Goal: Task Accomplishment & Management: Manage account settings

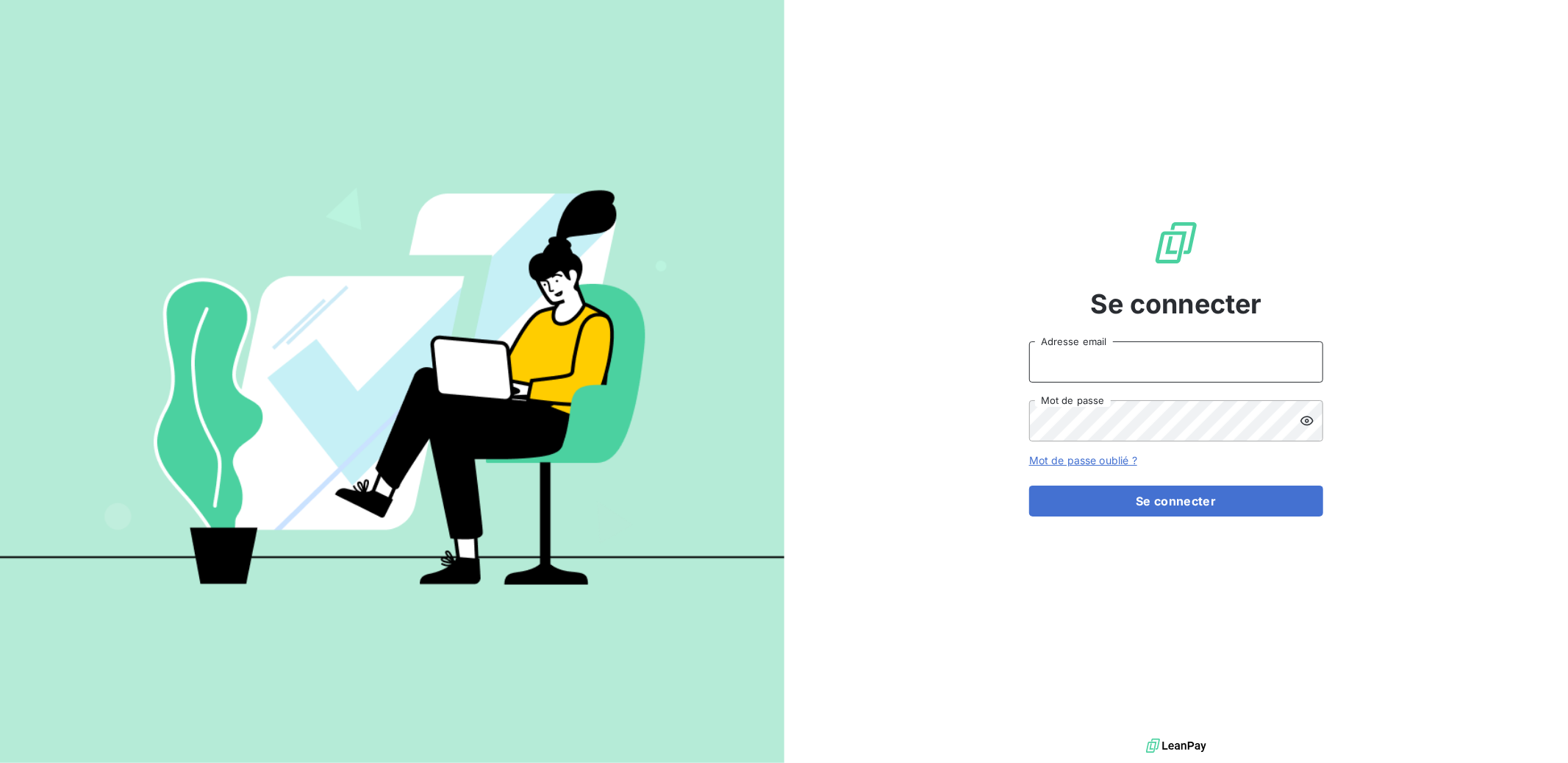
click at [1142, 374] on input "Adresse email" at bounding box center [1176, 362] width 294 height 42
drag, startPoint x: 1156, startPoint y: 358, endPoint x: 864, endPoint y: 354, distance: 292.0
click at [864, 354] on div "Se connecter [EMAIL_ADDRESS][DOMAIN_NAME] Adresse email Mot de passe Mot de pas…" at bounding box center [1177, 367] width 784 height 735
drag, startPoint x: 1154, startPoint y: 368, endPoint x: 1060, endPoint y: 366, distance: 94.0
click at [1060, 366] on input "admin@demoleanpay" at bounding box center [1176, 362] width 294 height 42
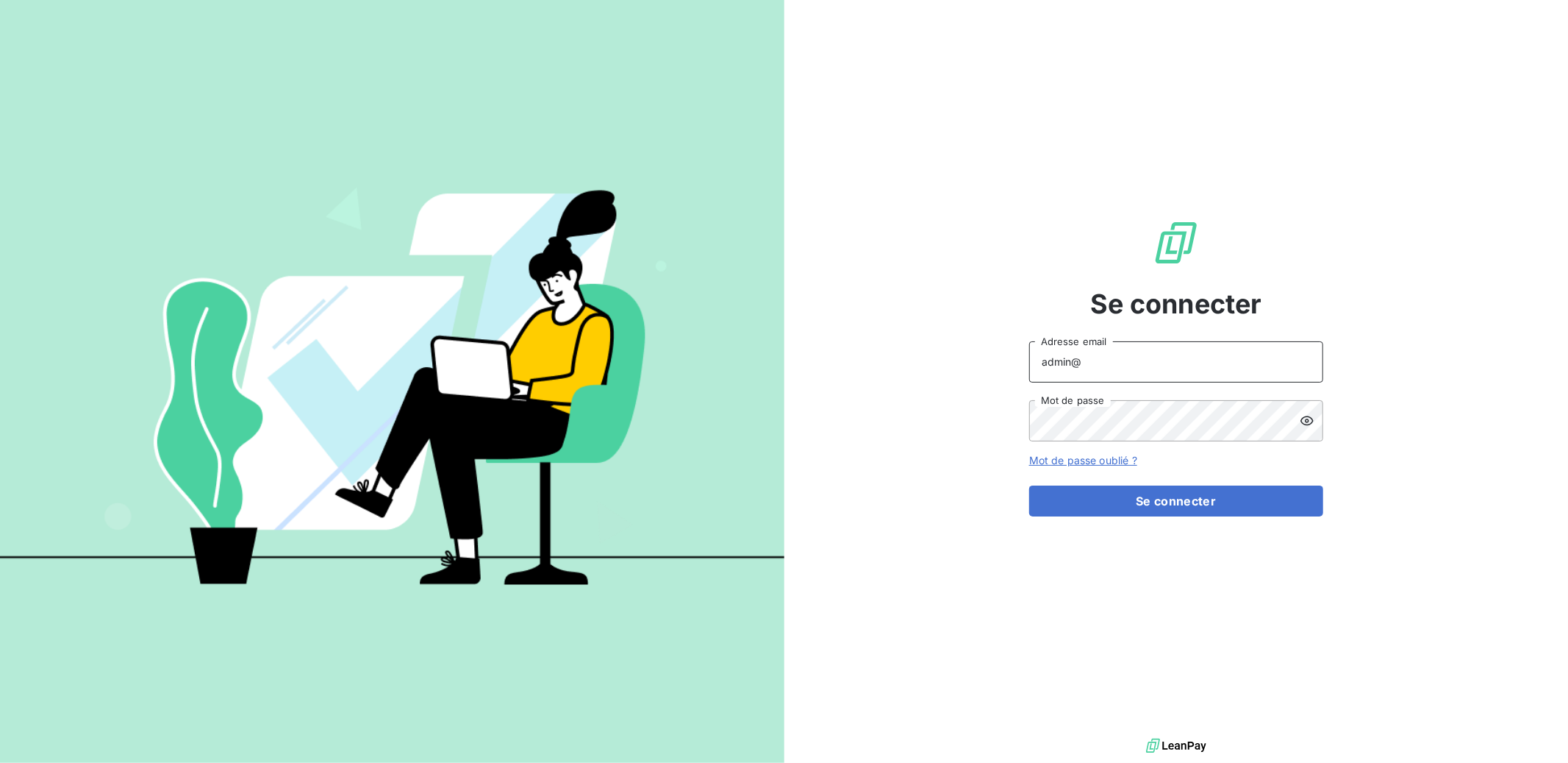
paste input "crousbfc"
click at [1091, 369] on input "admin" at bounding box center [1176, 362] width 294 height 42
paste input "crousbfc"
type input "admin@crousbfc"
click at [1132, 502] on button "Se connecter" at bounding box center [1176, 500] width 294 height 31
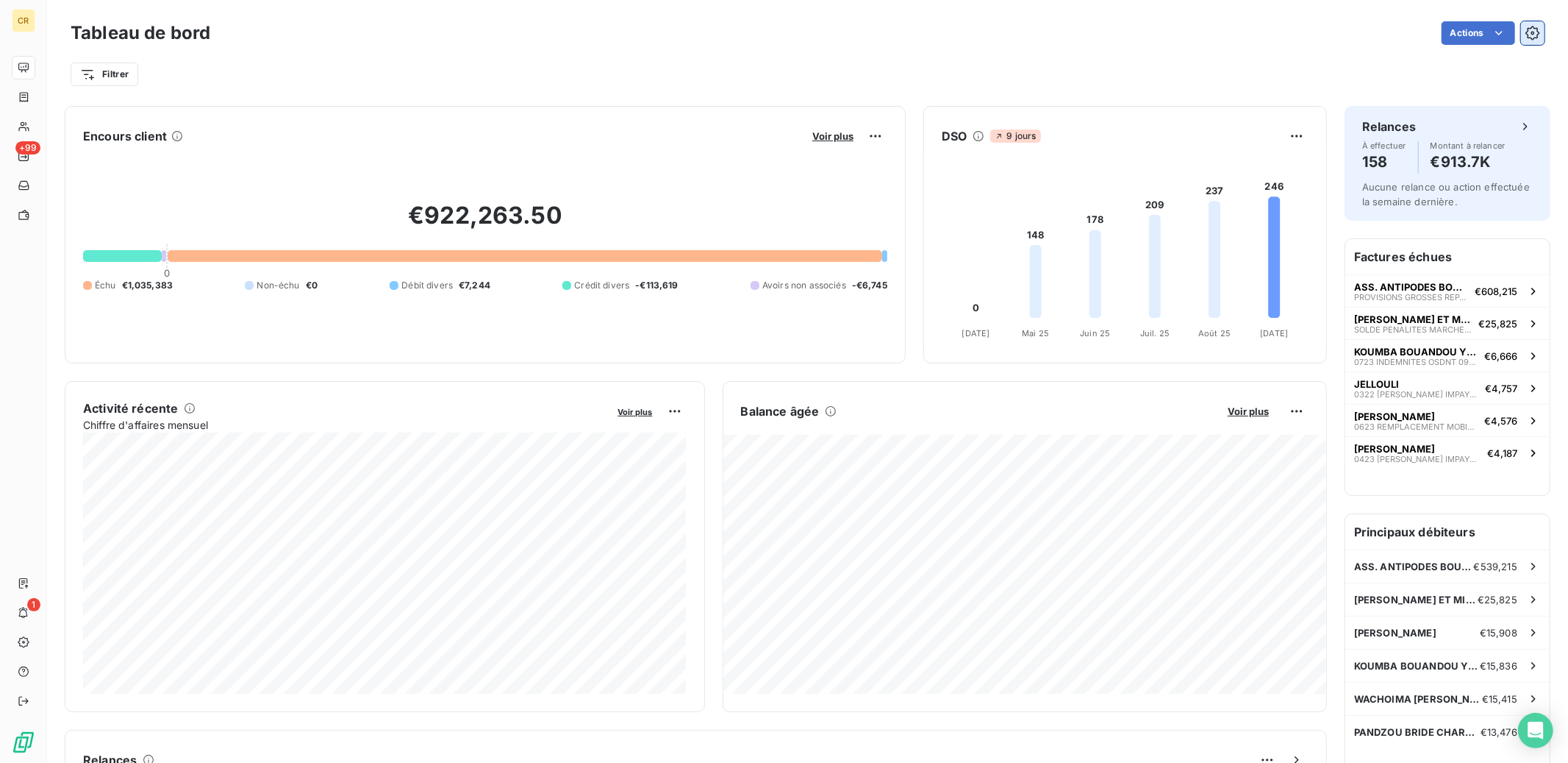
click at [1536, 42] on button "button" at bounding box center [1532, 33] width 24 height 24
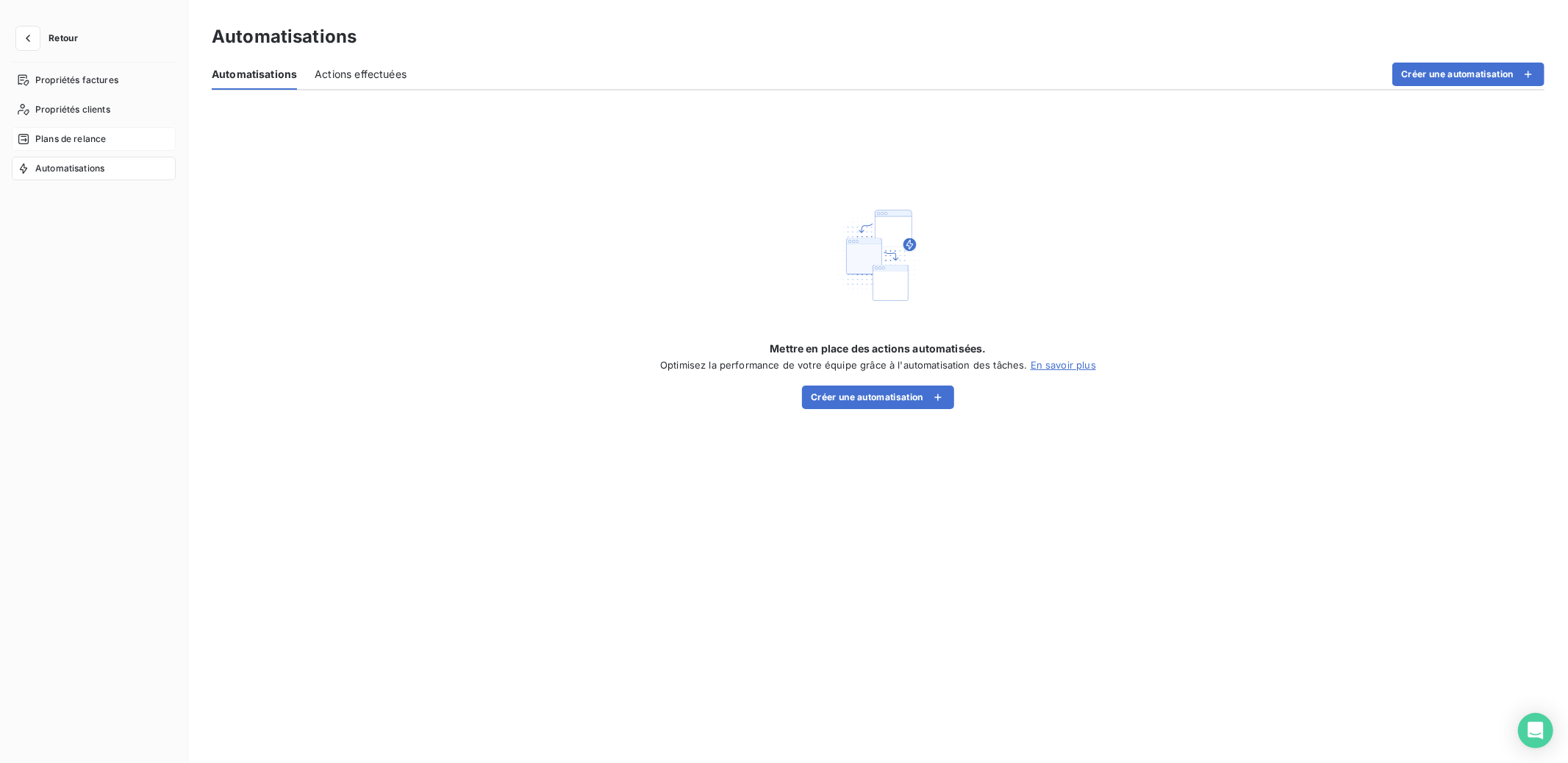
click at [75, 136] on span "Plans de relance" at bounding box center [70, 139] width 71 height 13
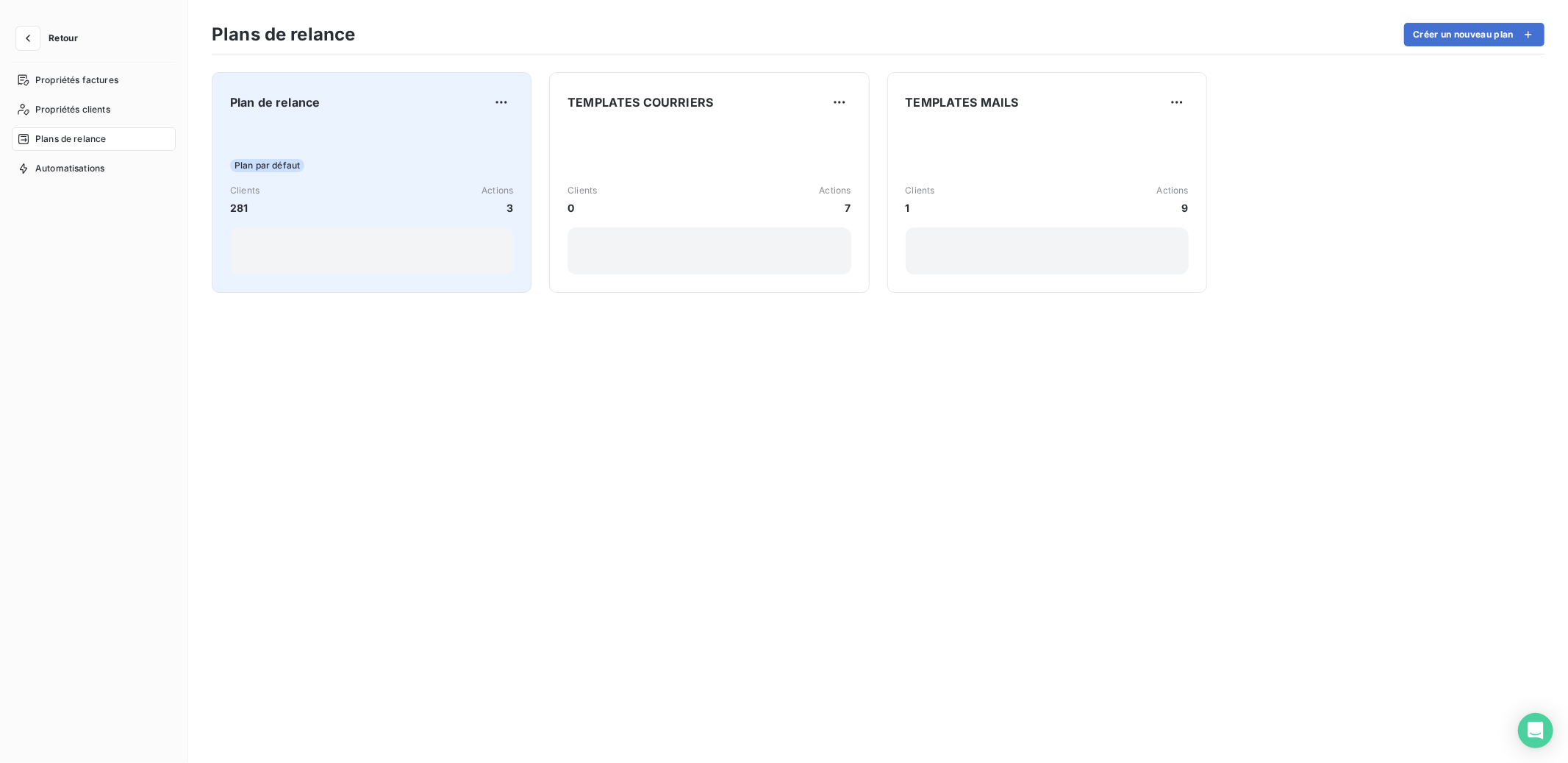
click at [370, 170] on div "Plan par défaut" at bounding box center [370, 165] width 283 height 13
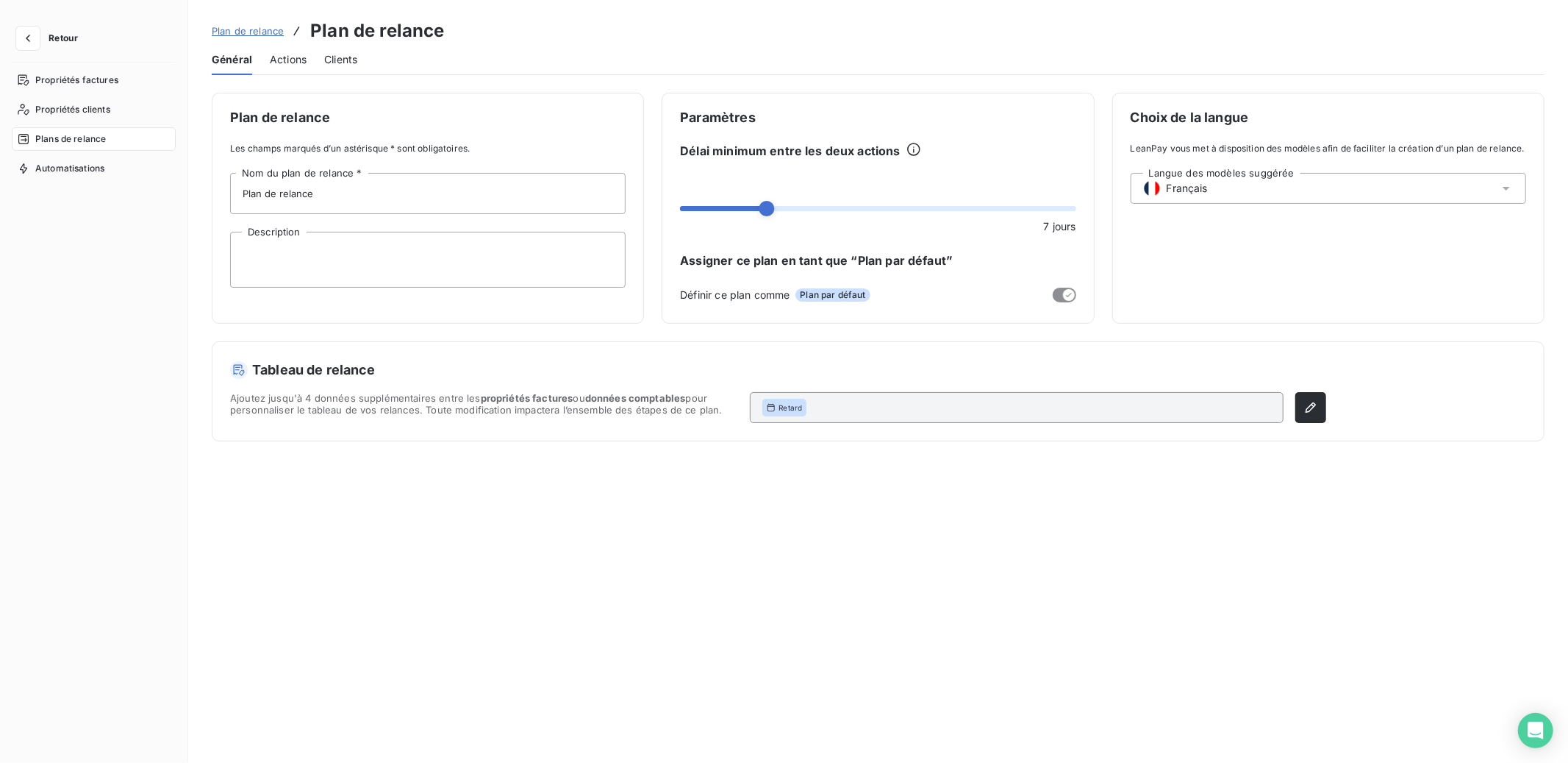
click at [280, 46] on div "Actions" at bounding box center [287, 60] width 37 height 31
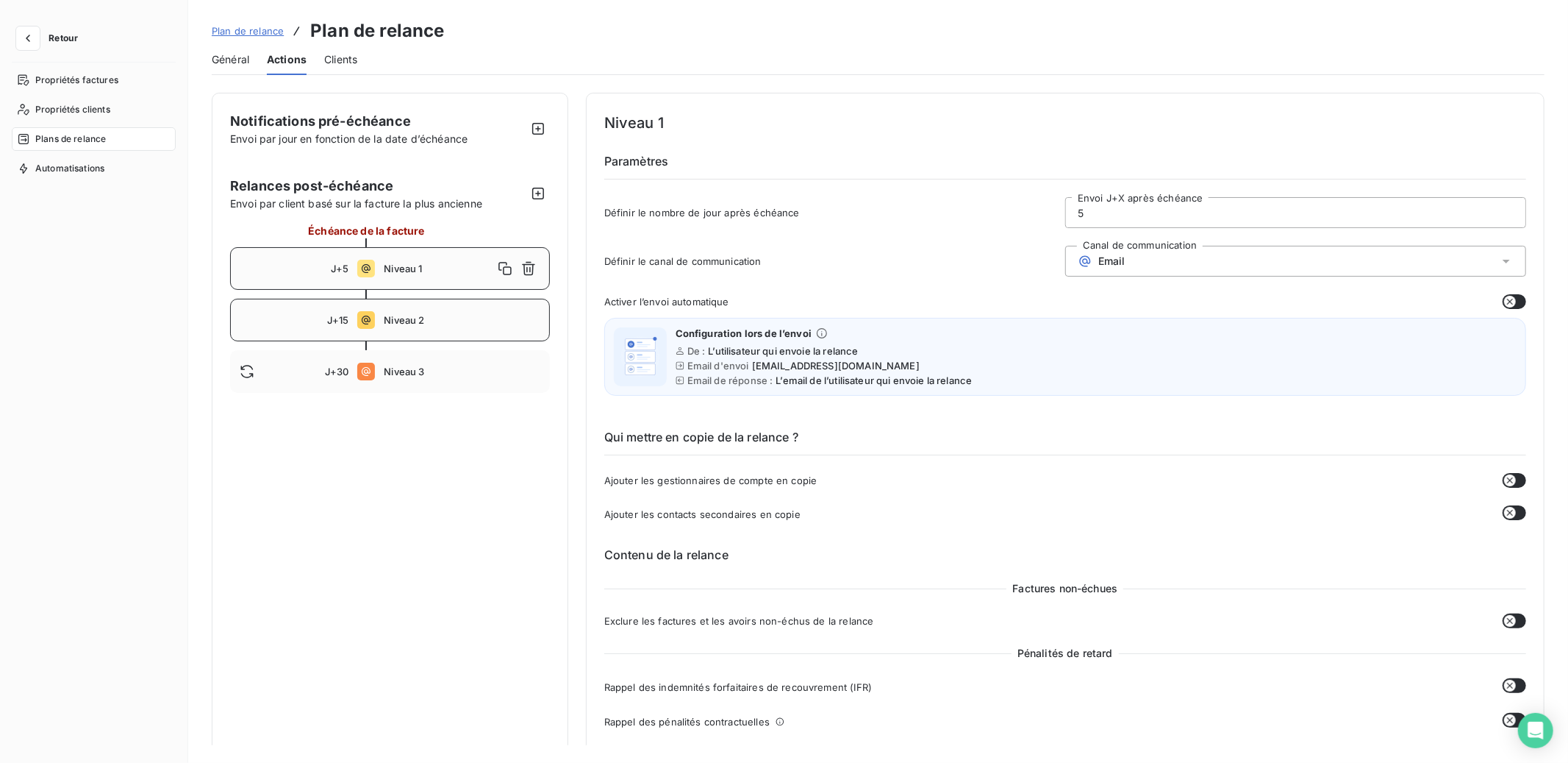
click at [435, 325] on span "Niveau 2" at bounding box center [461, 320] width 156 height 11
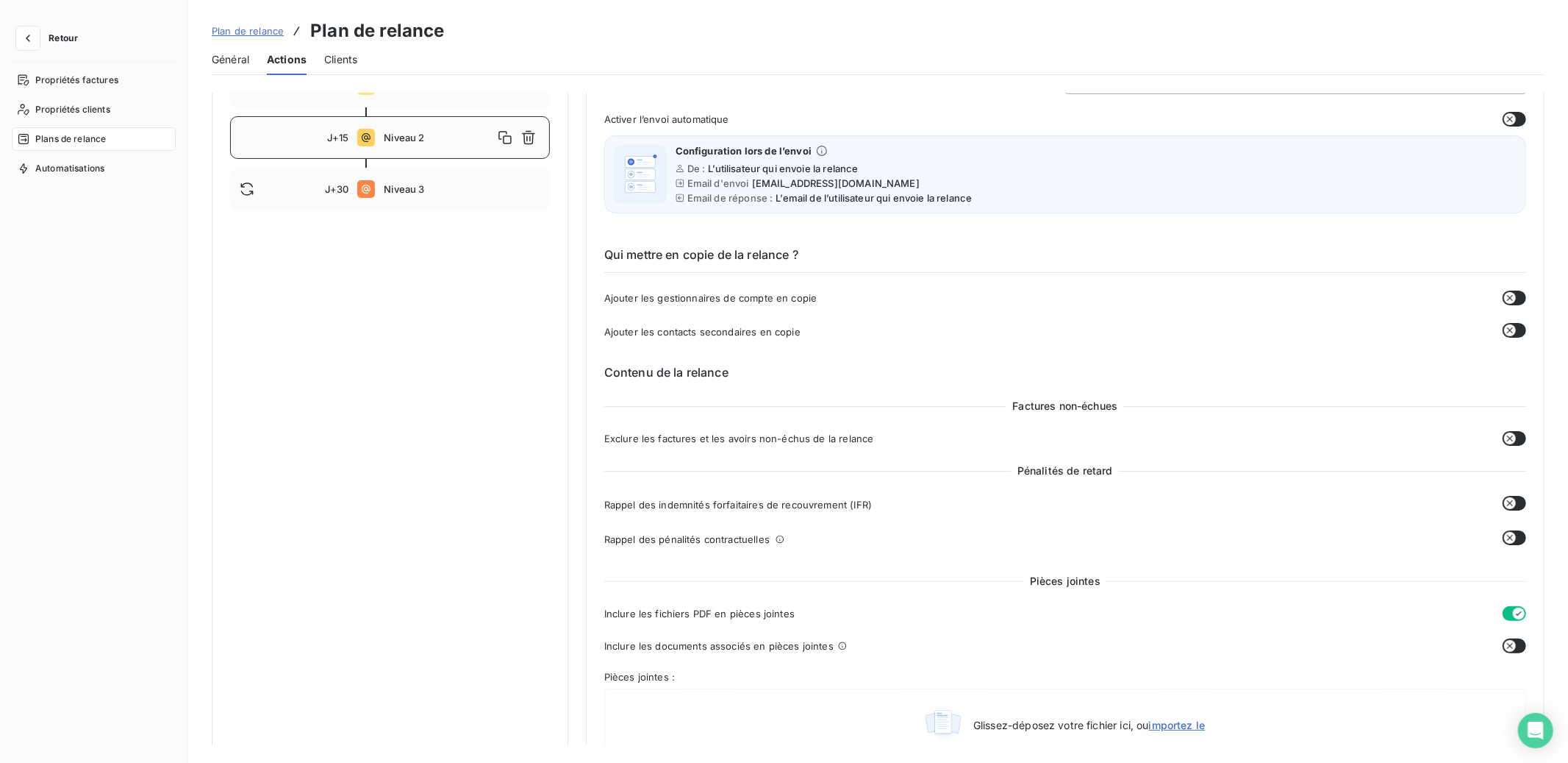
scroll to position [177, 0]
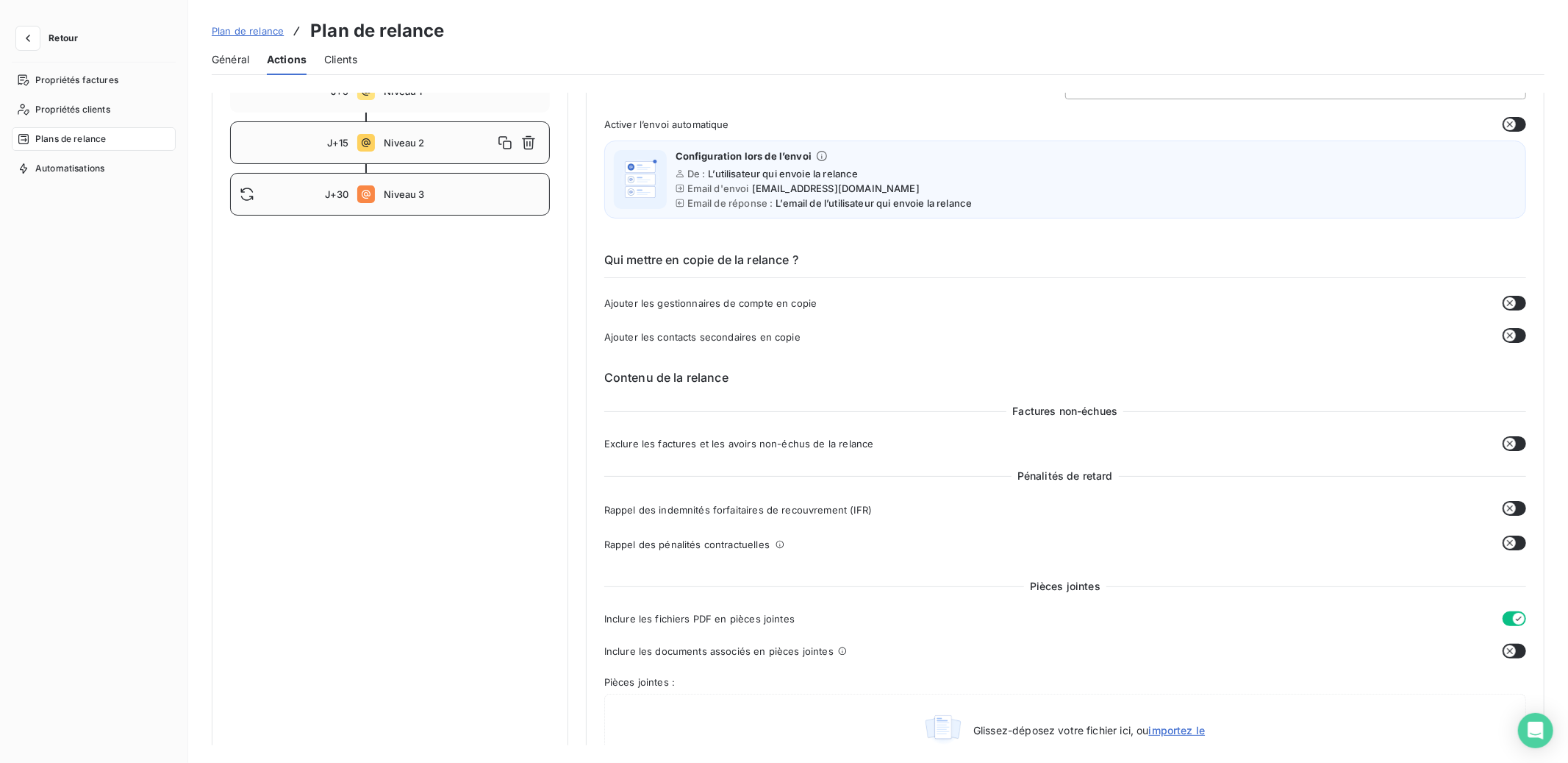
click at [410, 197] on span "Niveau 3" at bounding box center [461, 194] width 156 height 11
type input "30"
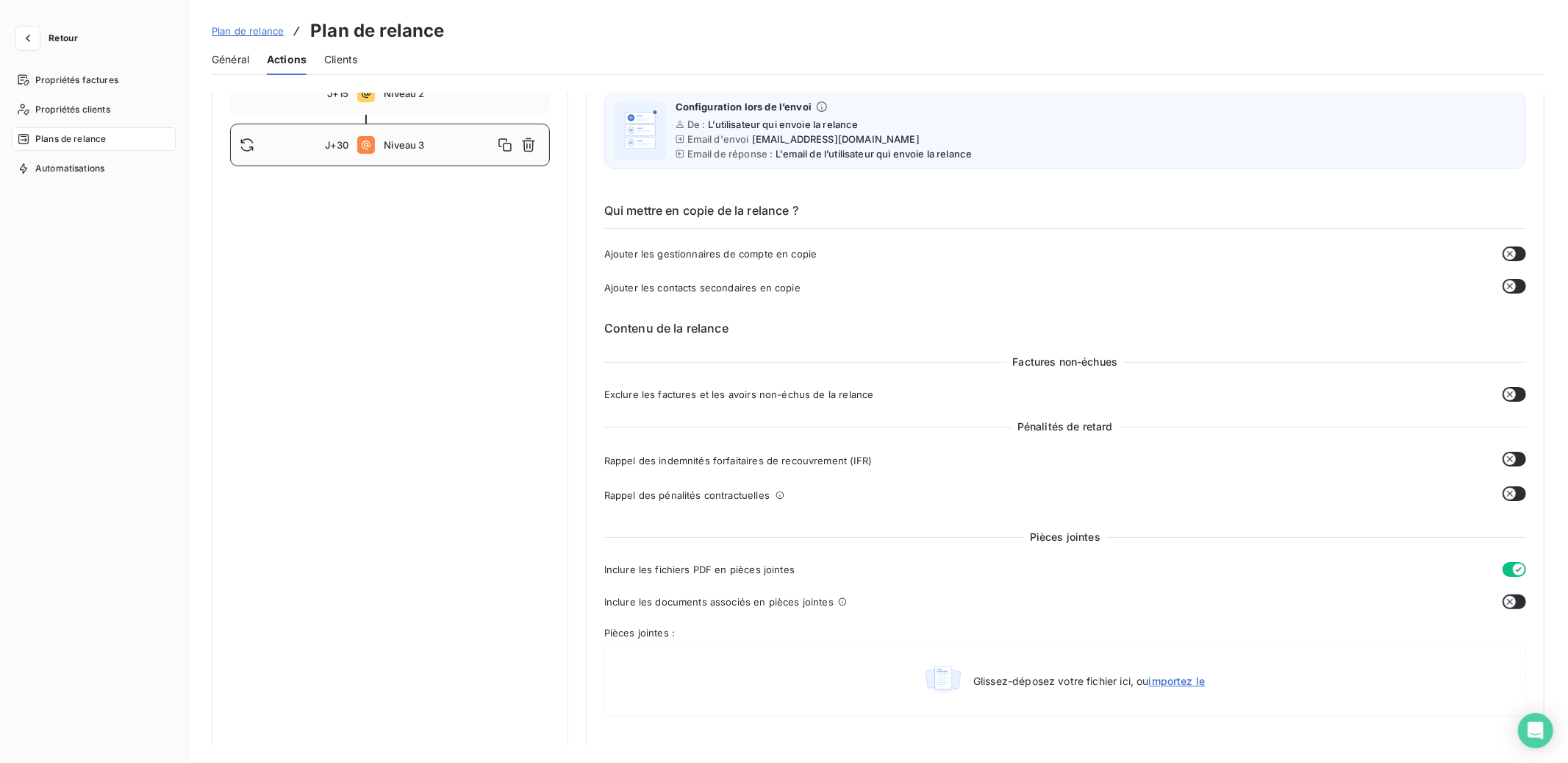
scroll to position [0, 0]
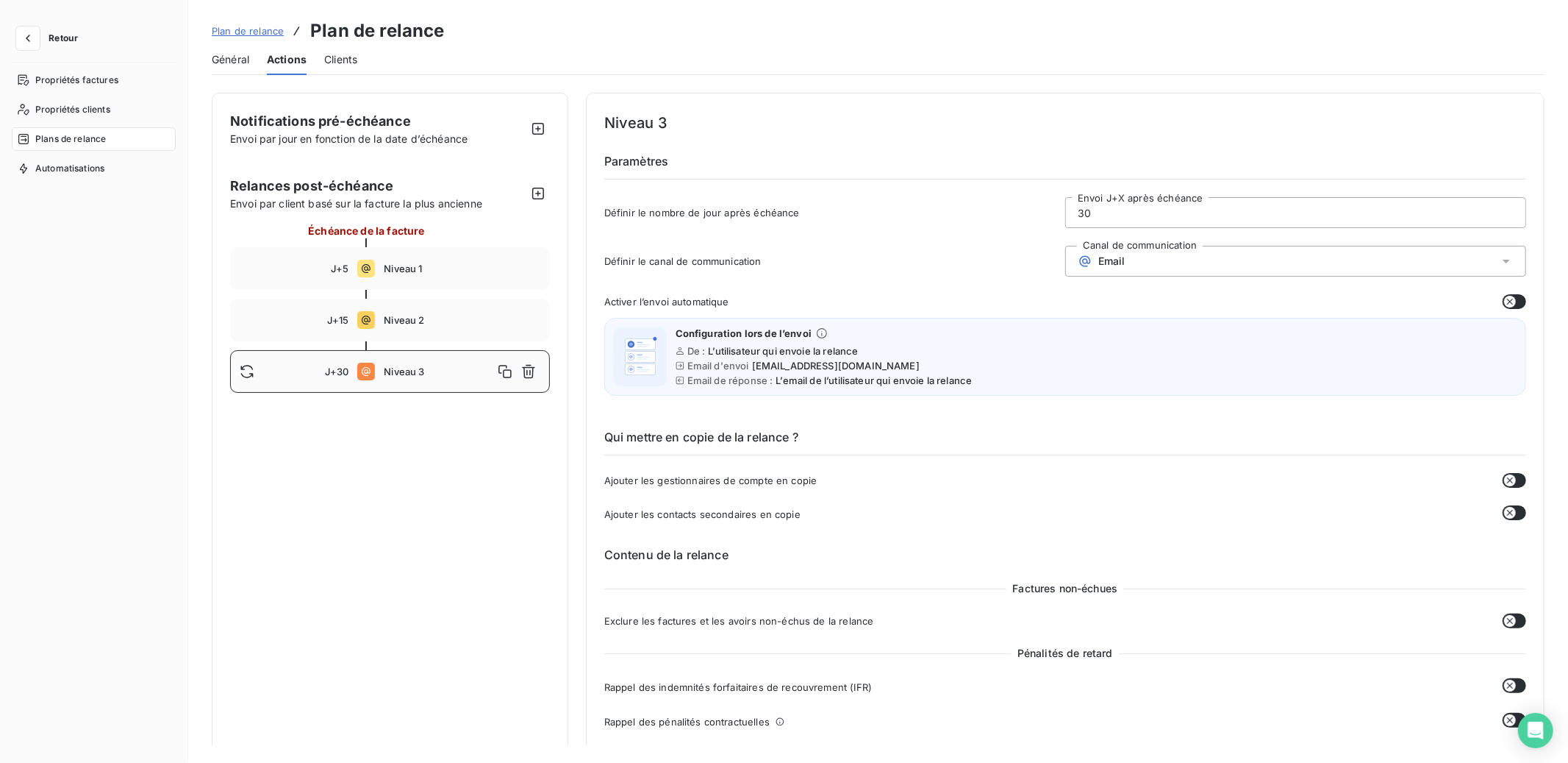
click at [253, 30] on span "Plan de relance" at bounding box center [248, 30] width 72 height 11
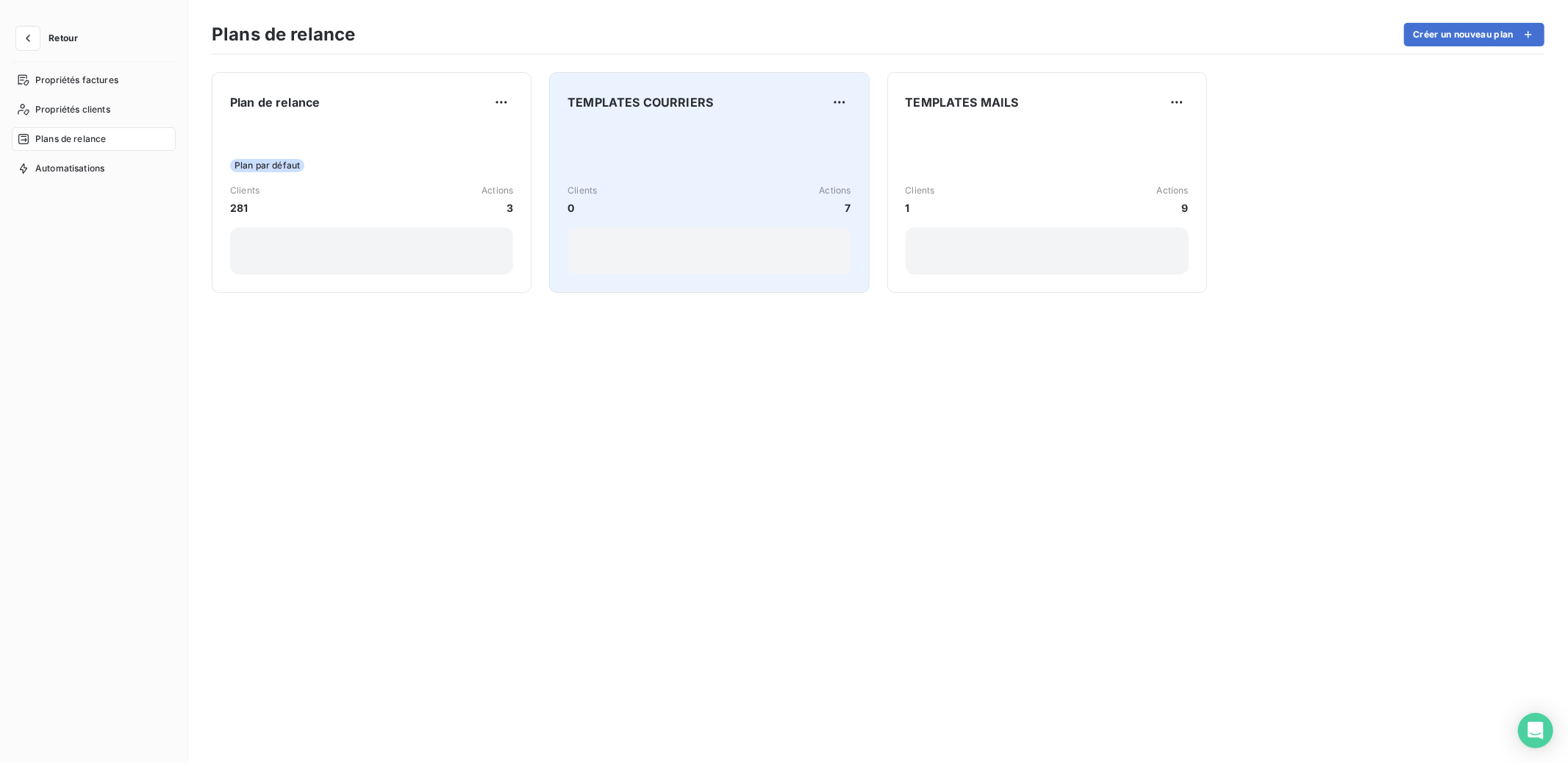
click at [705, 175] on div "Clients 0 Actions 7" at bounding box center [708, 199] width 283 height 148
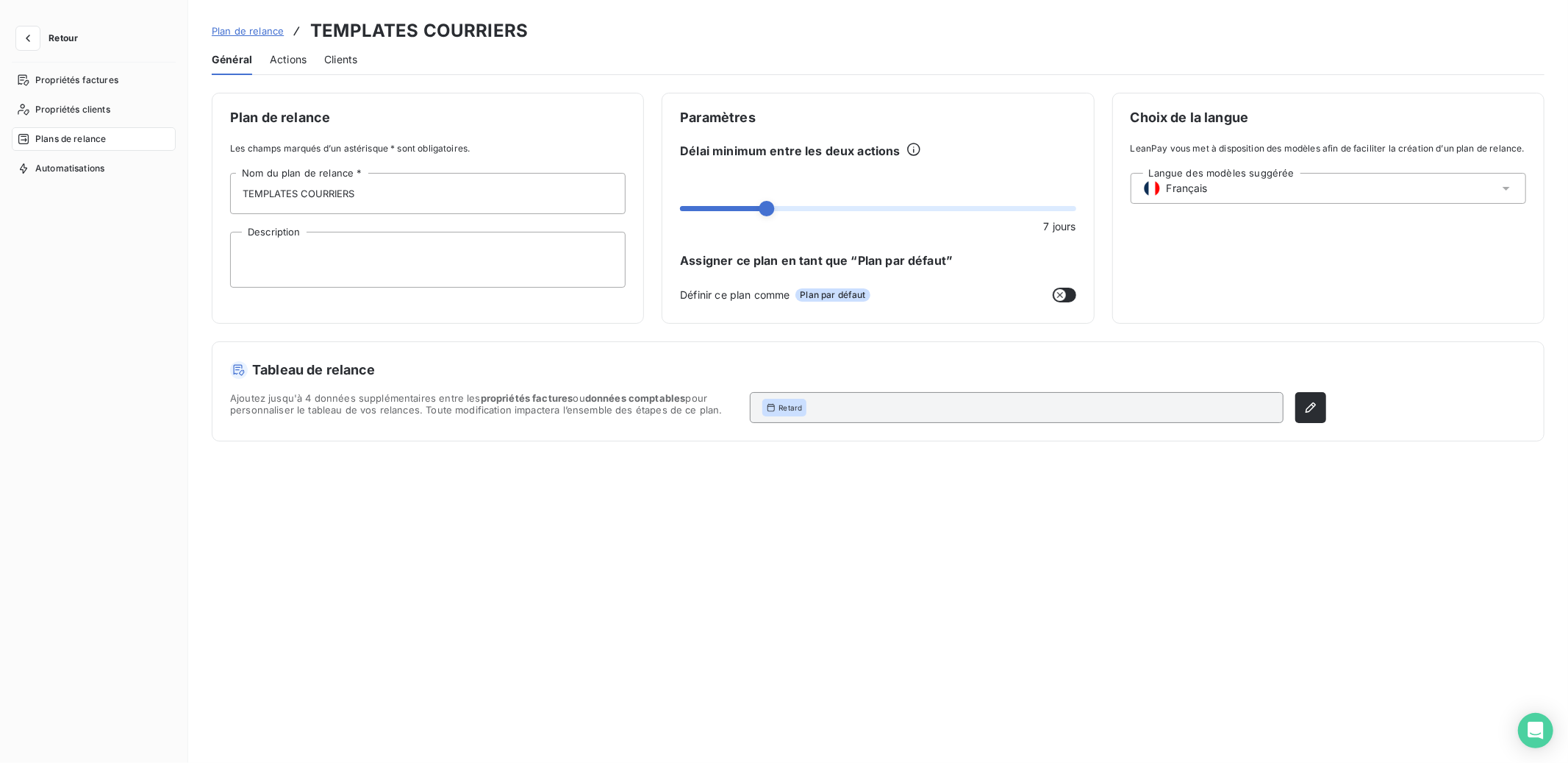
click at [293, 60] on span "Actions" at bounding box center [287, 60] width 37 height 15
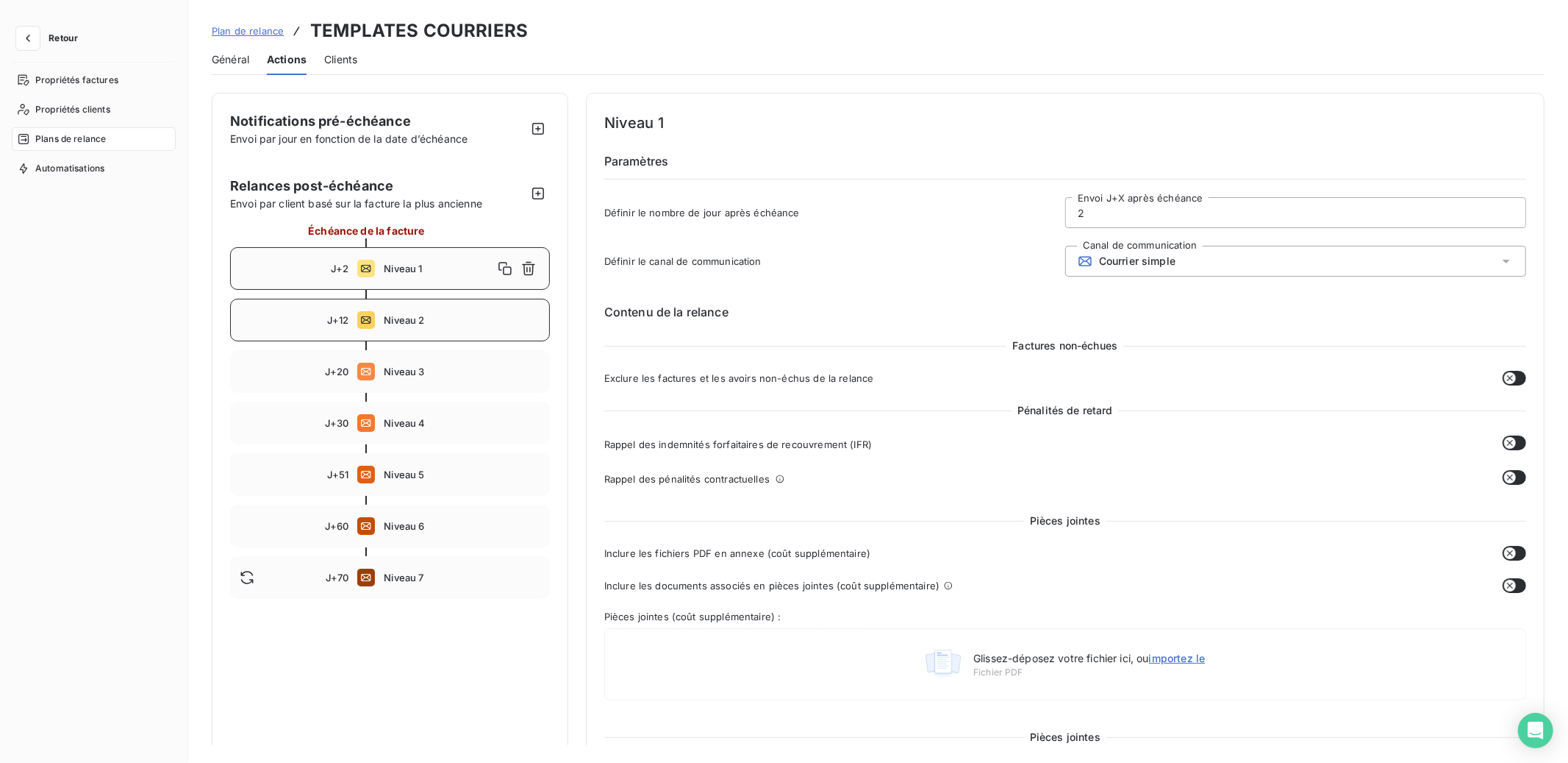
click at [415, 318] on span "Niveau 2" at bounding box center [461, 320] width 156 height 11
click at [415, 353] on div "J+20 Niveau 3" at bounding box center [389, 371] width 319 height 43
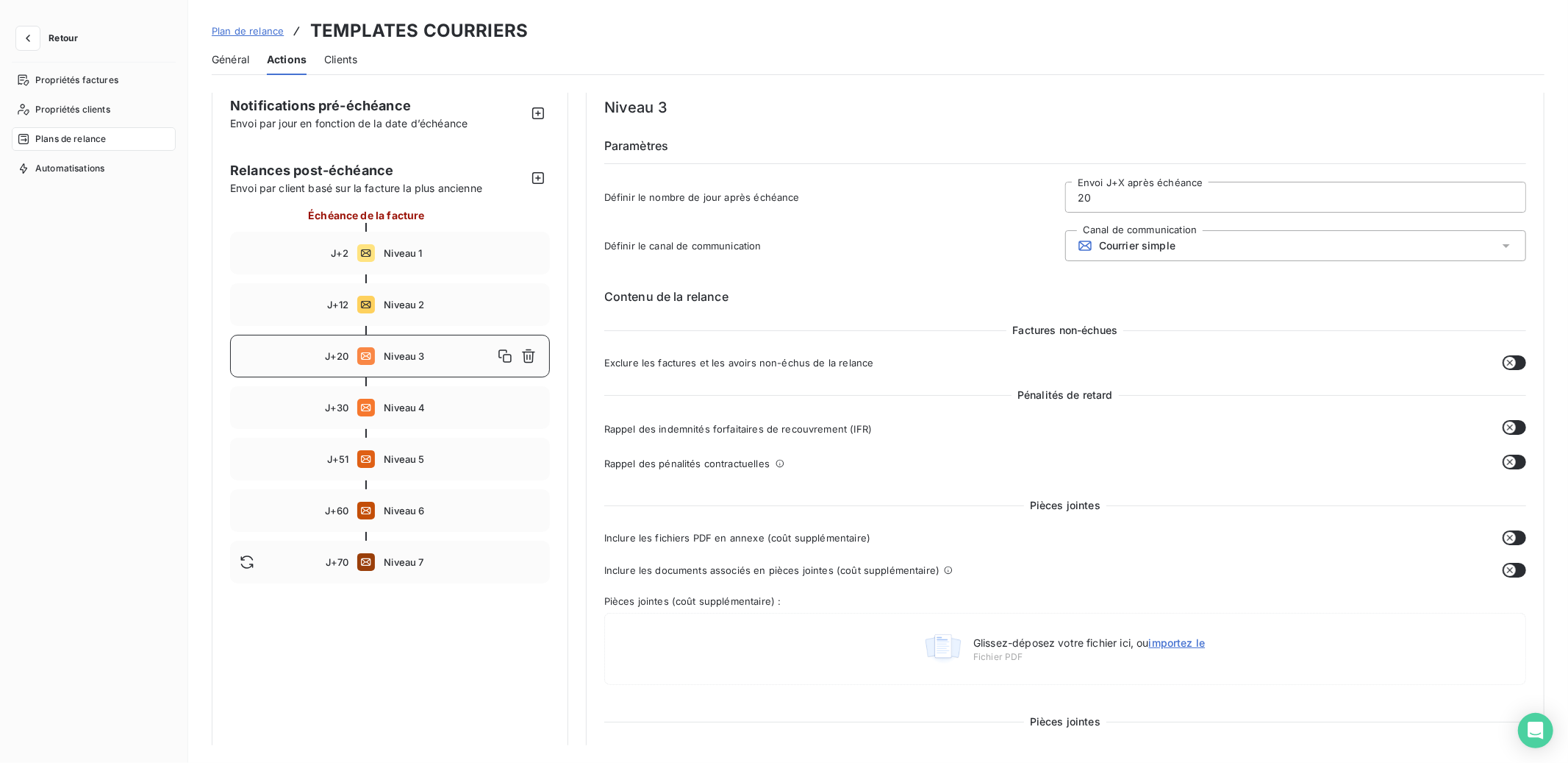
scroll to position [26, 0]
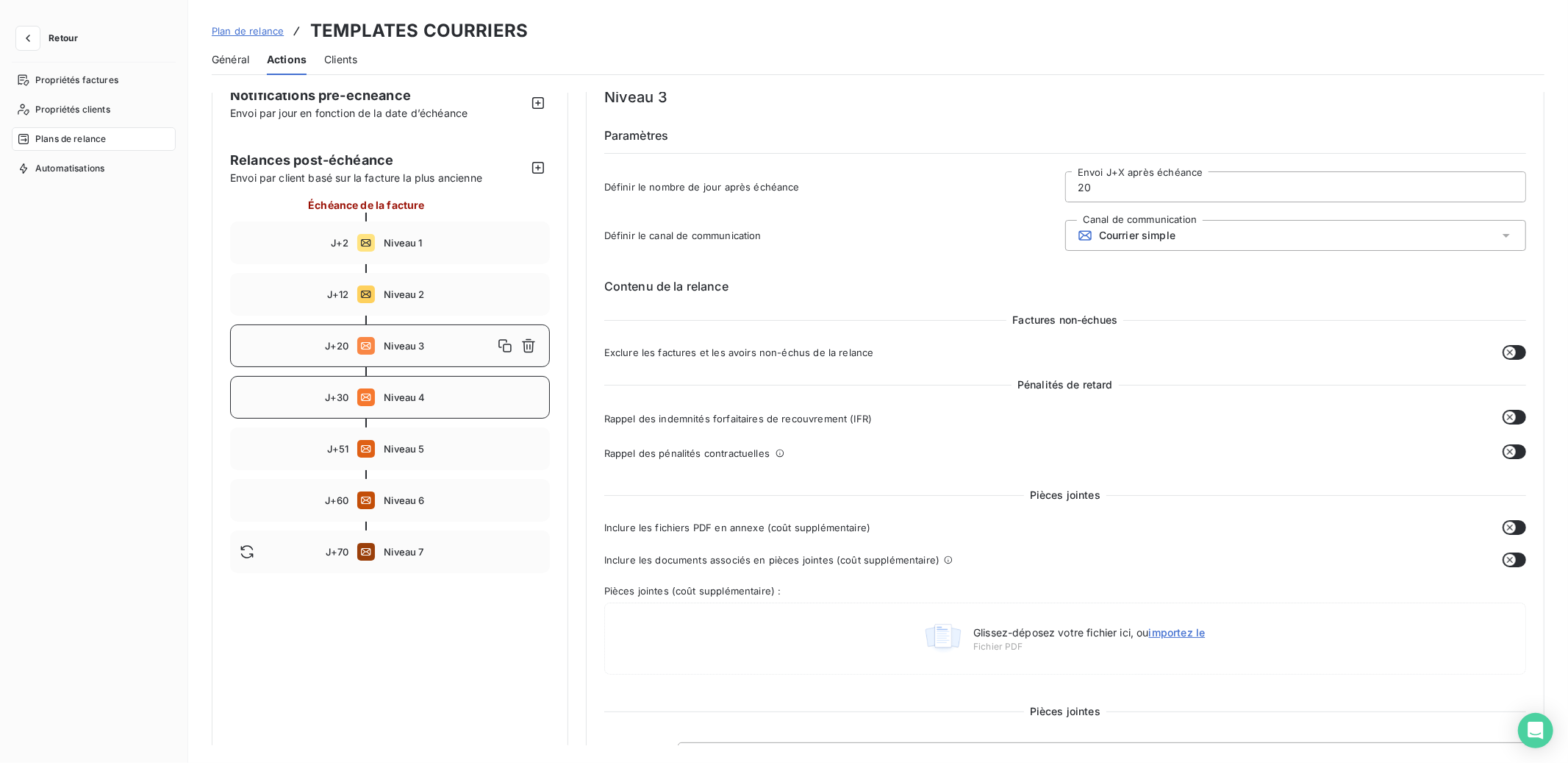
click at [384, 401] on span "Niveau 4" at bounding box center [461, 397] width 156 height 11
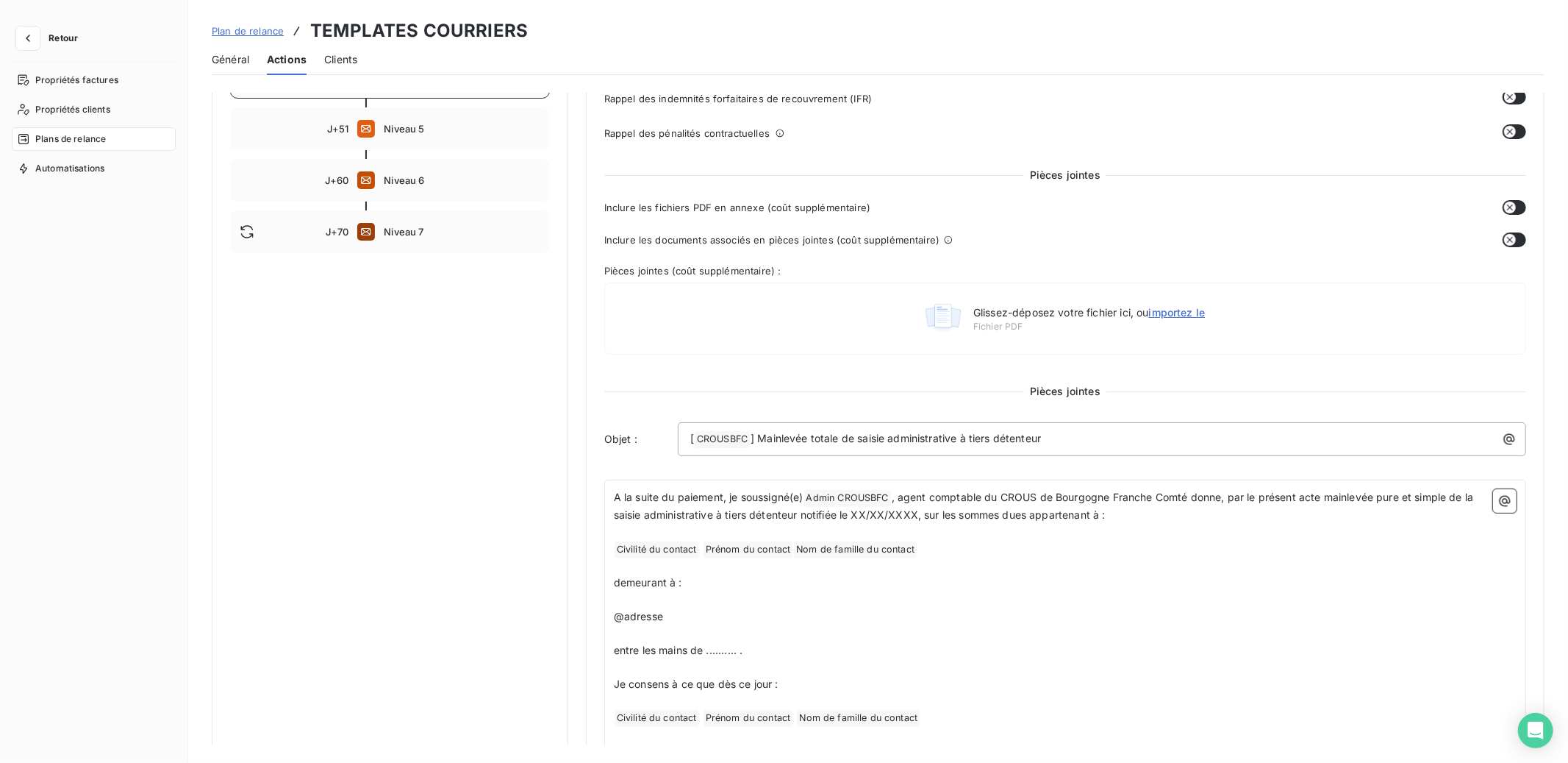
scroll to position [342, 0]
click at [405, 135] on span "Niveau 5" at bounding box center [461, 131] width 156 height 11
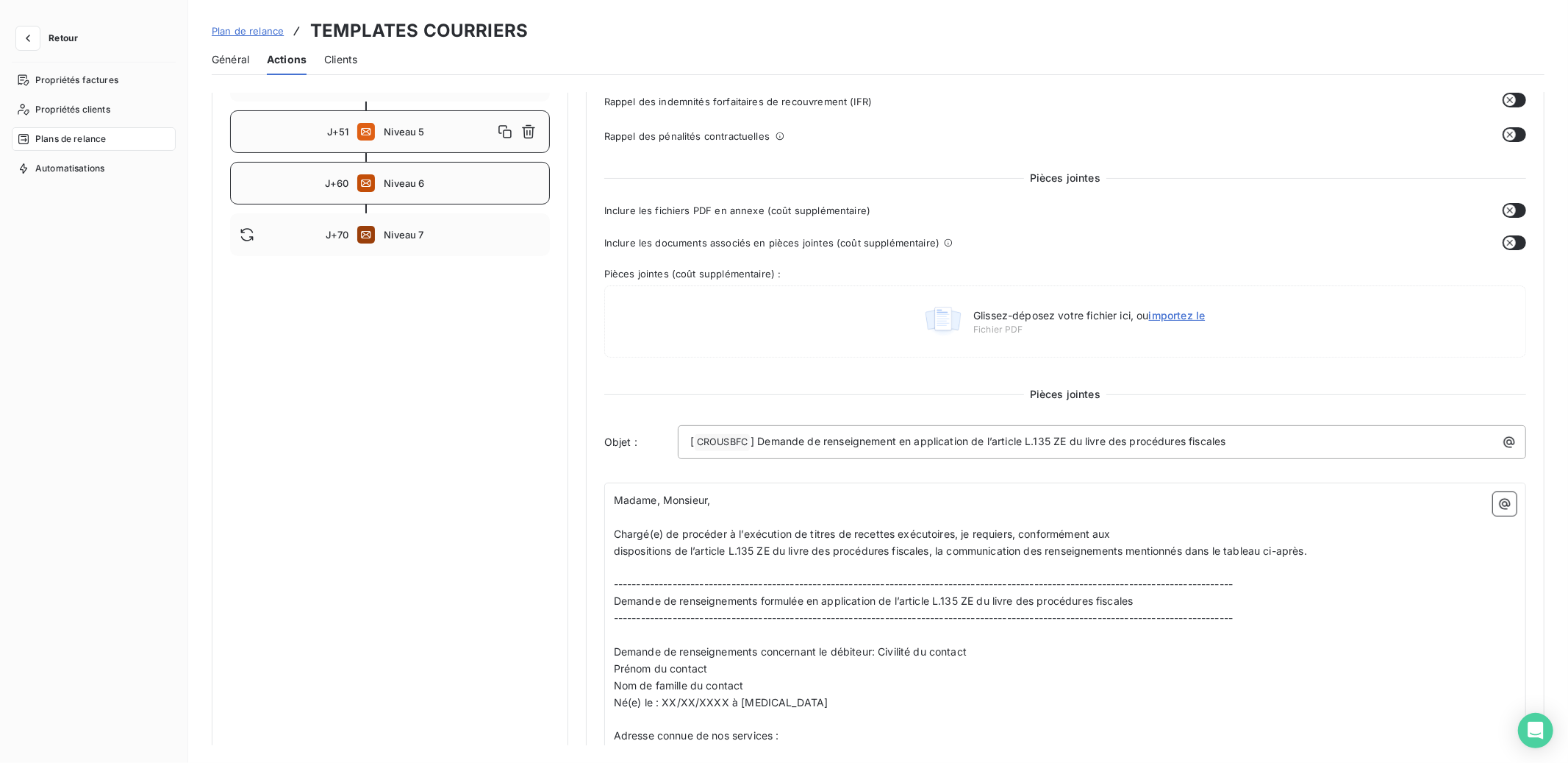
click at [440, 180] on span "Niveau 6" at bounding box center [461, 182] width 156 height 11
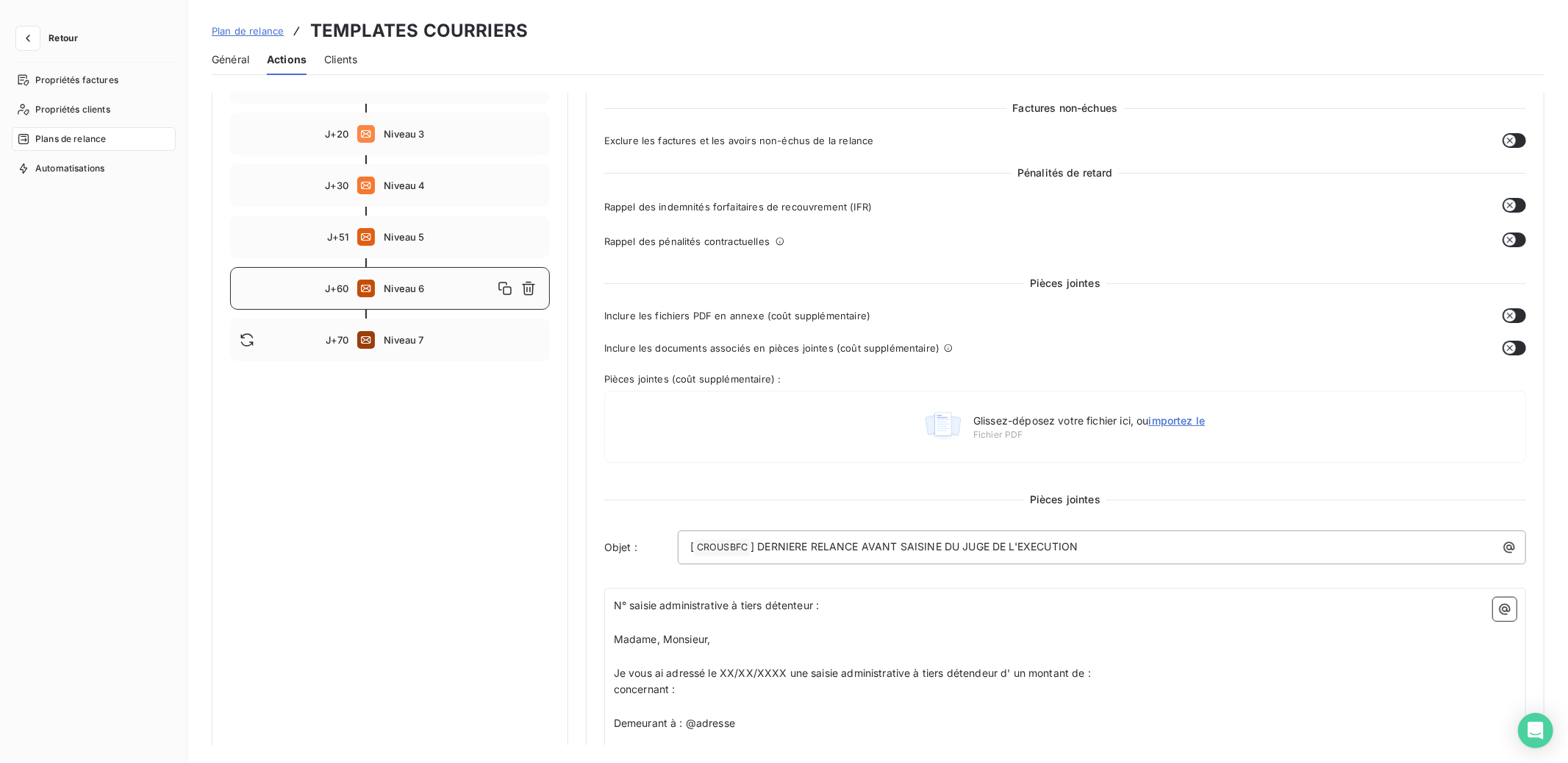
scroll to position [214, 0]
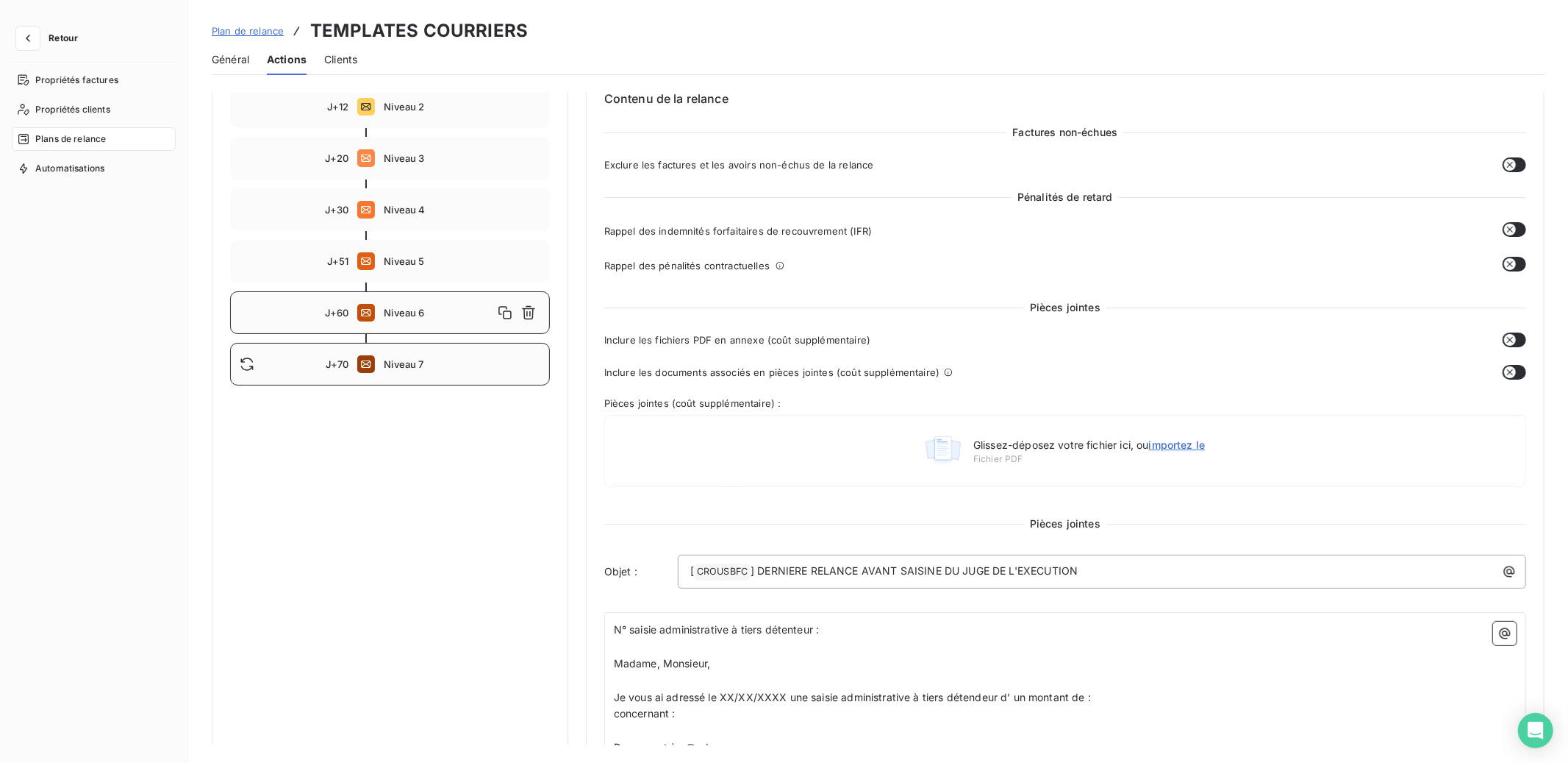
click at [413, 372] on div "J+70 Niveau 7" at bounding box center [389, 363] width 319 height 43
type input "70"
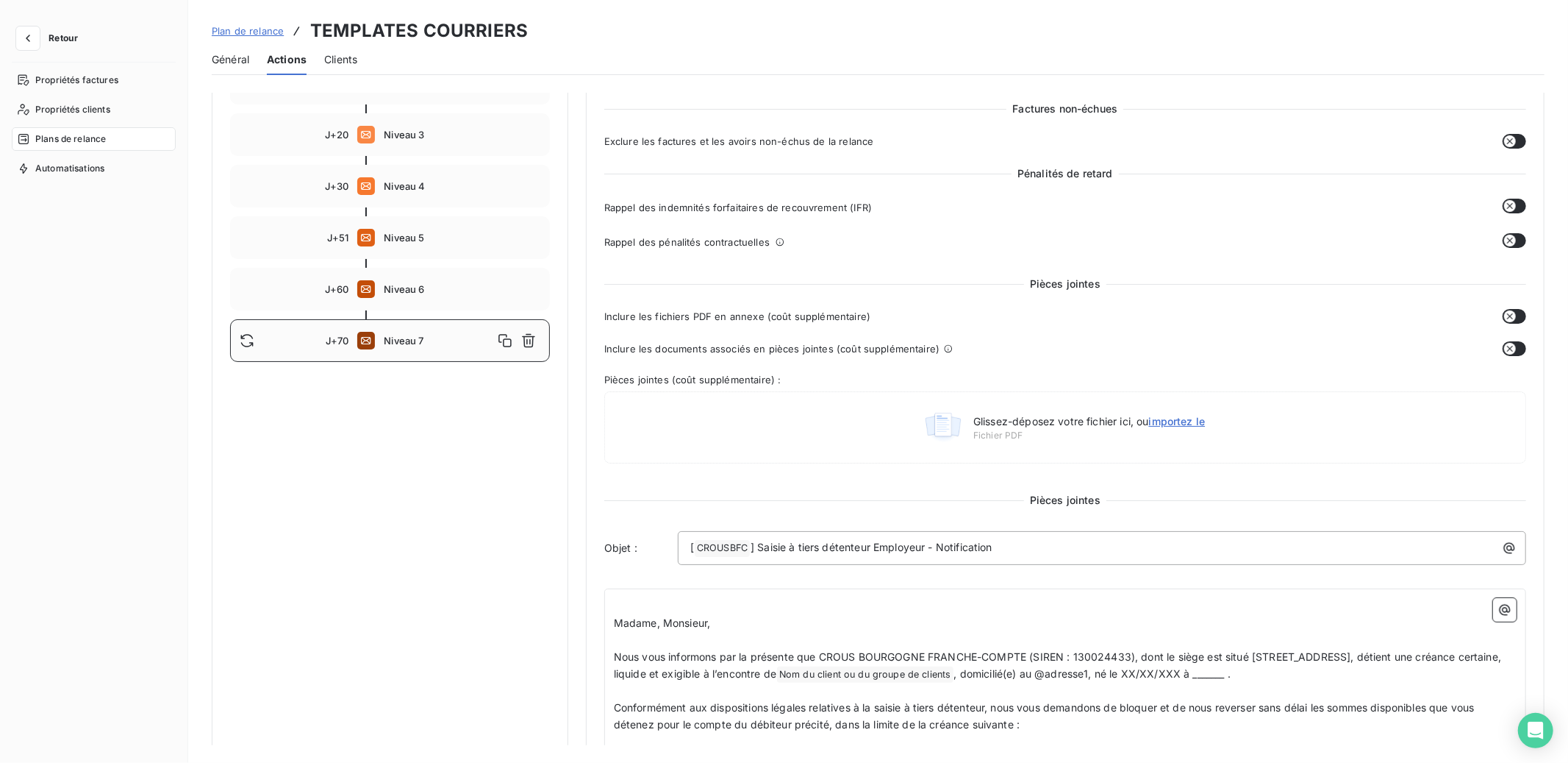
scroll to position [0, 0]
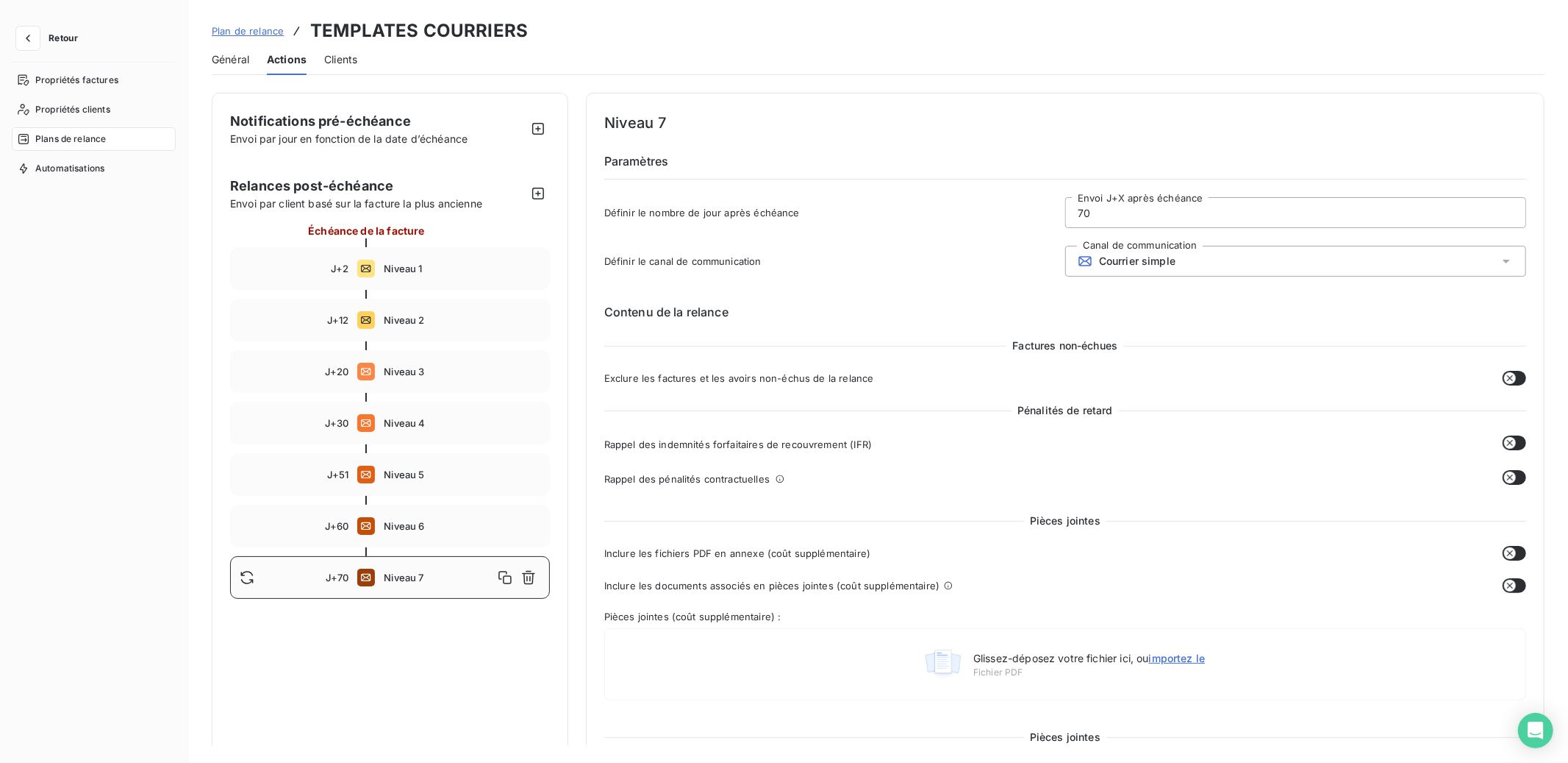
click at [261, 31] on span "Plan de relance" at bounding box center [248, 30] width 72 height 11
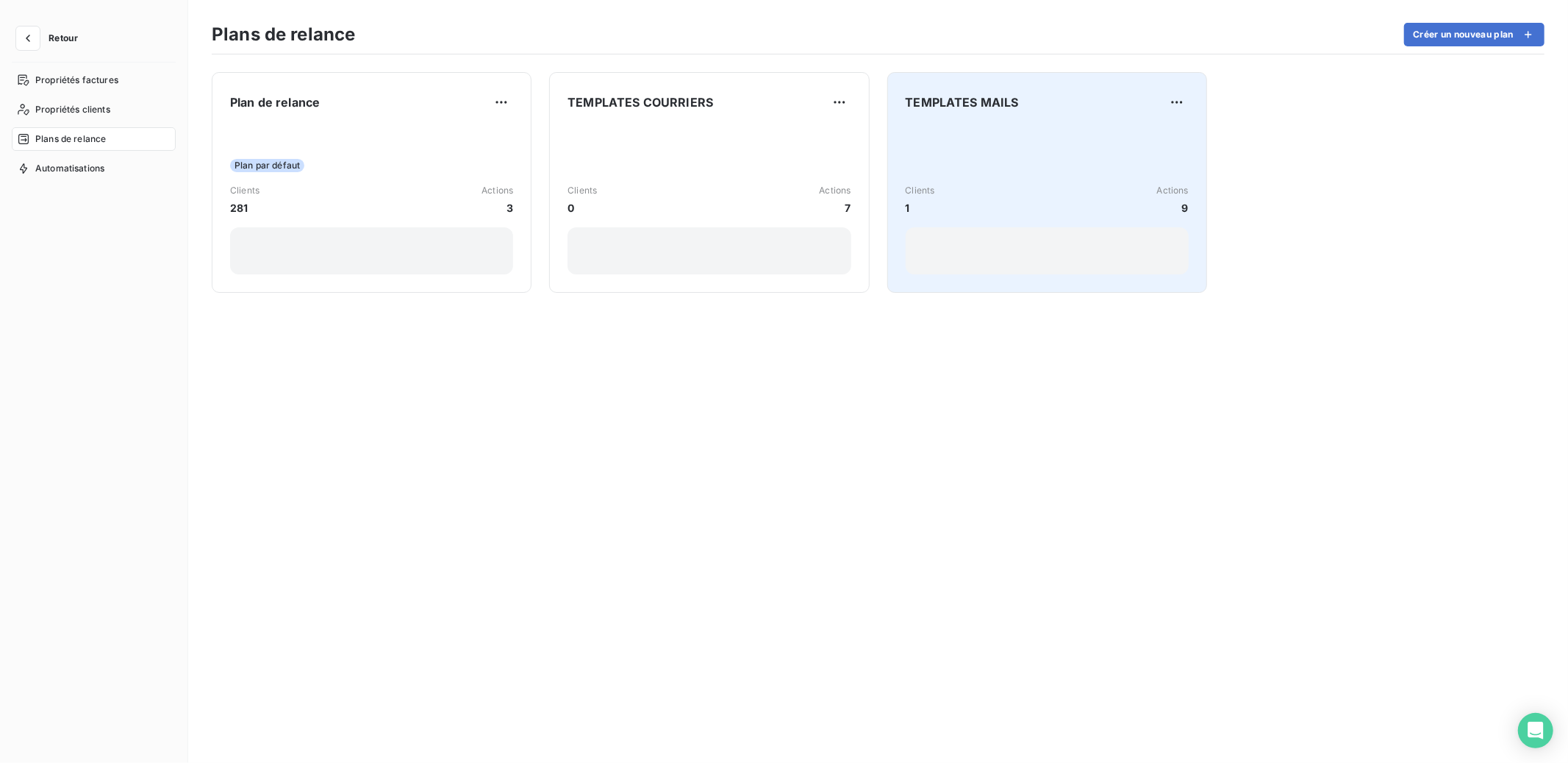
click at [989, 176] on div "Clients 1 Actions 9" at bounding box center [1046, 199] width 283 height 148
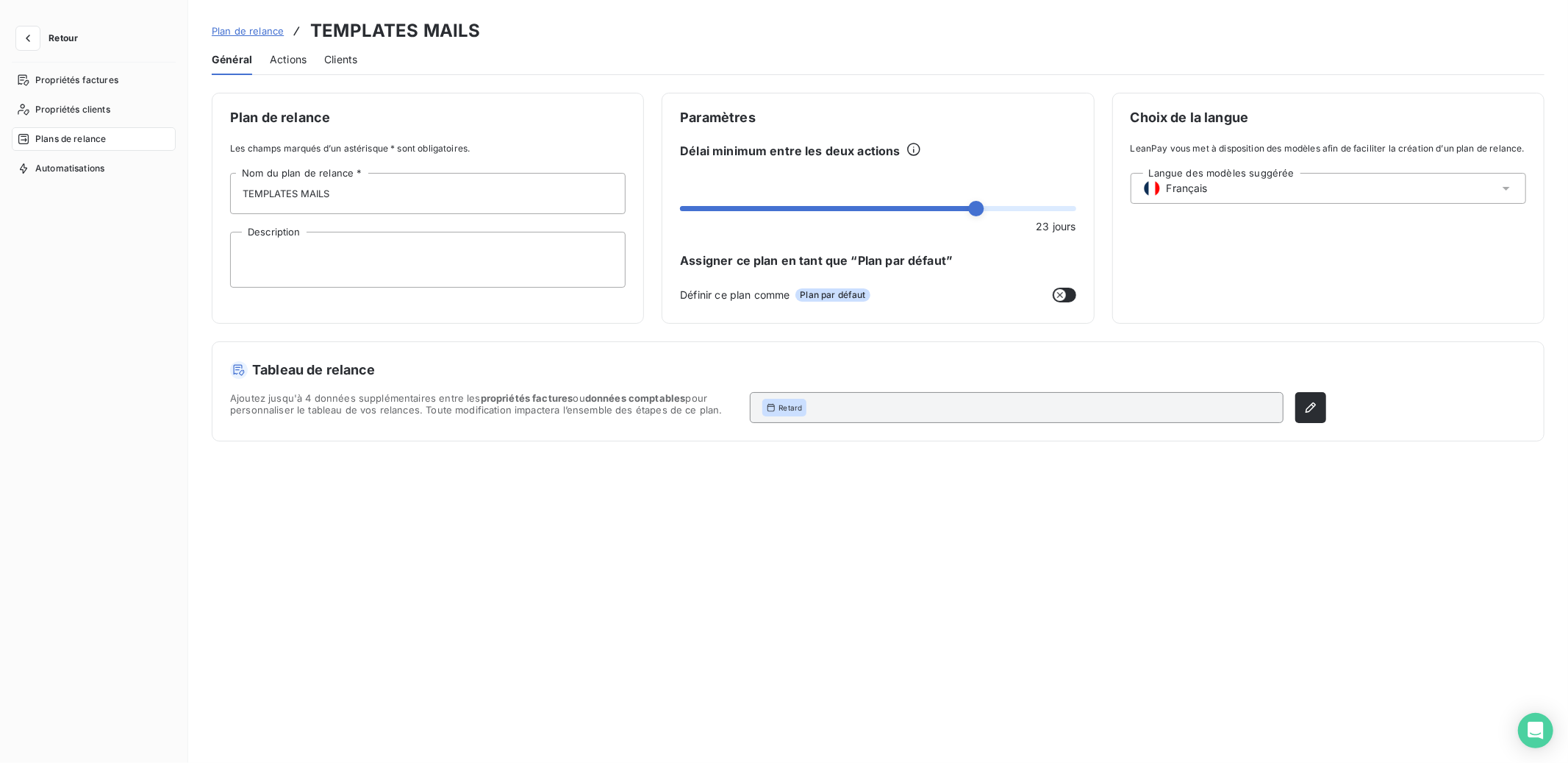
click at [291, 61] on span "Actions" at bounding box center [287, 60] width 37 height 15
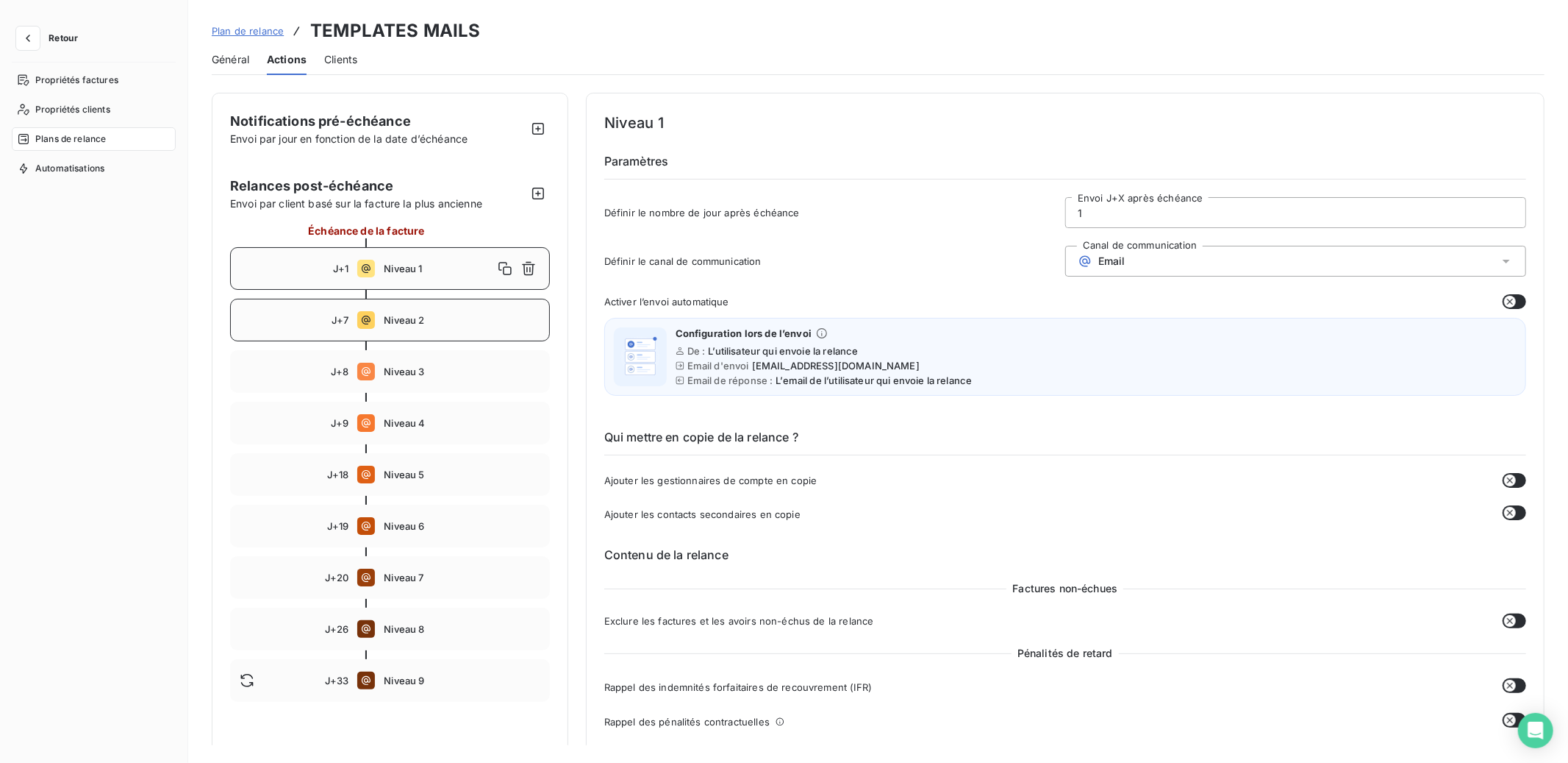
click at [424, 320] on span "Niveau 2" at bounding box center [461, 320] width 156 height 11
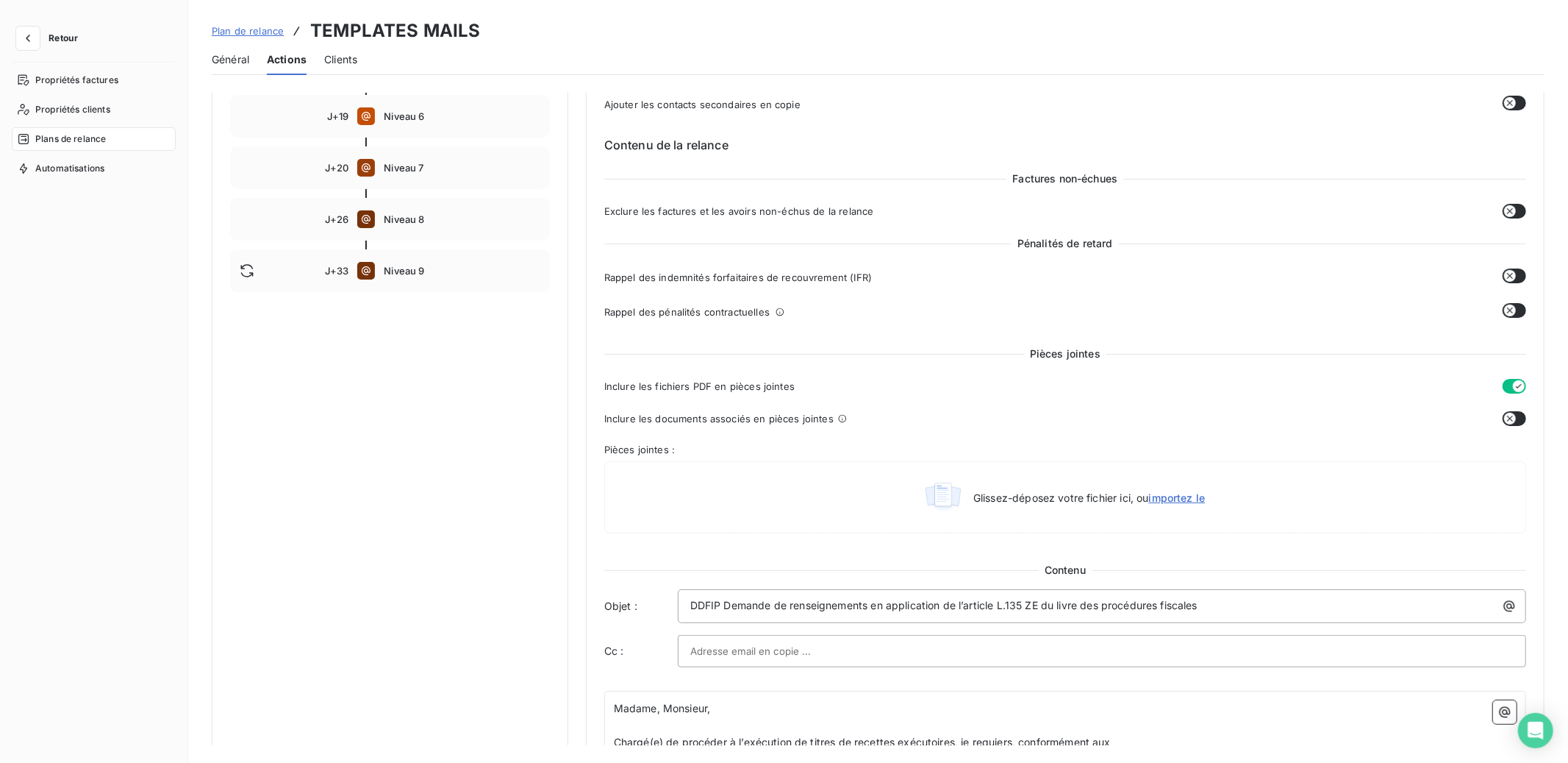
scroll to position [226, 0]
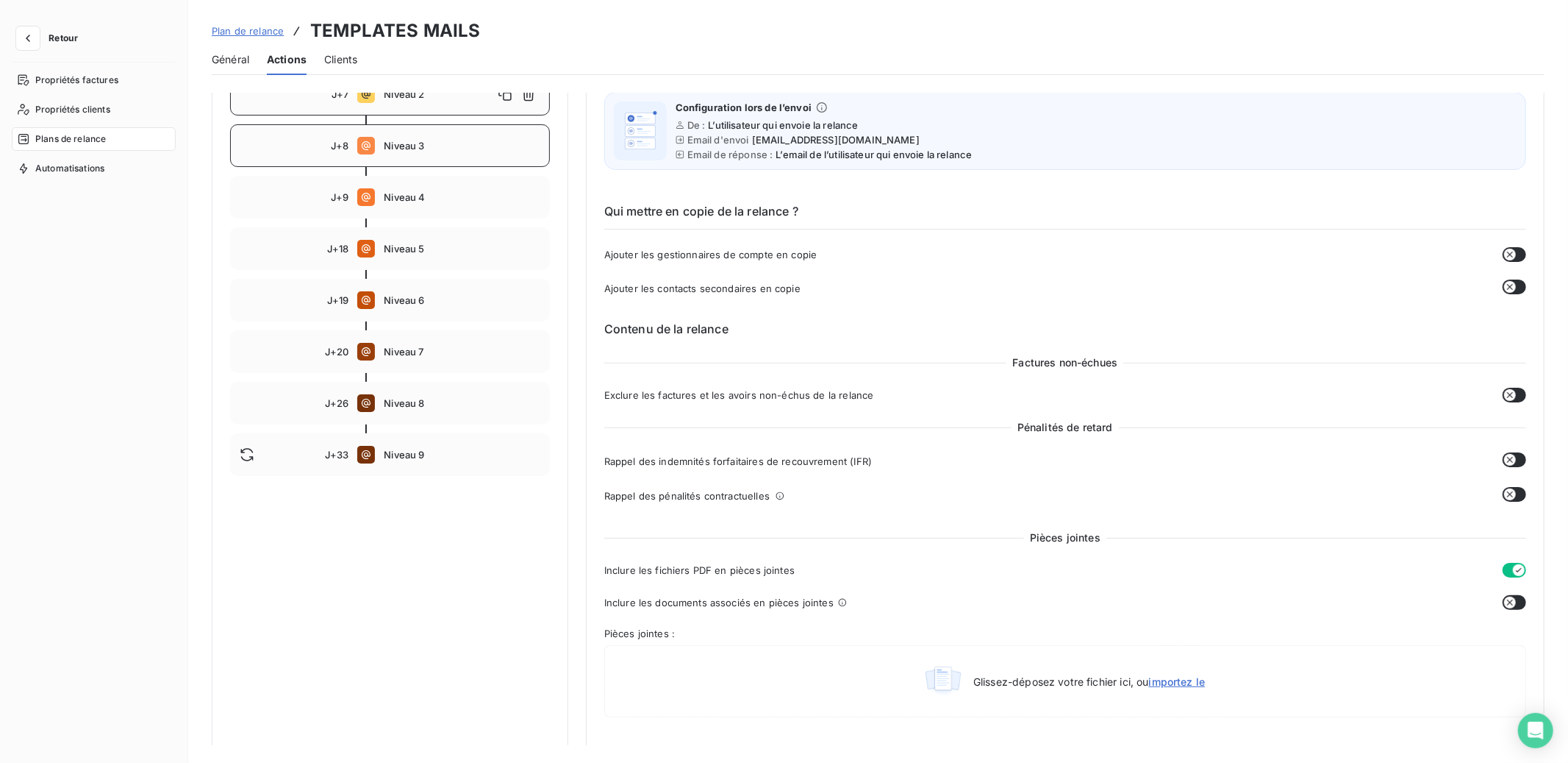
click at [423, 146] on span "Niveau 3" at bounding box center [461, 146] width 156 height 11
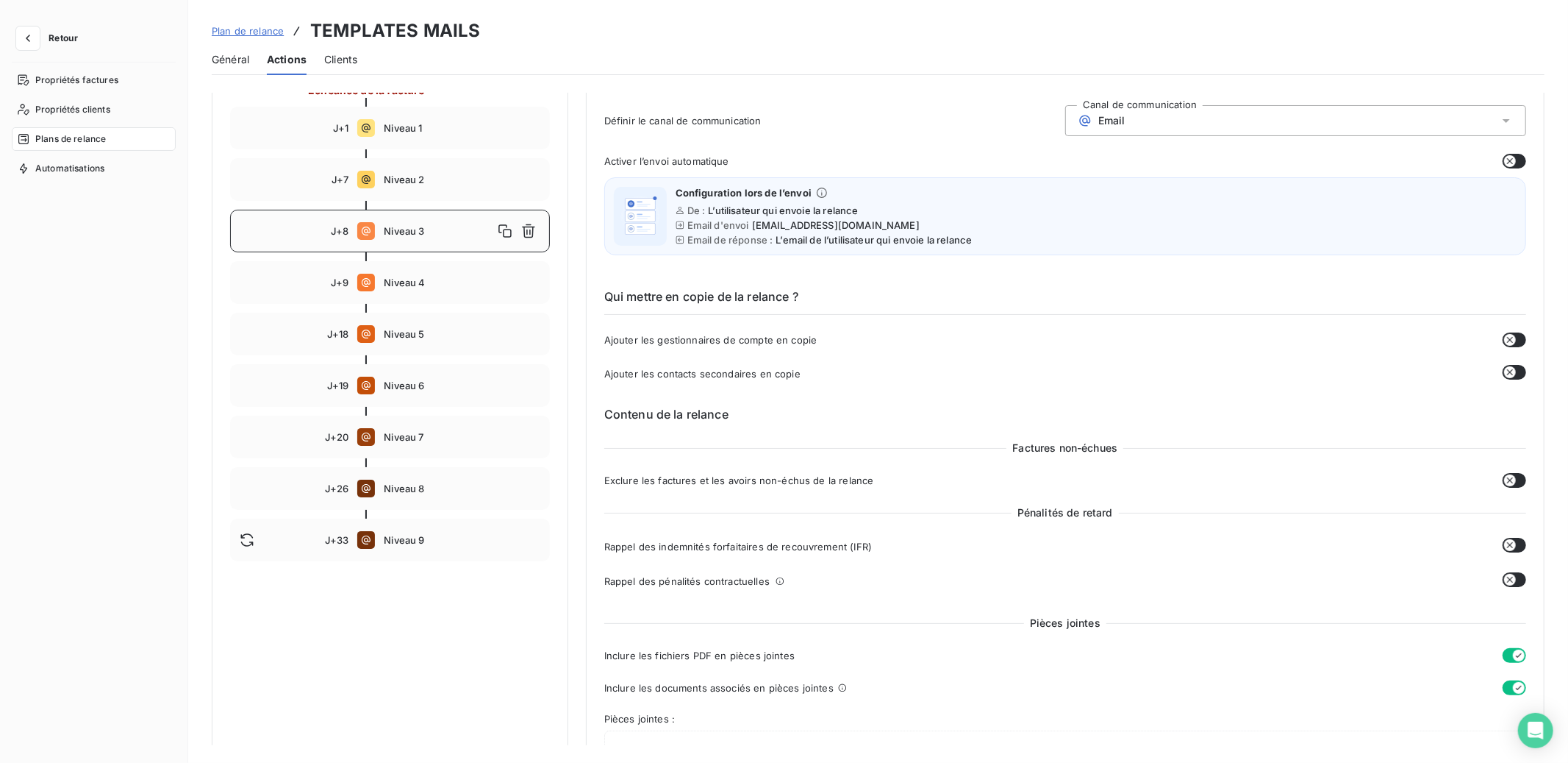
scroll to position [134, 0]
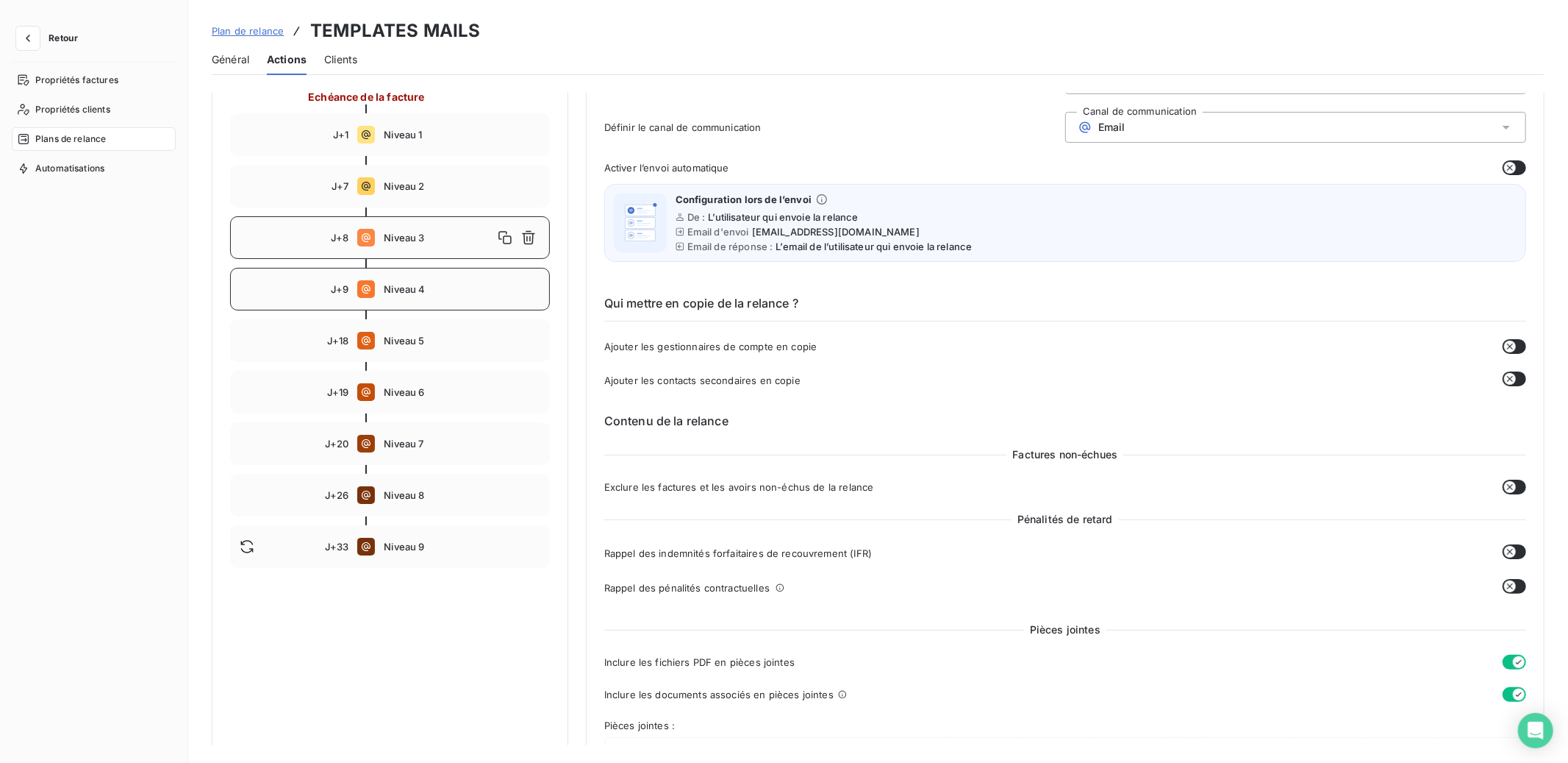
click at [432, 292] on span "Niveau 4" at bounding box center [461, 288] width 156 height 11
click at [433, 336] on span "Niveau 5" at bounding box center [461, 340] width 156 height 11
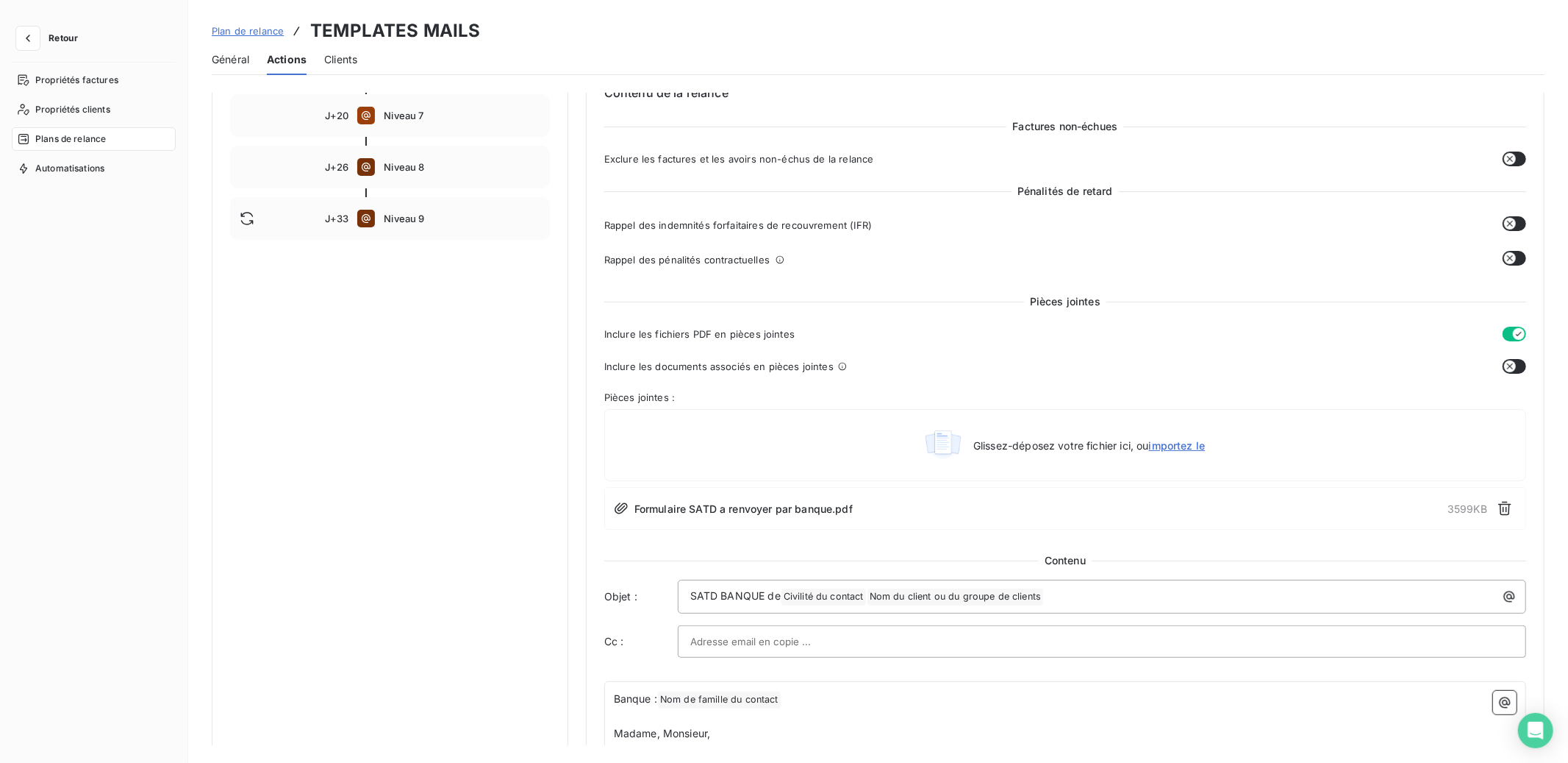
scroll to position [281, 0]
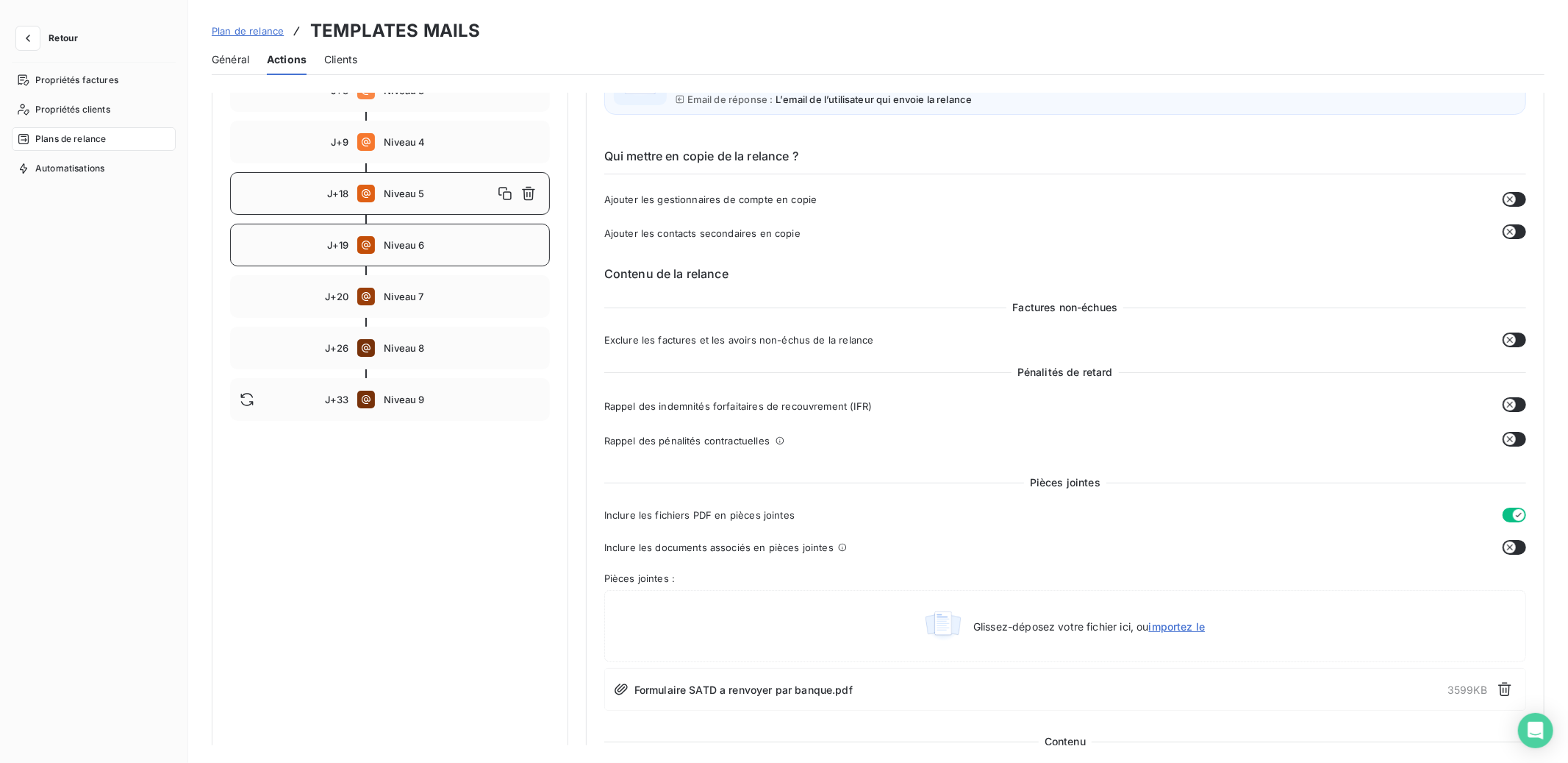
click at [424, 247] on span "Niveau 6" at bounding box center [461, 245] width 156 height 11
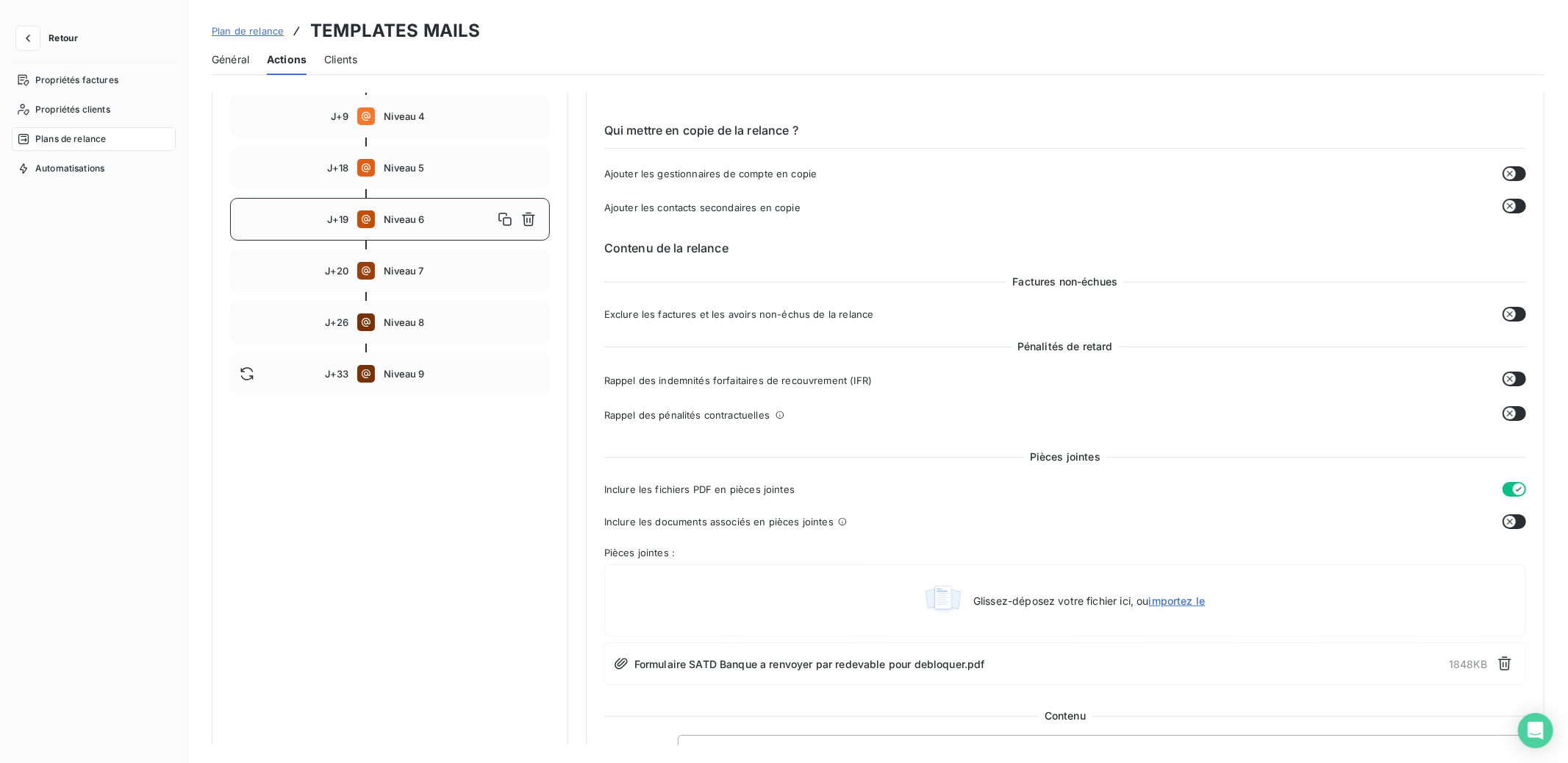
scroll to position [304, 0]
click at [438, 280] on div "J+20 Niveau 7" at bounding box center [389, 272] width 319 height 43
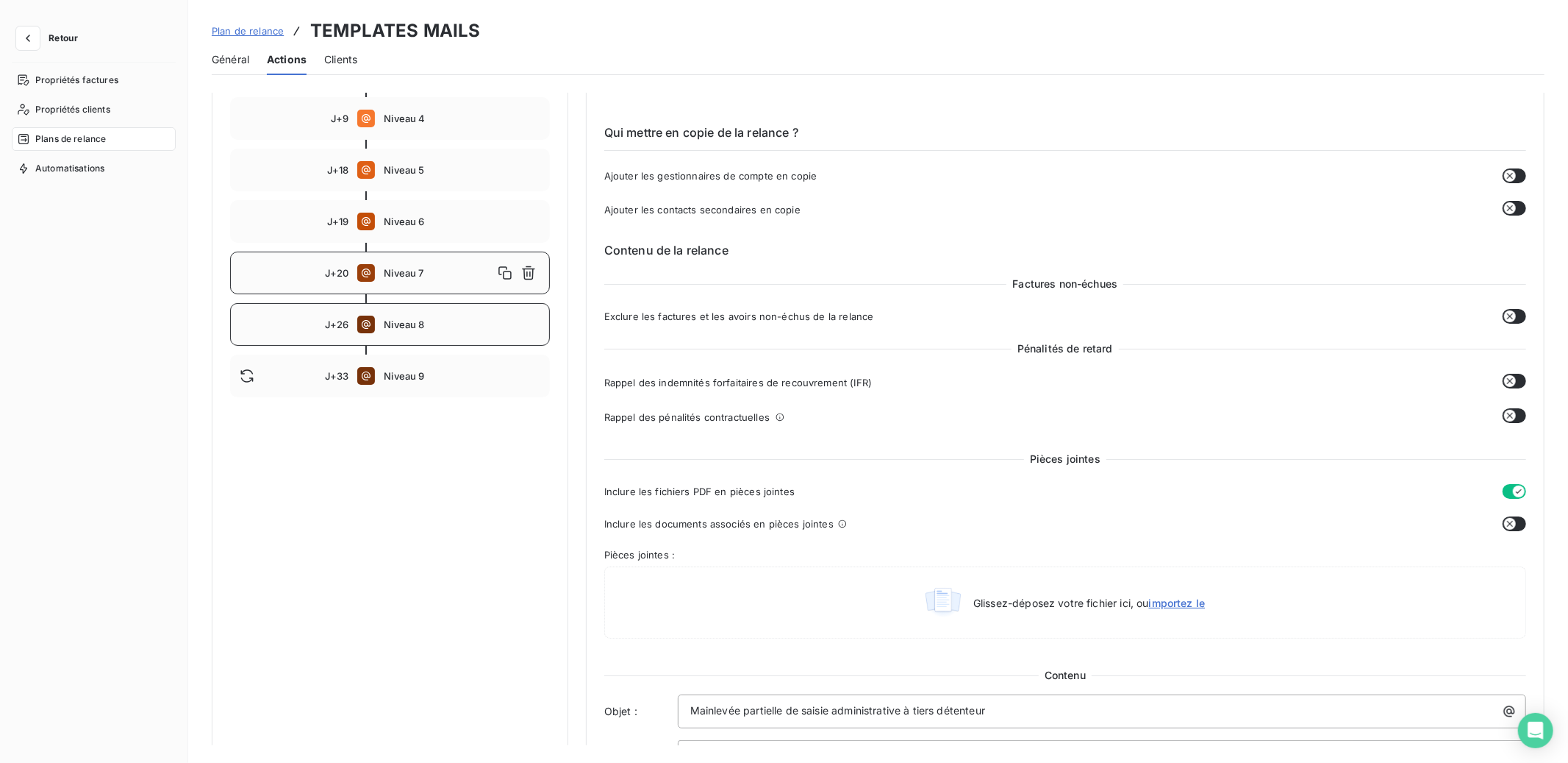
click at [441, 330] on div "J+26 Niveau 8" at bounding box center [389, 323] width 319 height 43
click at [451, 382] on div "J+33 Niveau 9" at bounding box center [389, 375] width 319 height 43
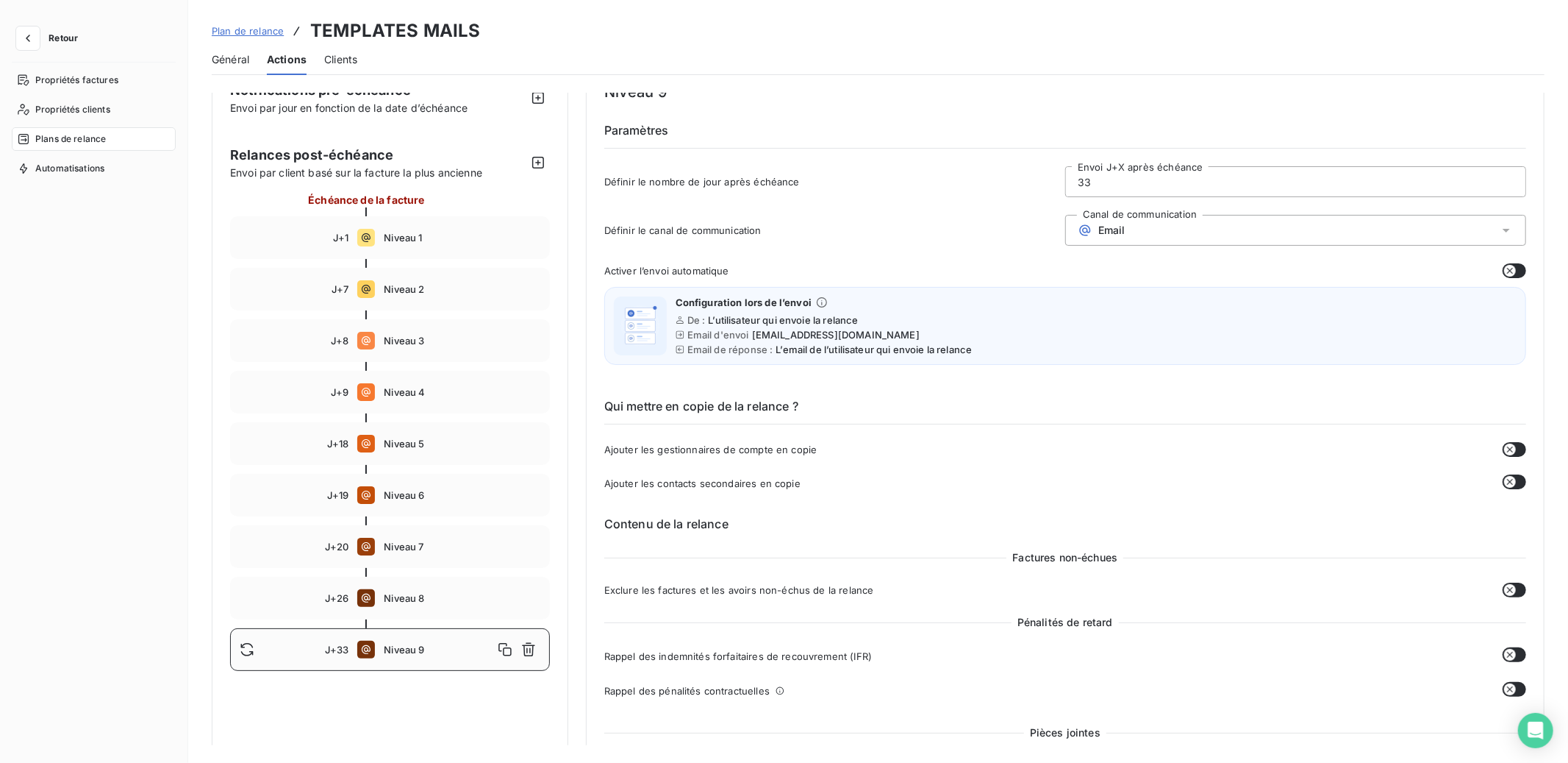
scroll to position [26, 0]
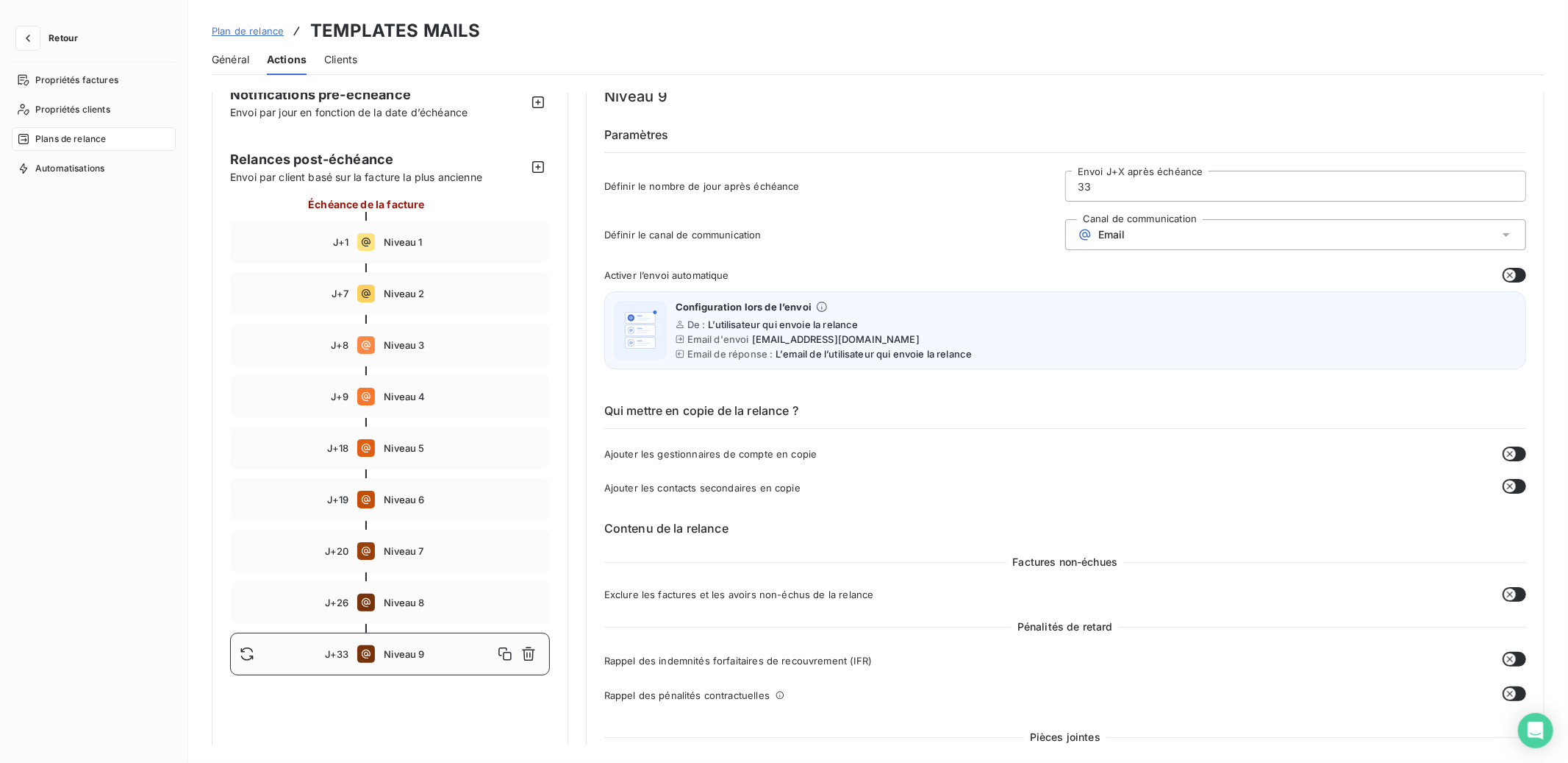
click at [408, 181] on div "Relances post-échéance Envoi par client basé sur la facture la plus ancienne Éc…" at bounding box center [389, 412] width 319 height 526
click at [421, 247] on span "Niveau 1" at bounding box center [461, 242] width 156 height 11
type input "1"
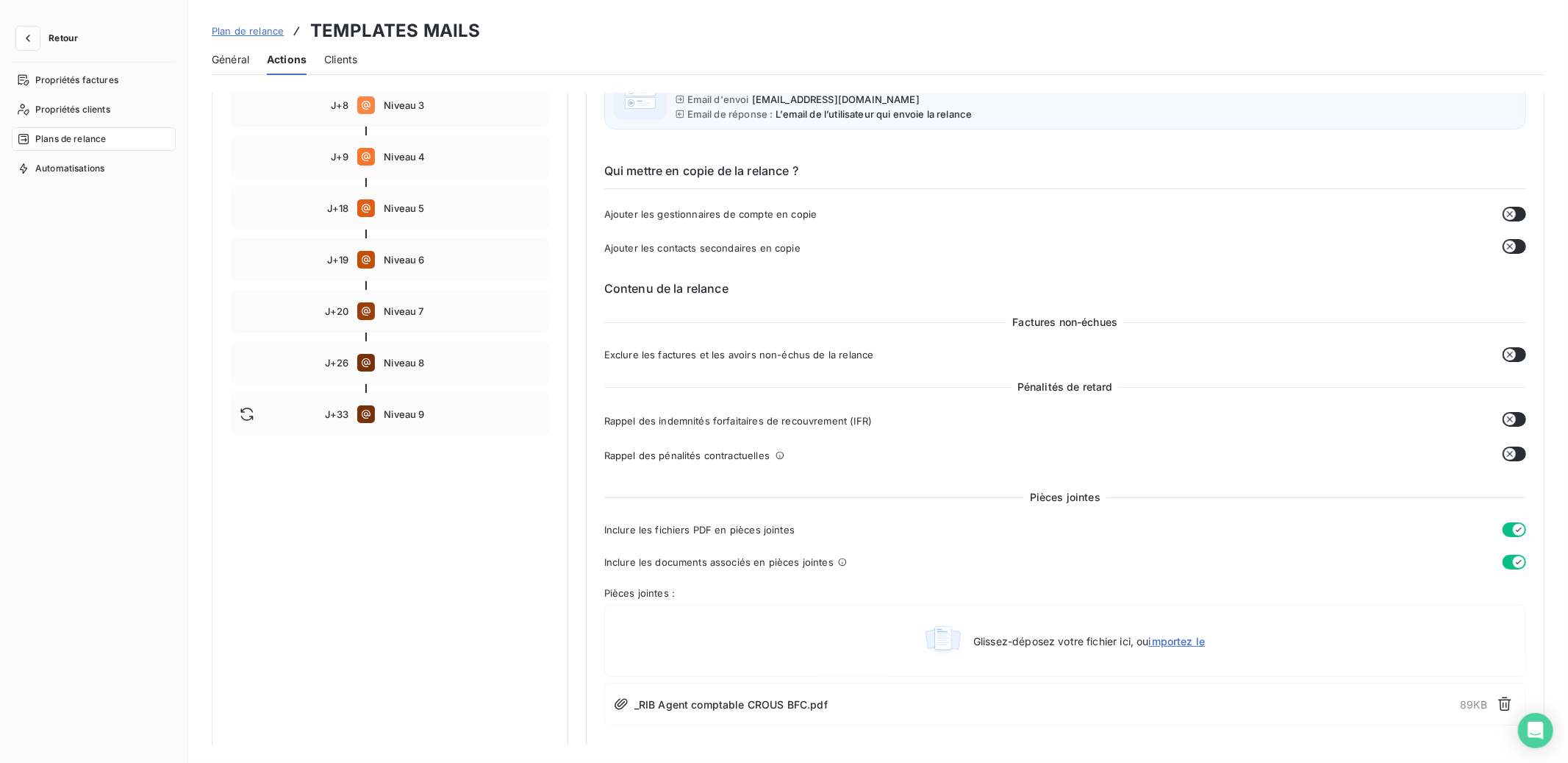
scroll to position [0, 0]
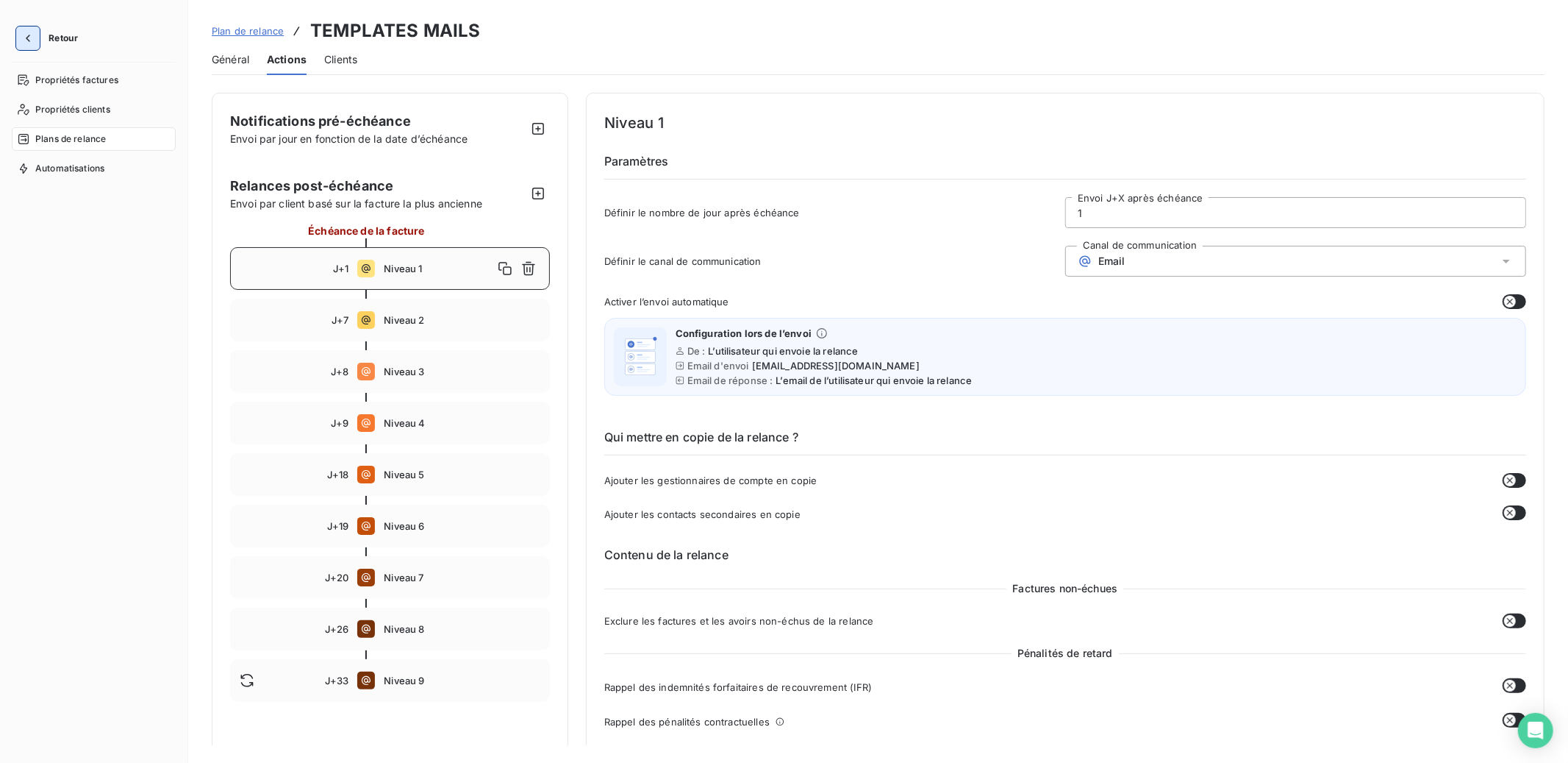
click at [28, 33] on icon "button" at bounding box center [28, 39] width 15 height 15
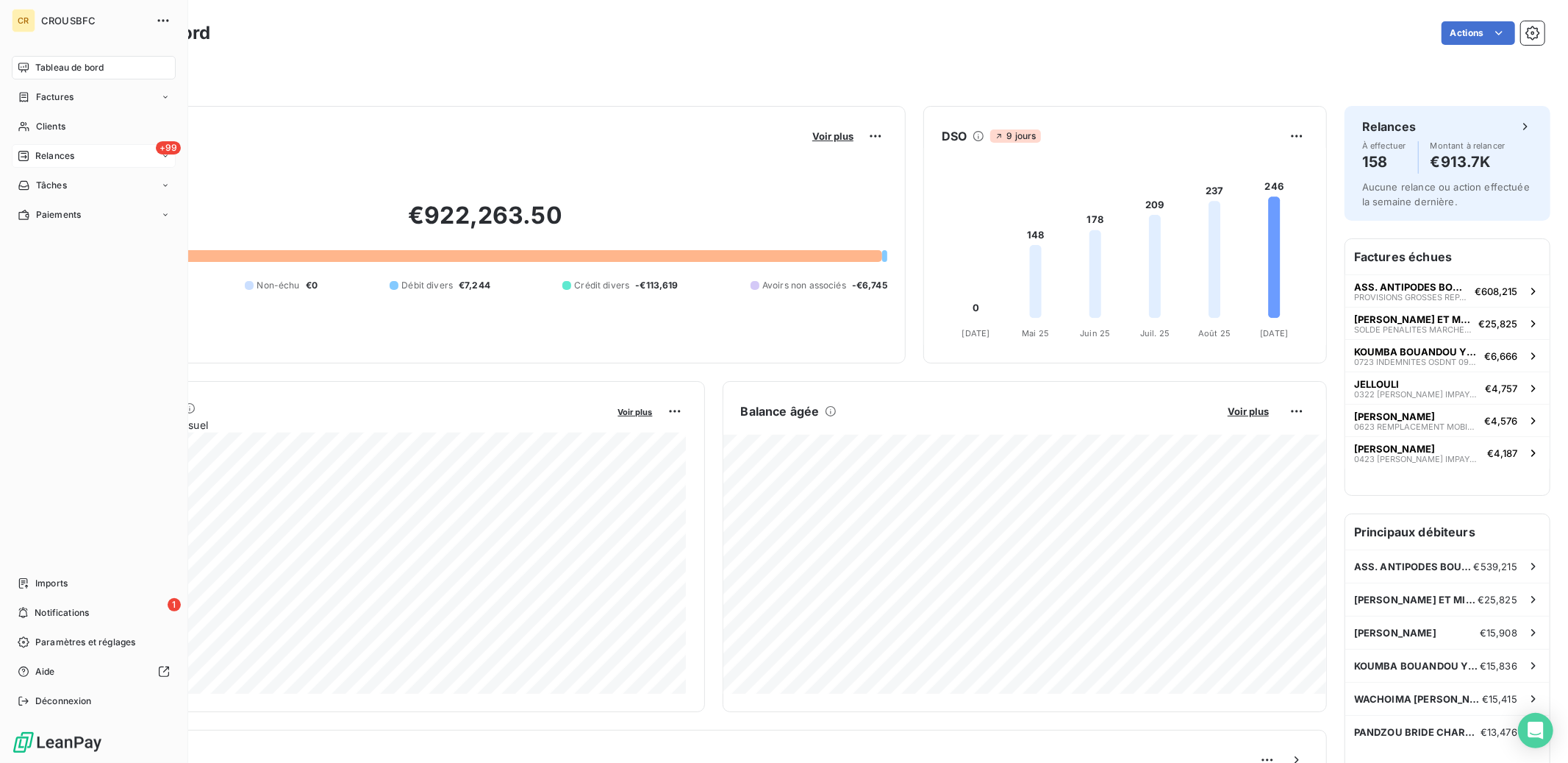
click at [48, 150] on span "Relances" at bounding box center [54, 156] width 39 height 13
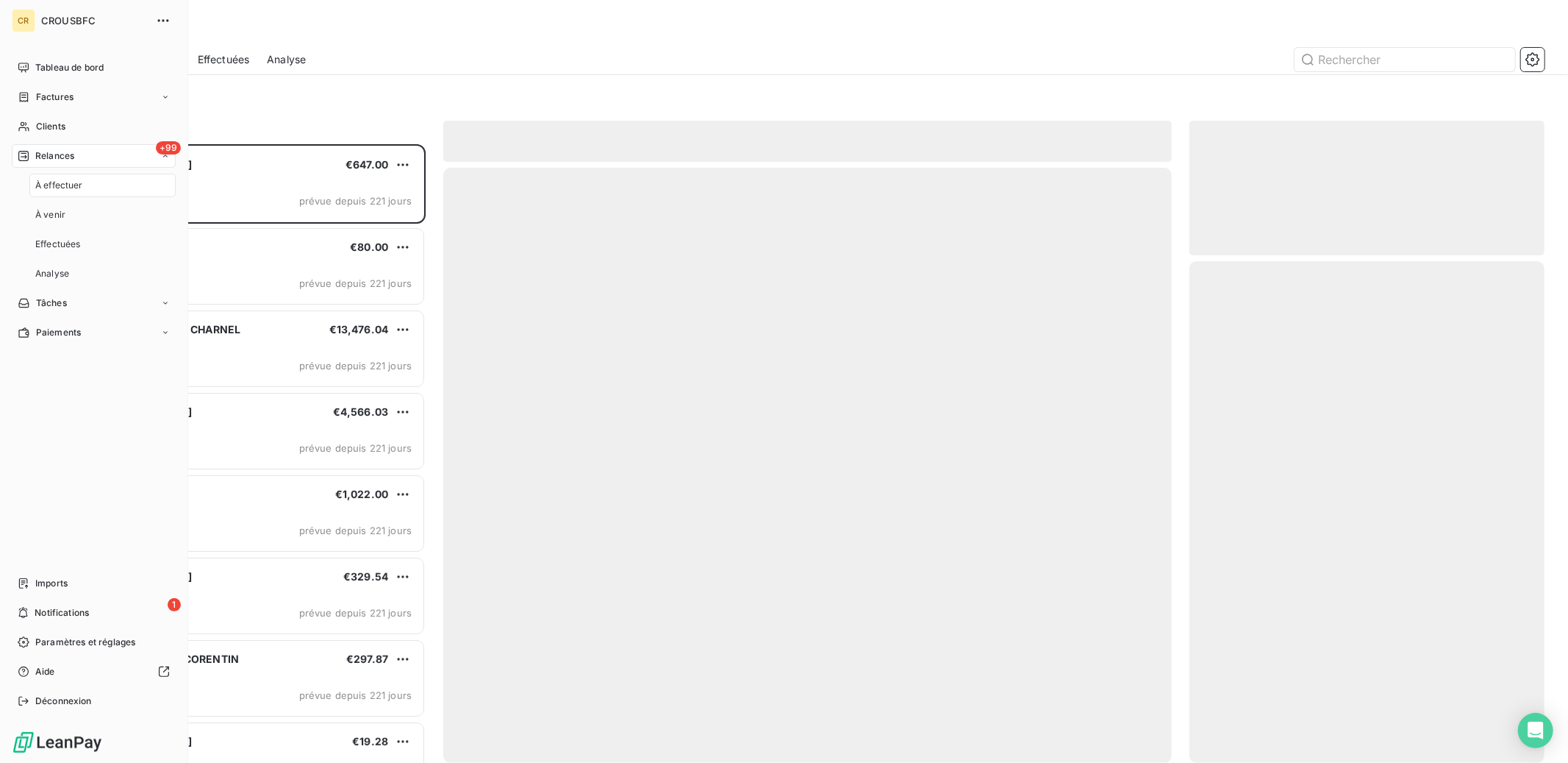
scroll to position [618, 355]
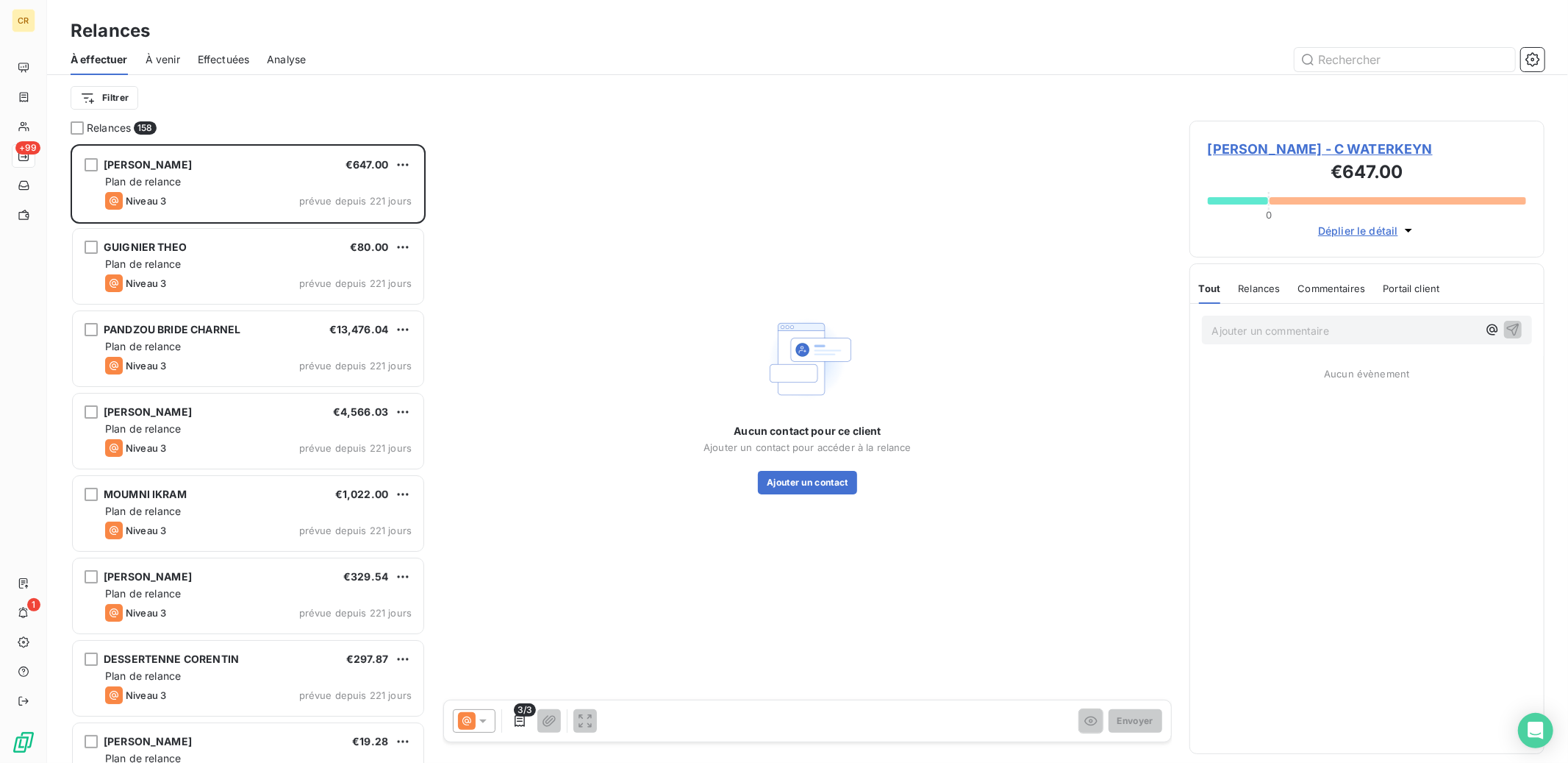
click at [215, 65] on span "Effectuées" at bounding box center [223, 60] width 52 height 15
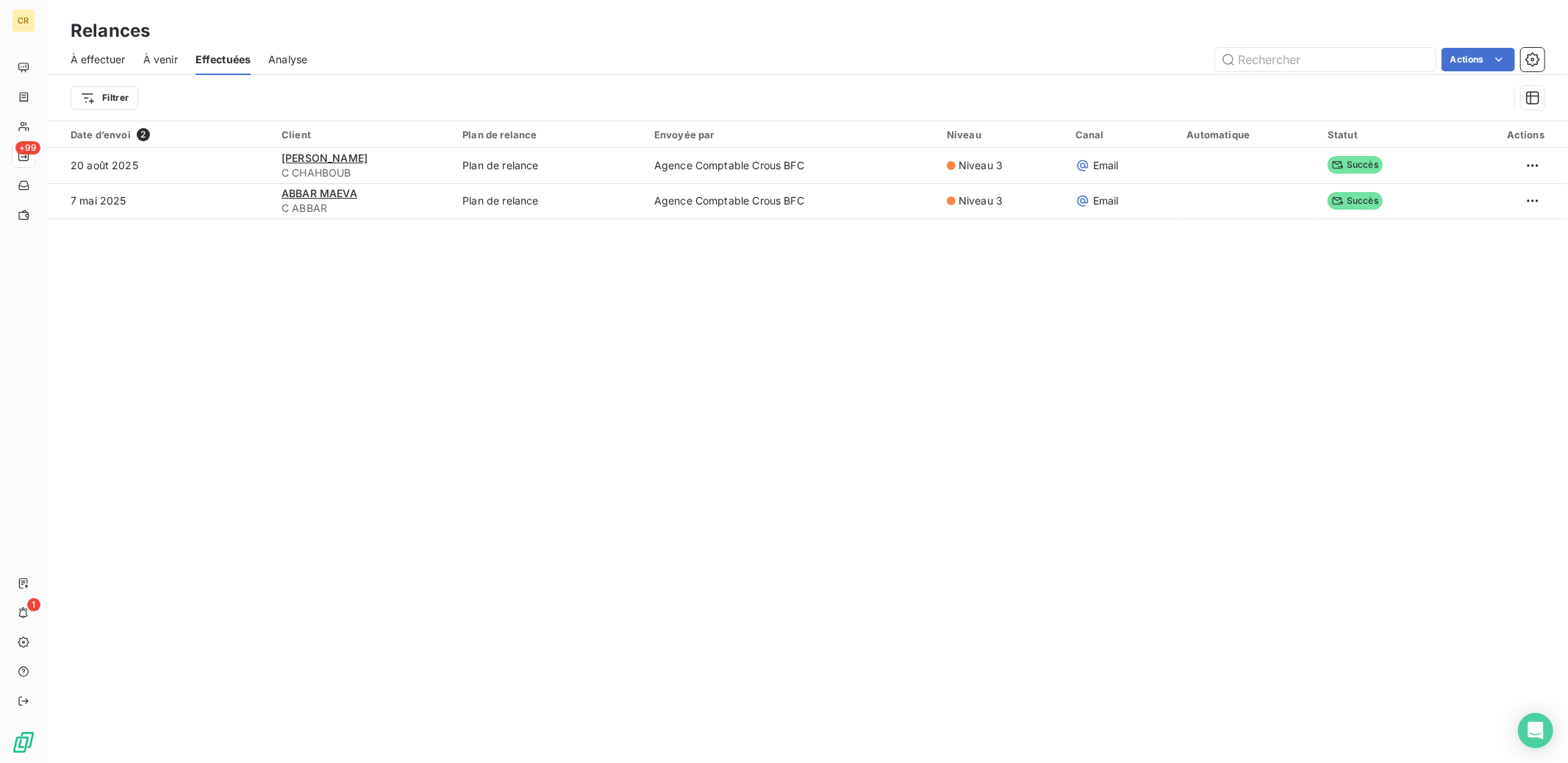
click at [109, 64] on span "À effectuer" at bounding box center [98, 60] width 55 height 15
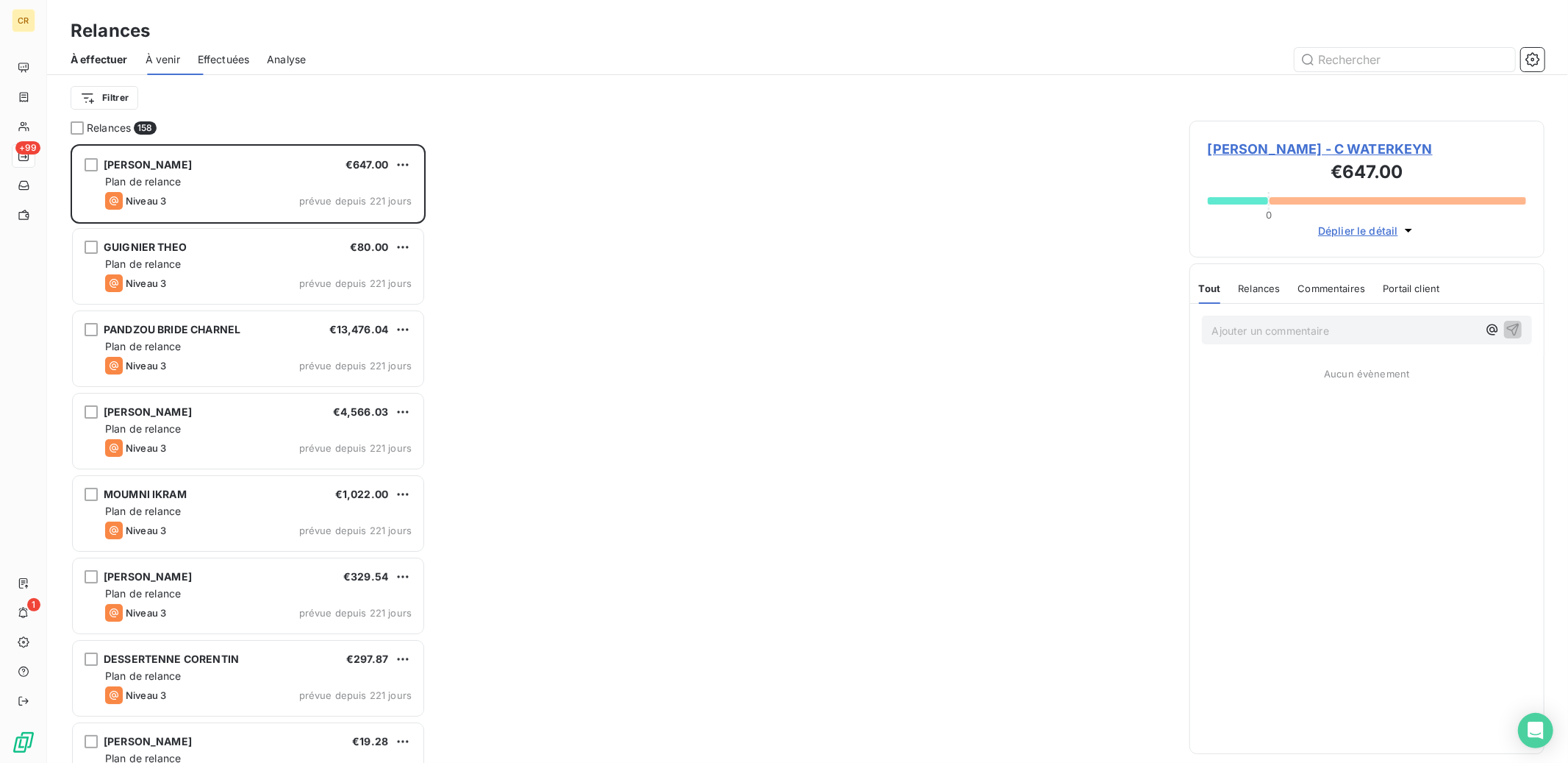
scroll to position [618, 355]
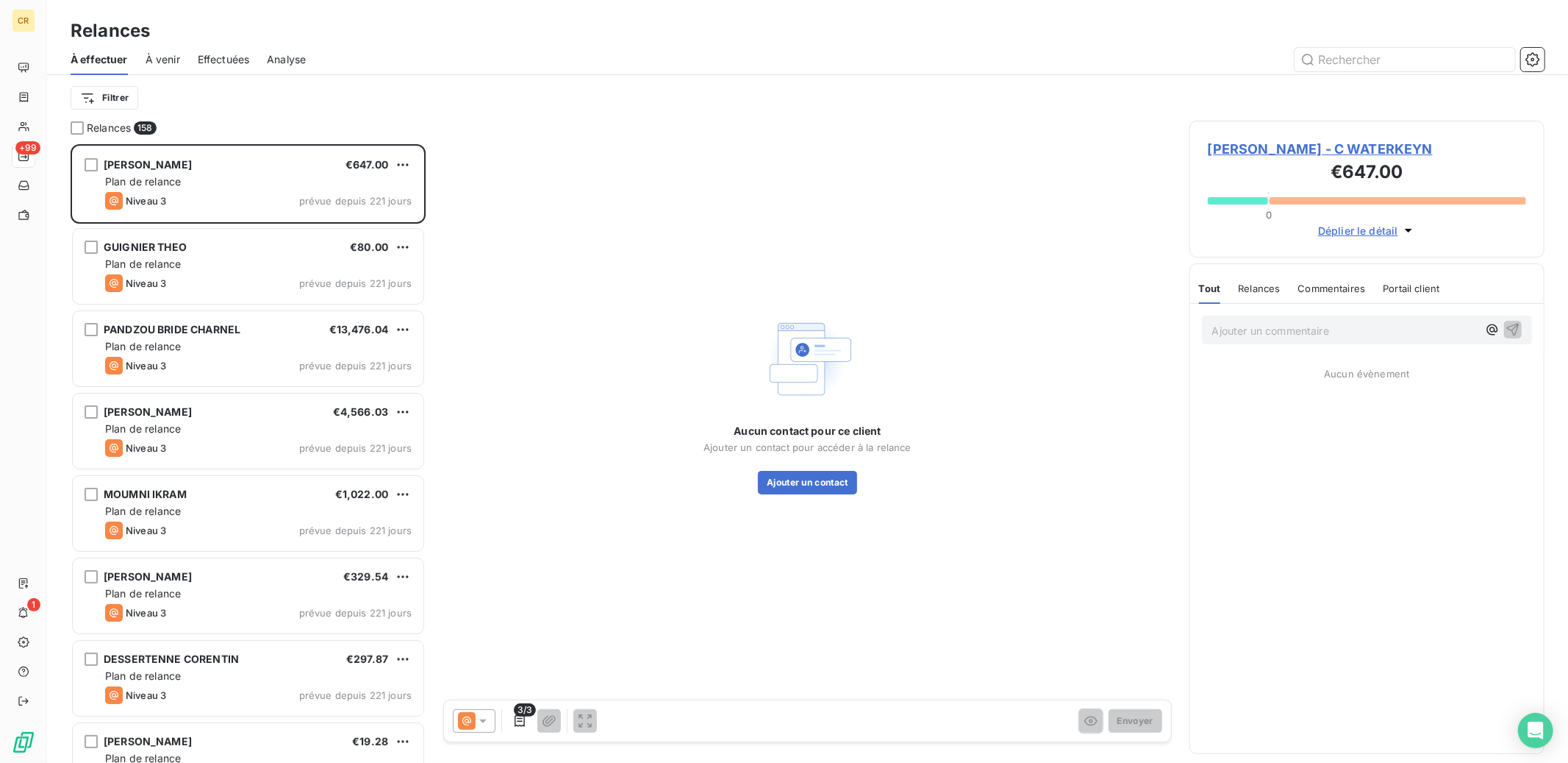
click at [171, 55] on span "À venir" at bounding box center [163, 60] width 35 height 15
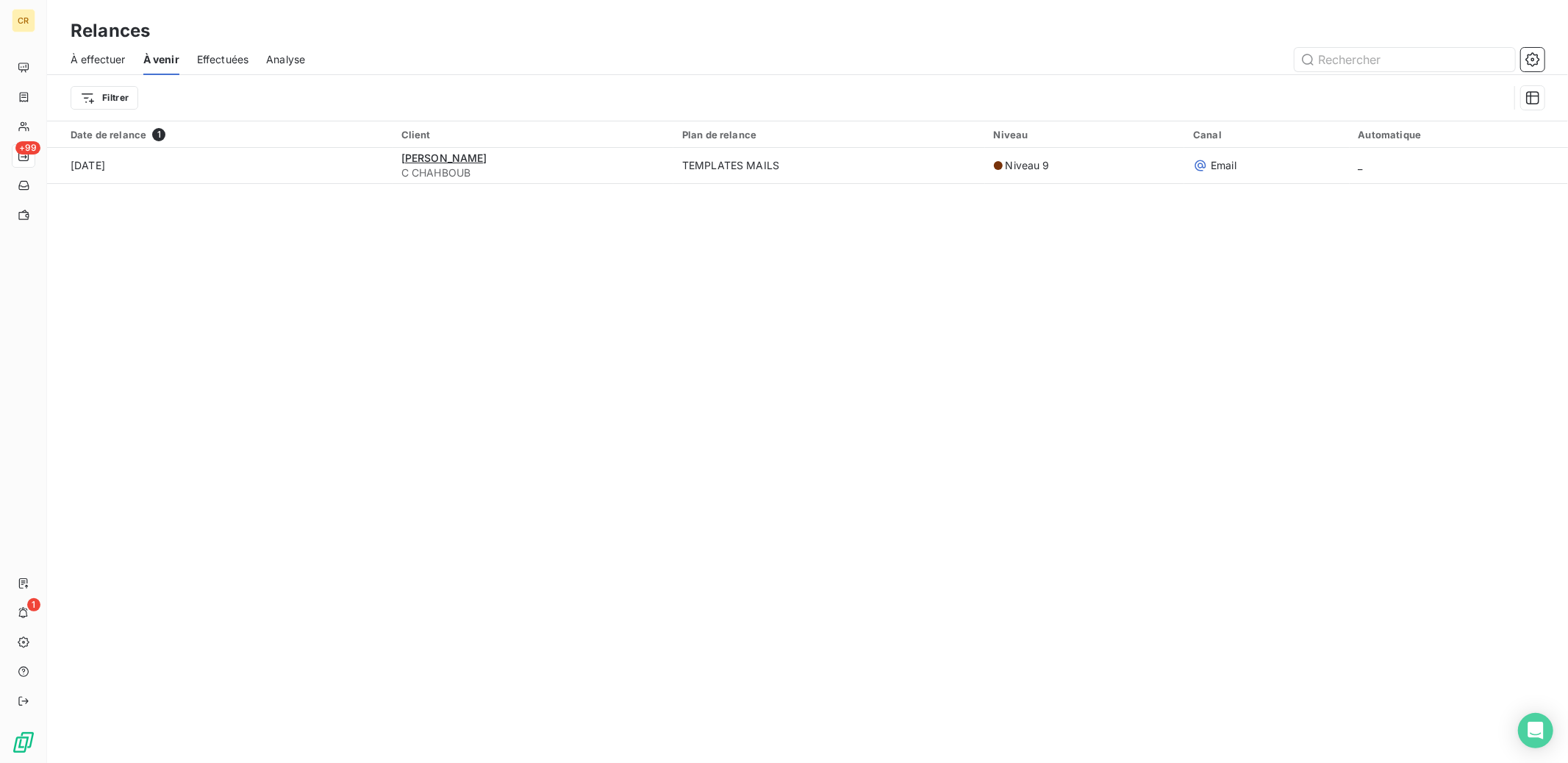
click at [100, 48] on div "À effectuer" at bounding box center [98, 60] width 55 height 31
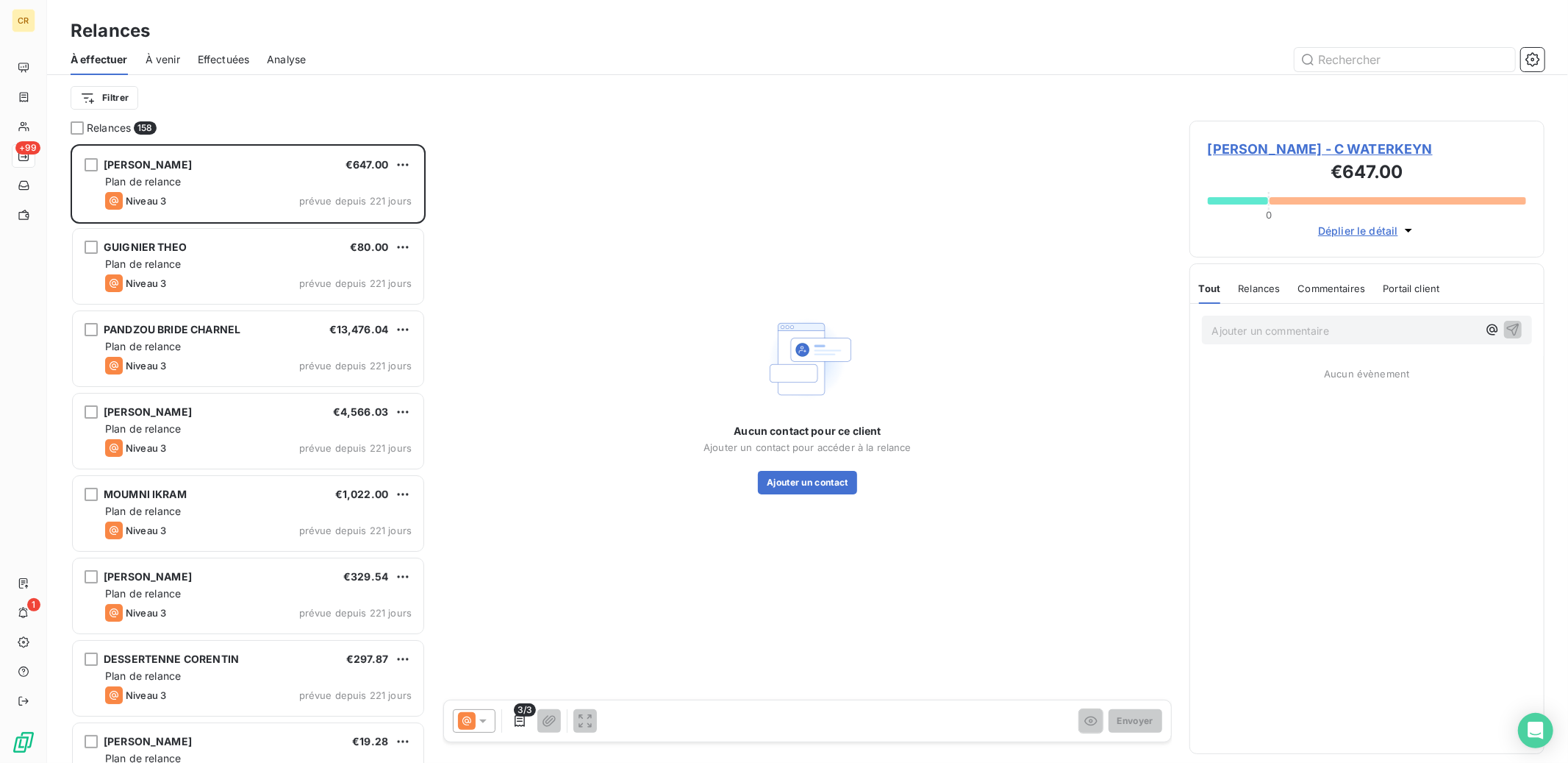
click at [223, 61] on span "Effectuées" at bounding box center [223, 60] width 52 height 15
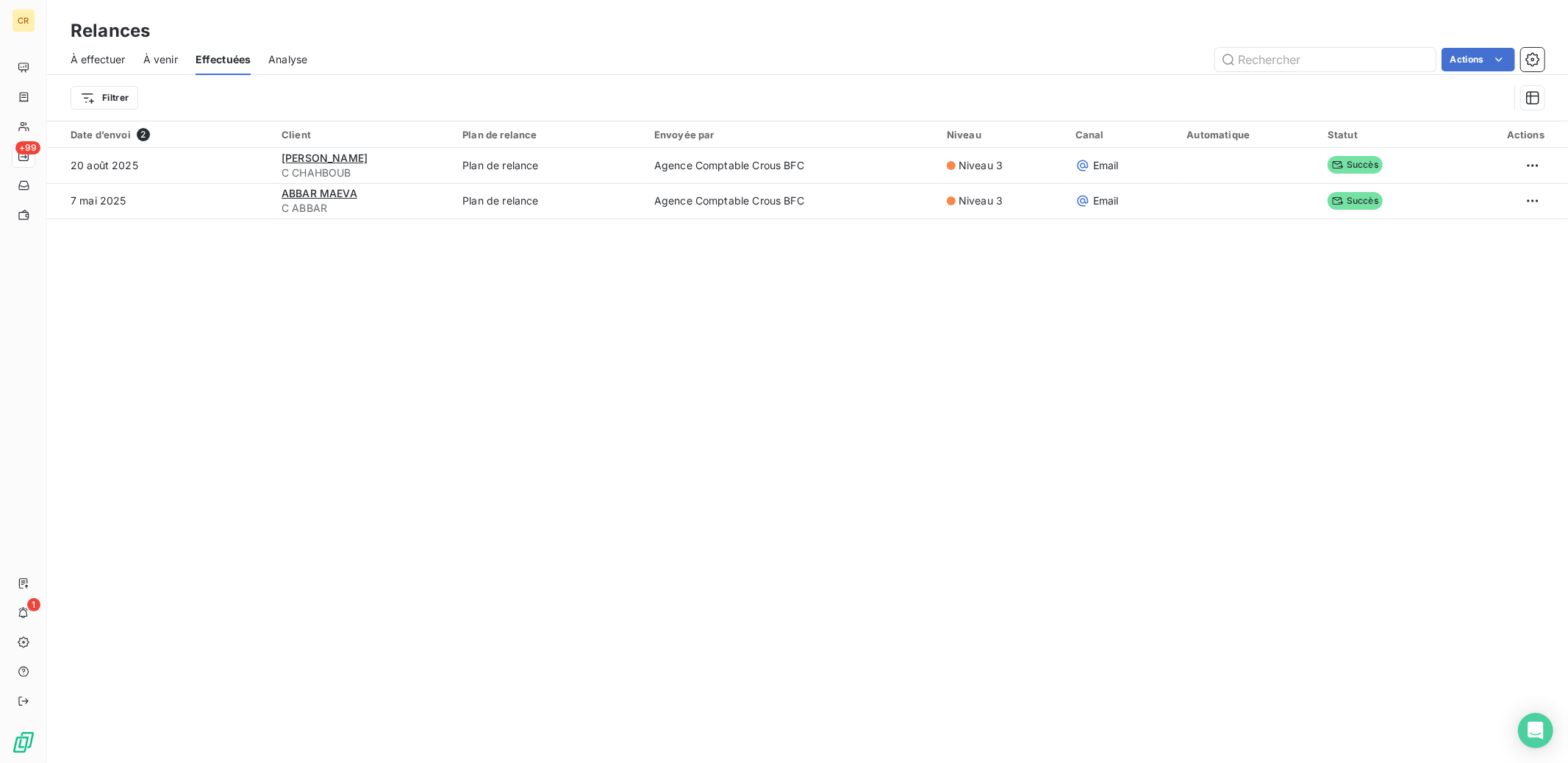
click at [508, 517] on div "Relances À effectuer À venir Effectuées Analyse Actions Filtrer Date d’envoi 2 …" at bounding box center [807, 381] width 1521 height 763
click at [505, 444] on div "Relances À effectuer À venir Effectuées Analyse Actions Filtrer Date d’envoi 2 …" at bounding box center [807, 381] width 1521 height 763
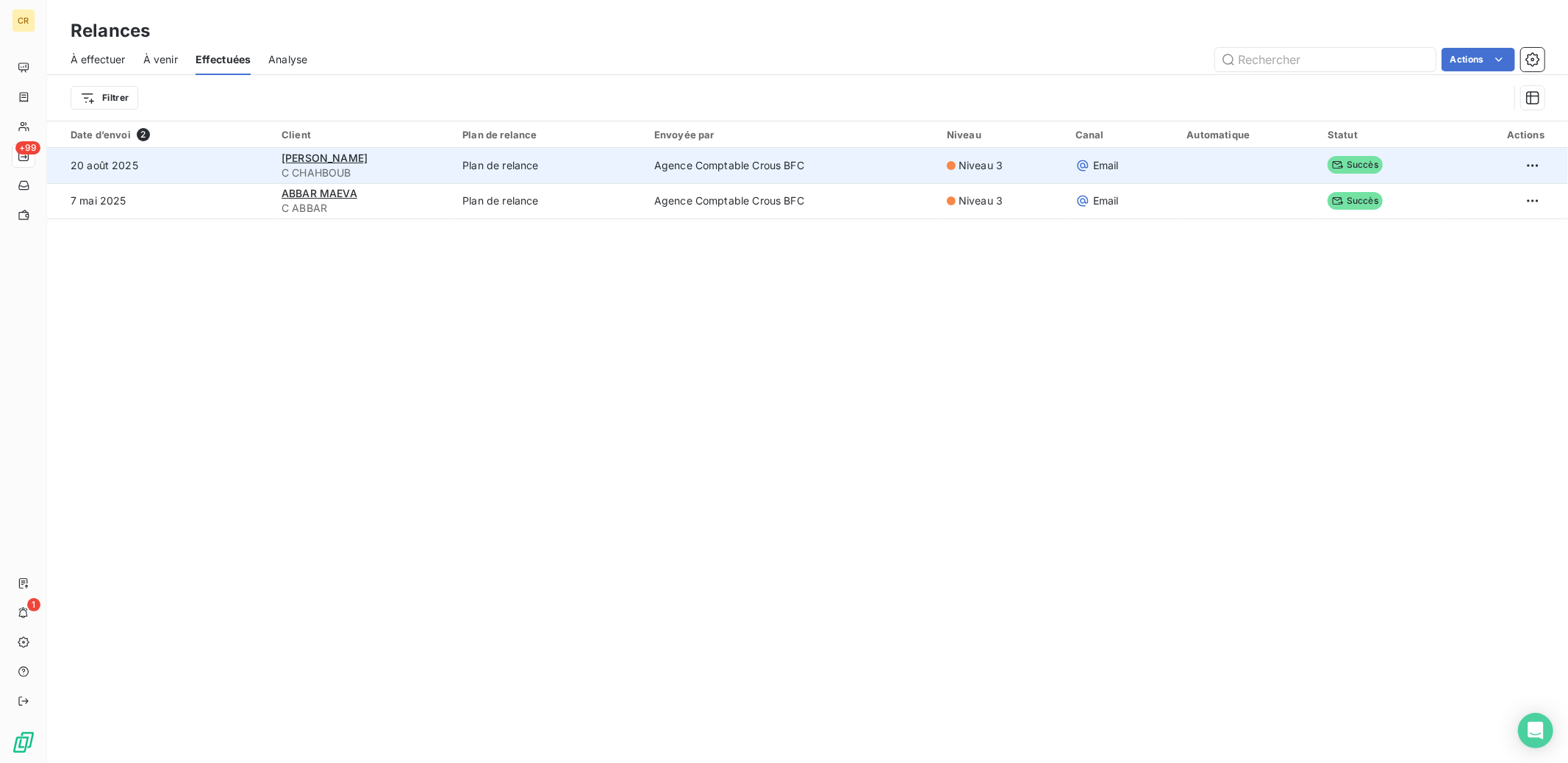
click at [193, 167] on td "20 août 2025" at bounding box center [160, 165] width 226 height 35
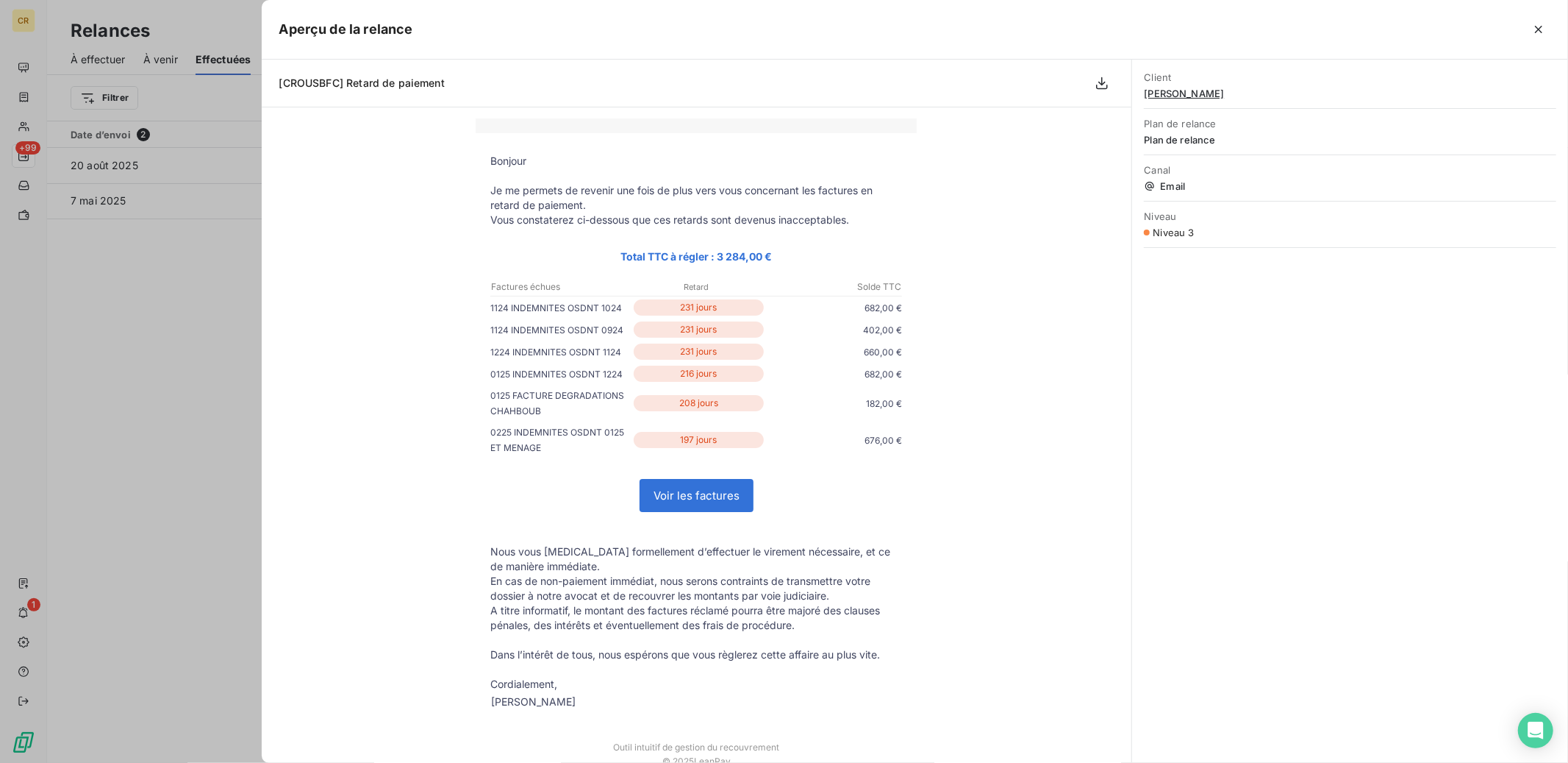
scroll to position [74, 0]
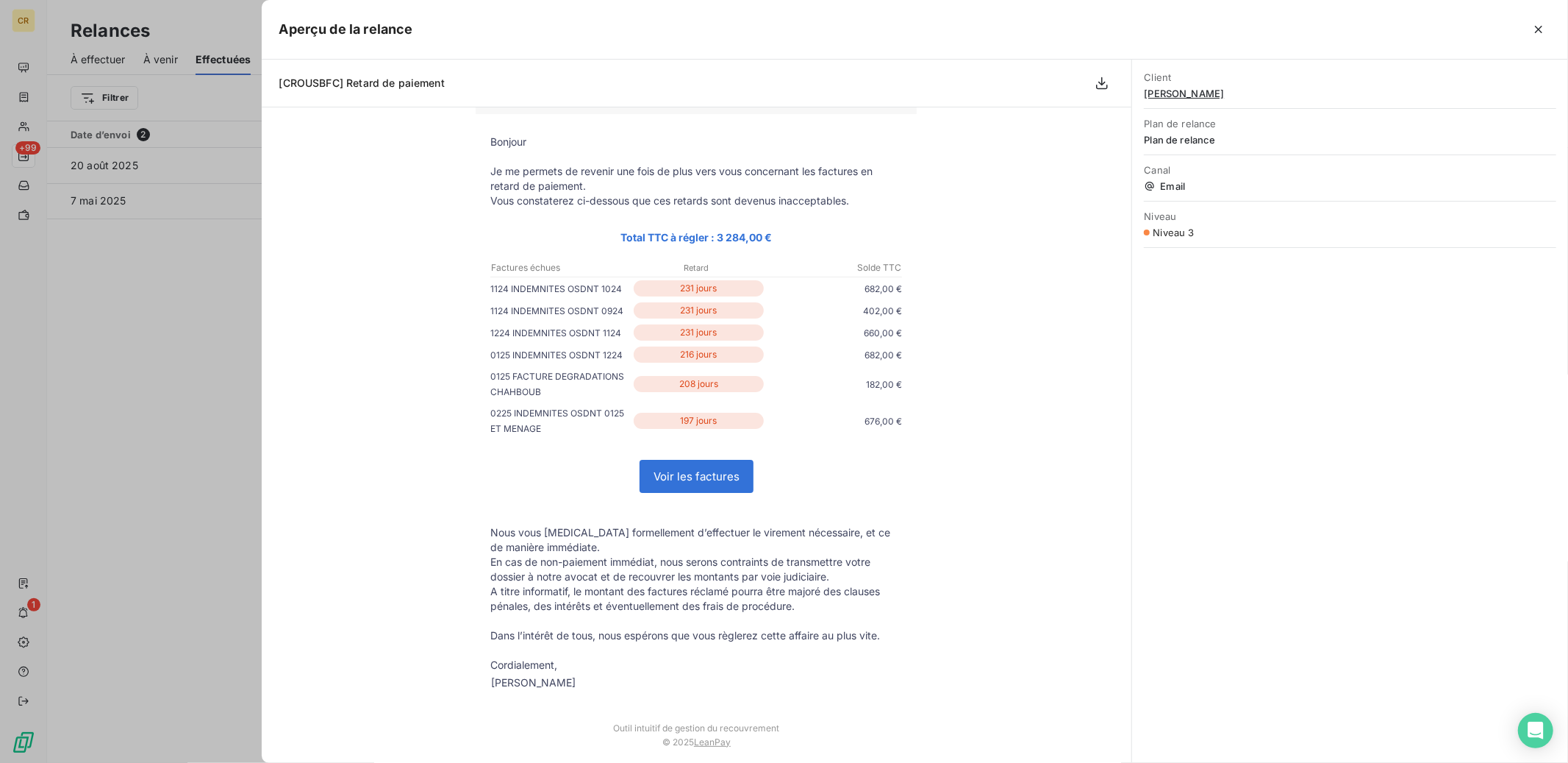
click at [206, 247] on div at bounding box center [784, 381] width 1568 height 763
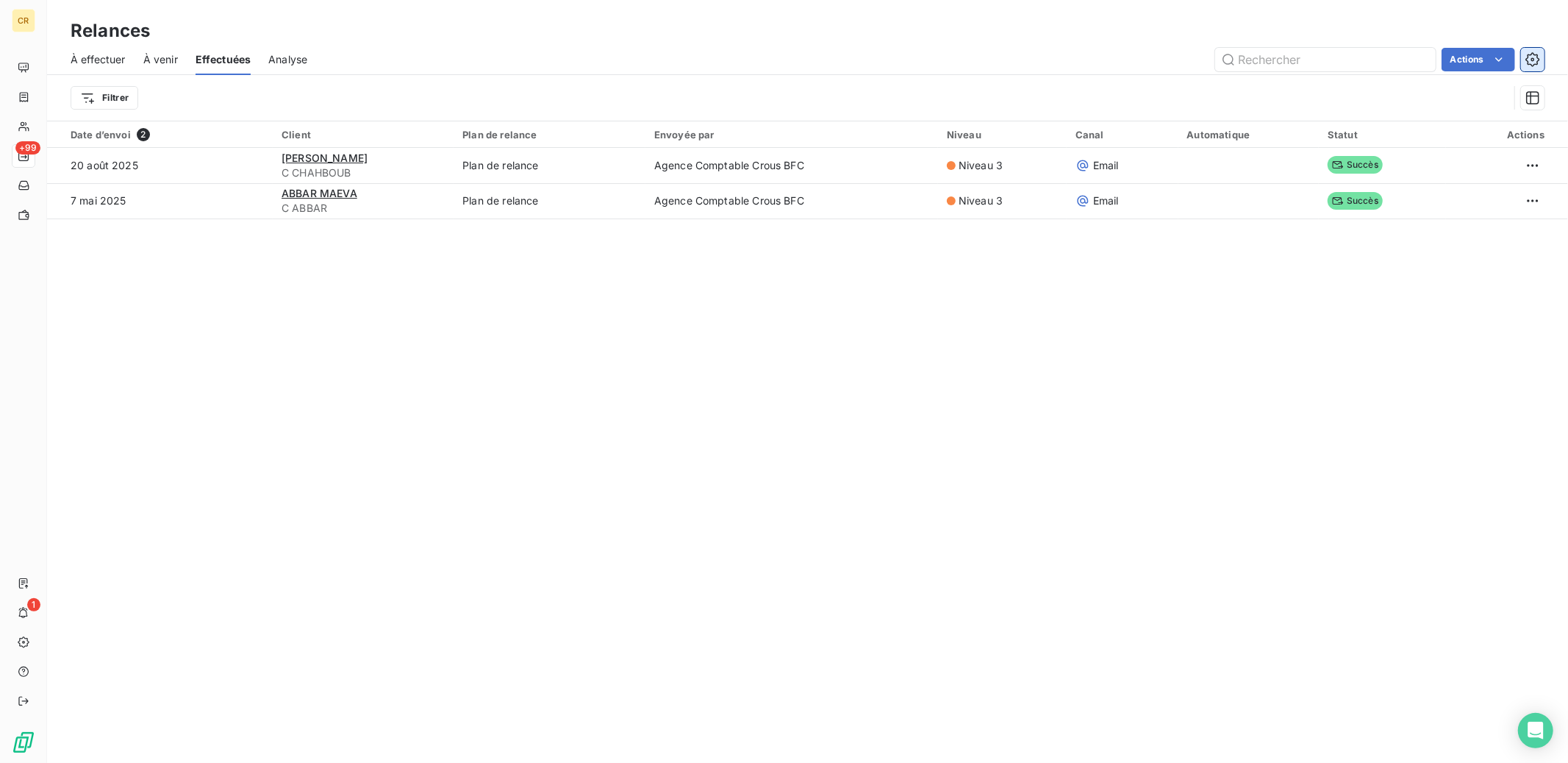
click at [1528, 58] on icon "button" at bounding box center [1533, 60] width 15 height 15
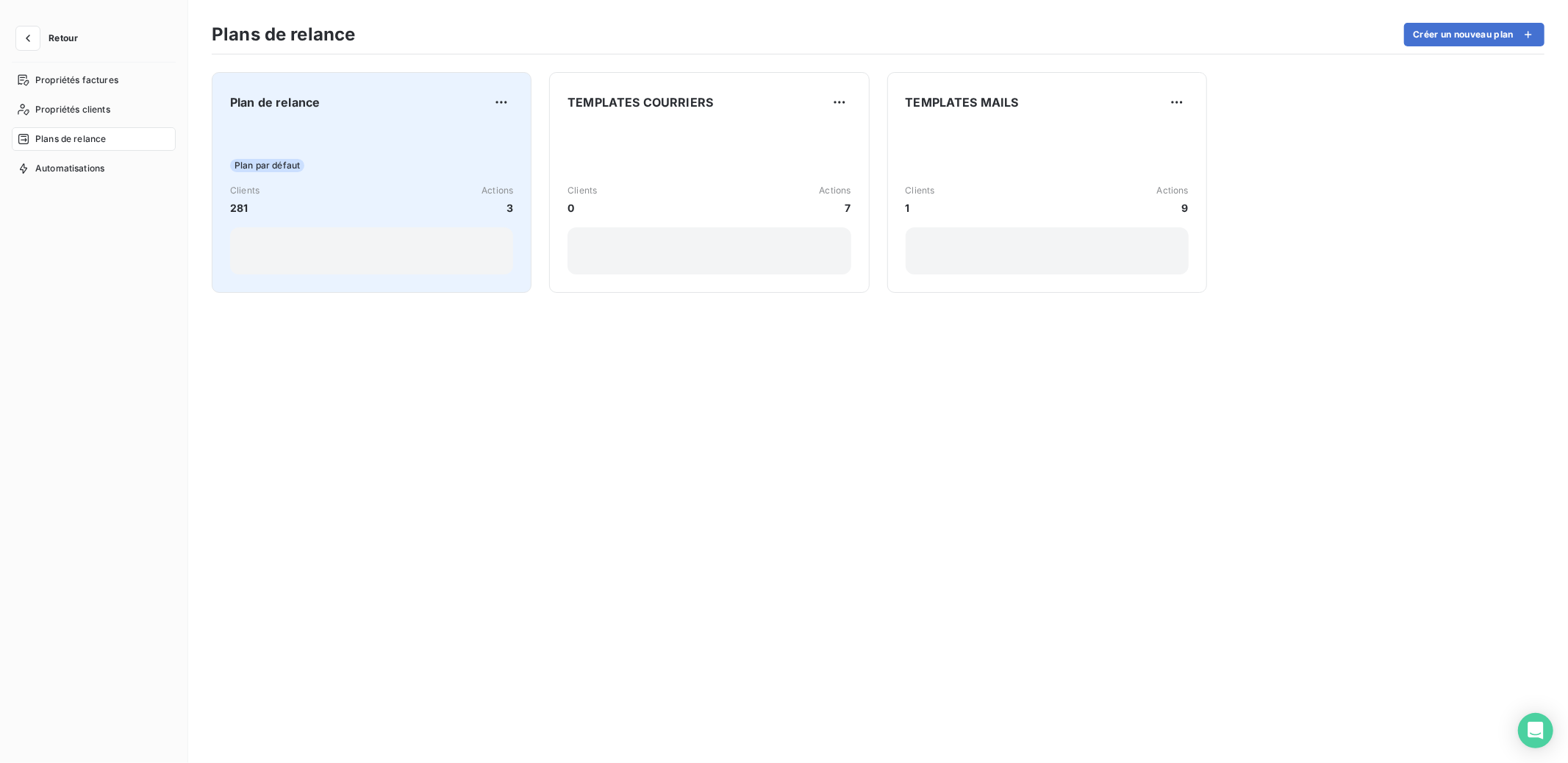
click at [359, 155] on div "Plan par défaut Clients 281 Actions 3" at bounding box center [370, 199] width 283 height 148
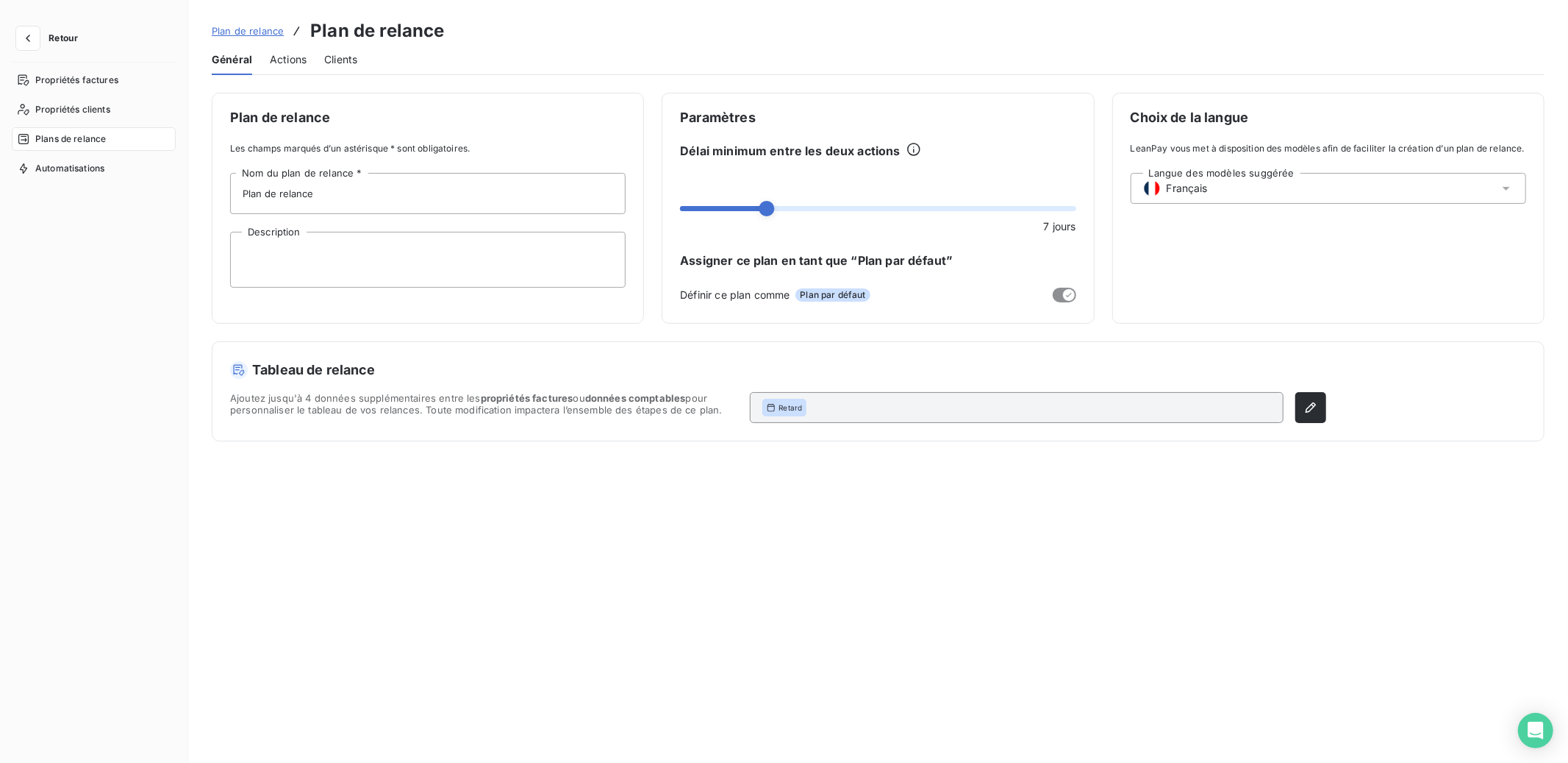
click at [278, 59] on span "Actions" at bounding box center [287, 60] width 37 height 15
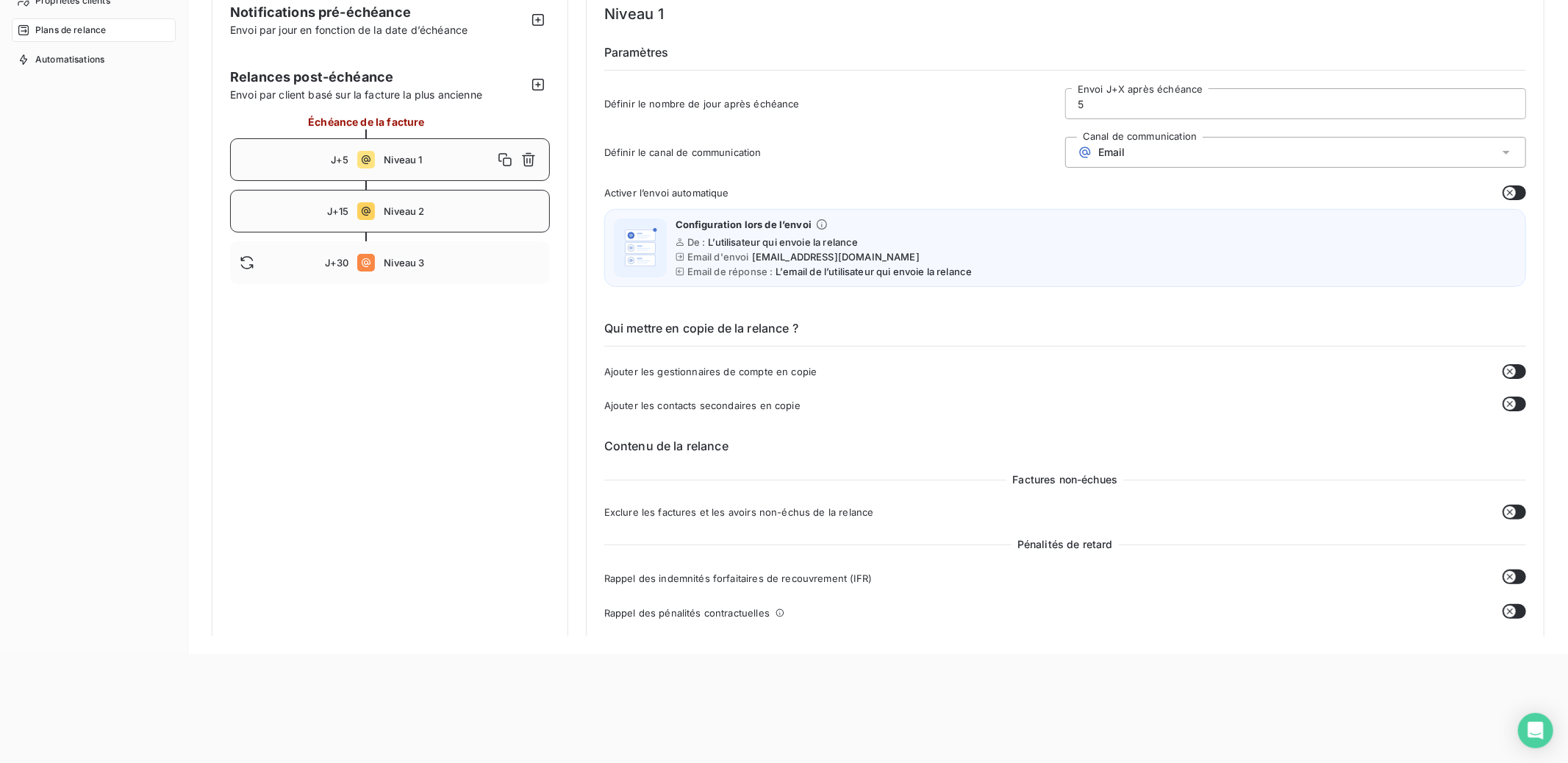
click at [421, 198] on div "J+15 Niveau 2" at bounding box center [389, 211] width 319 height 43
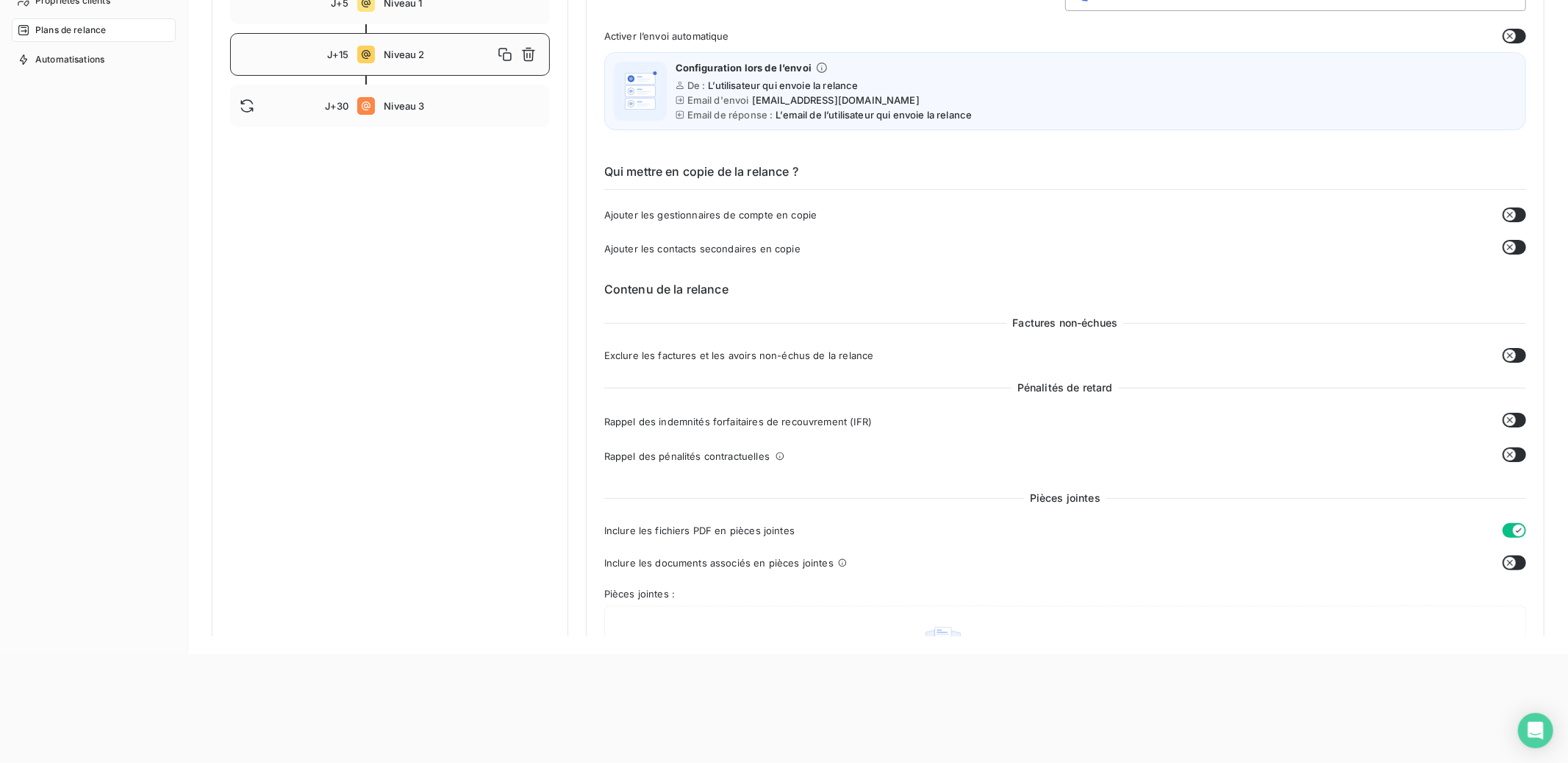
scroll to position [83, 0]
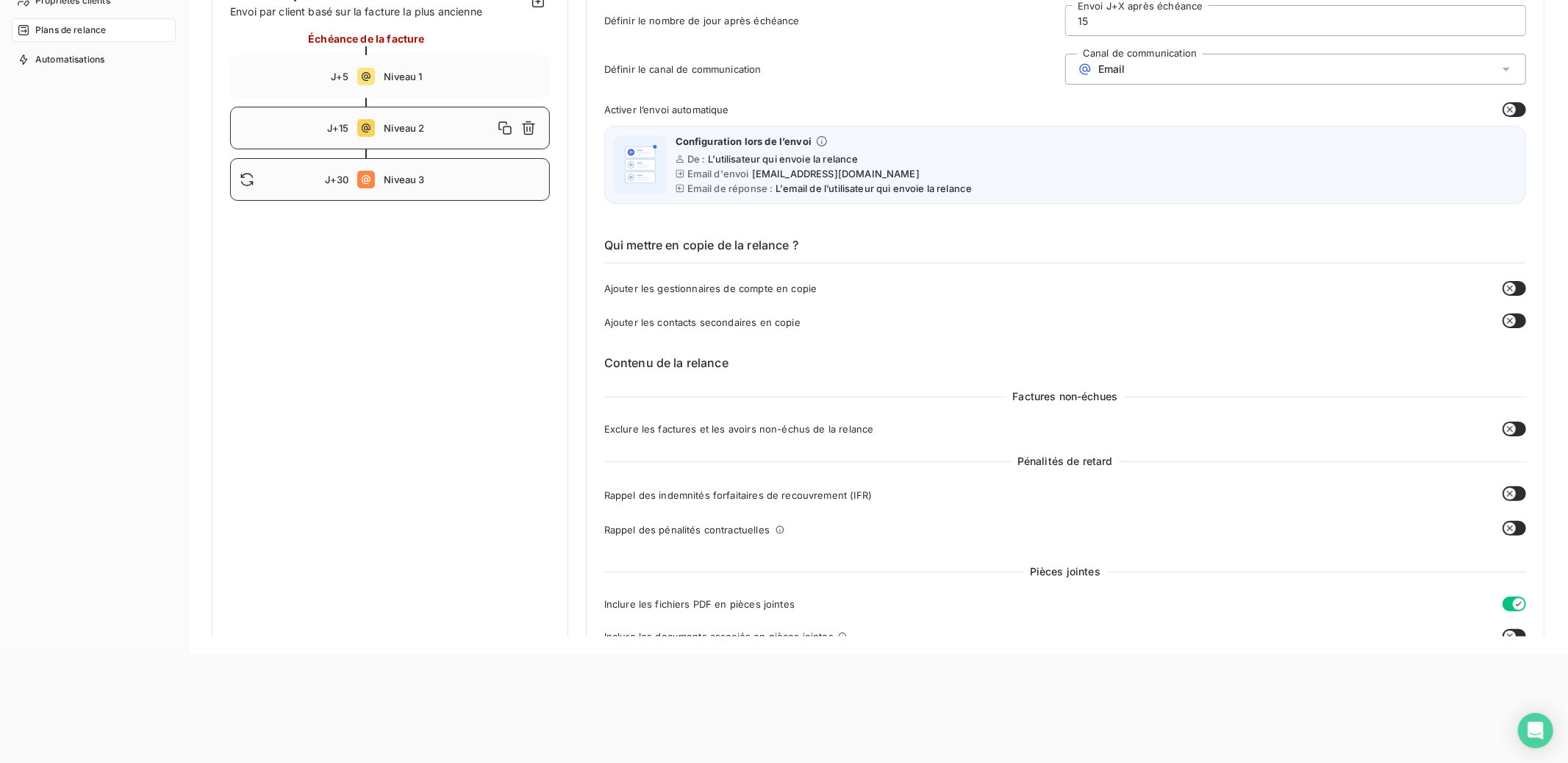
click at [438, 180] on span "Niveau 3" at bounding box center [461, 180] width 156 height 11
type input "30"
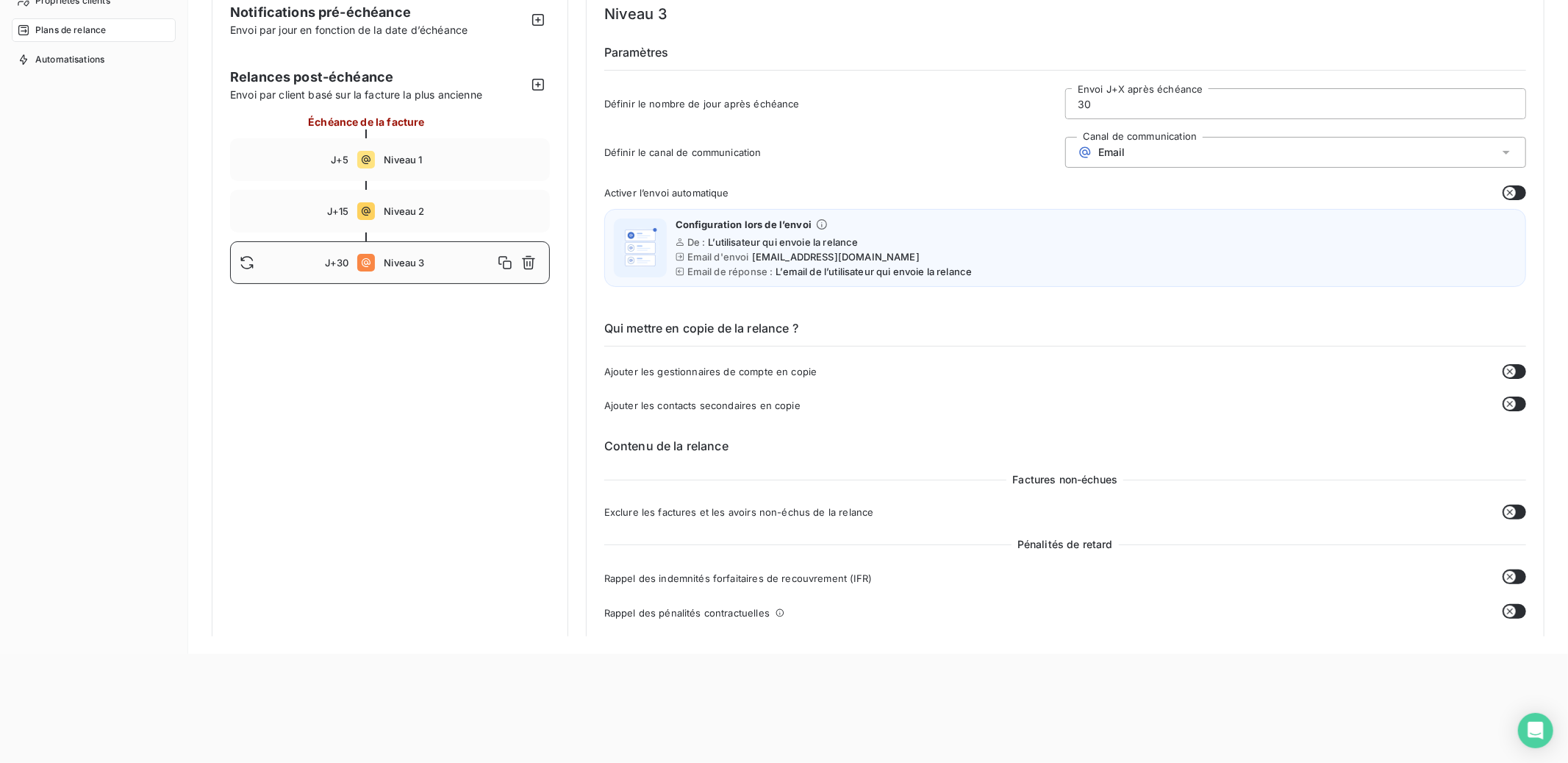
scroll to position [0, 0]
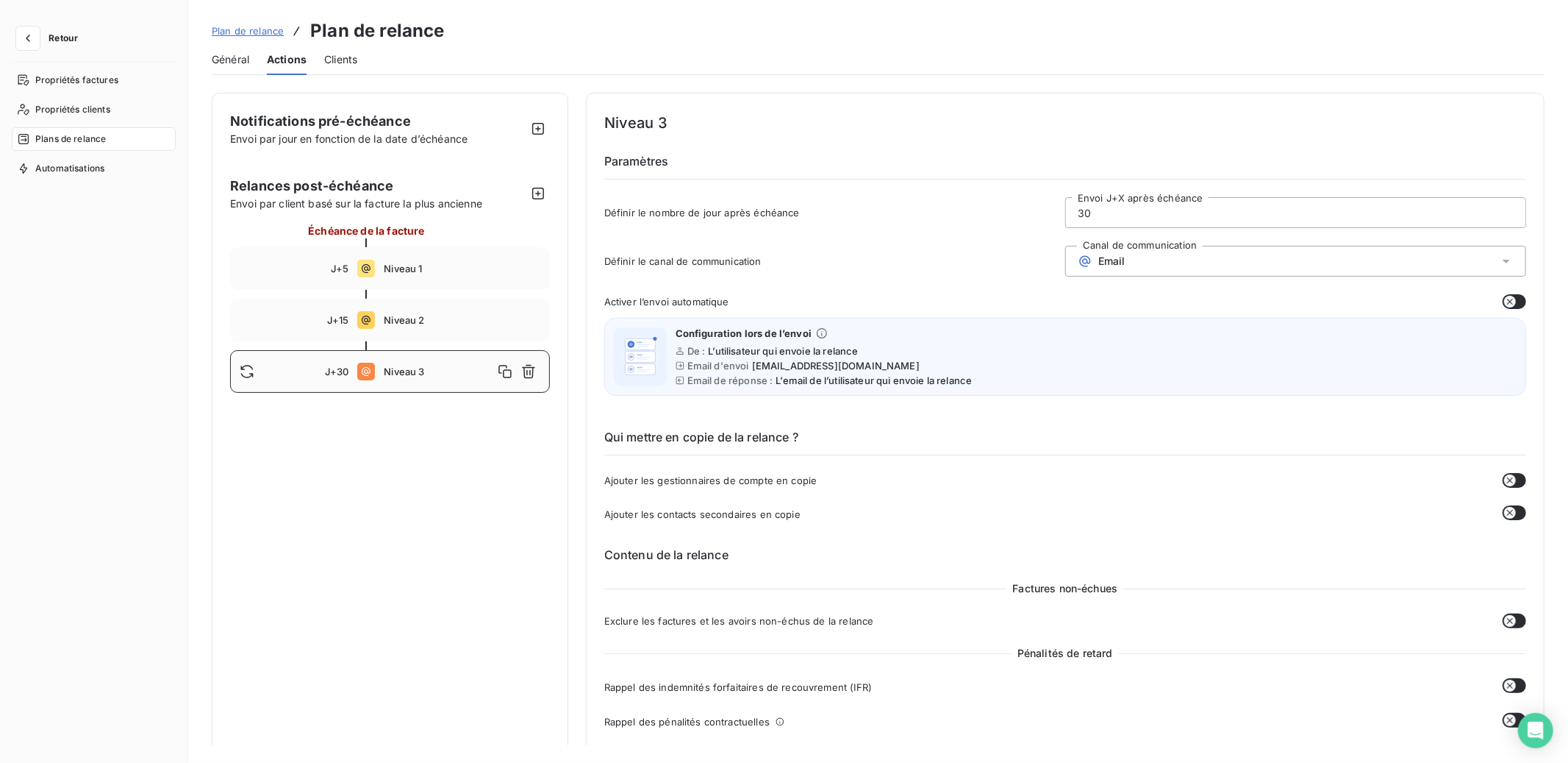
click at [258, 28] on span "Plan de relance" at bounding box center [248, 30] width 72 height 11
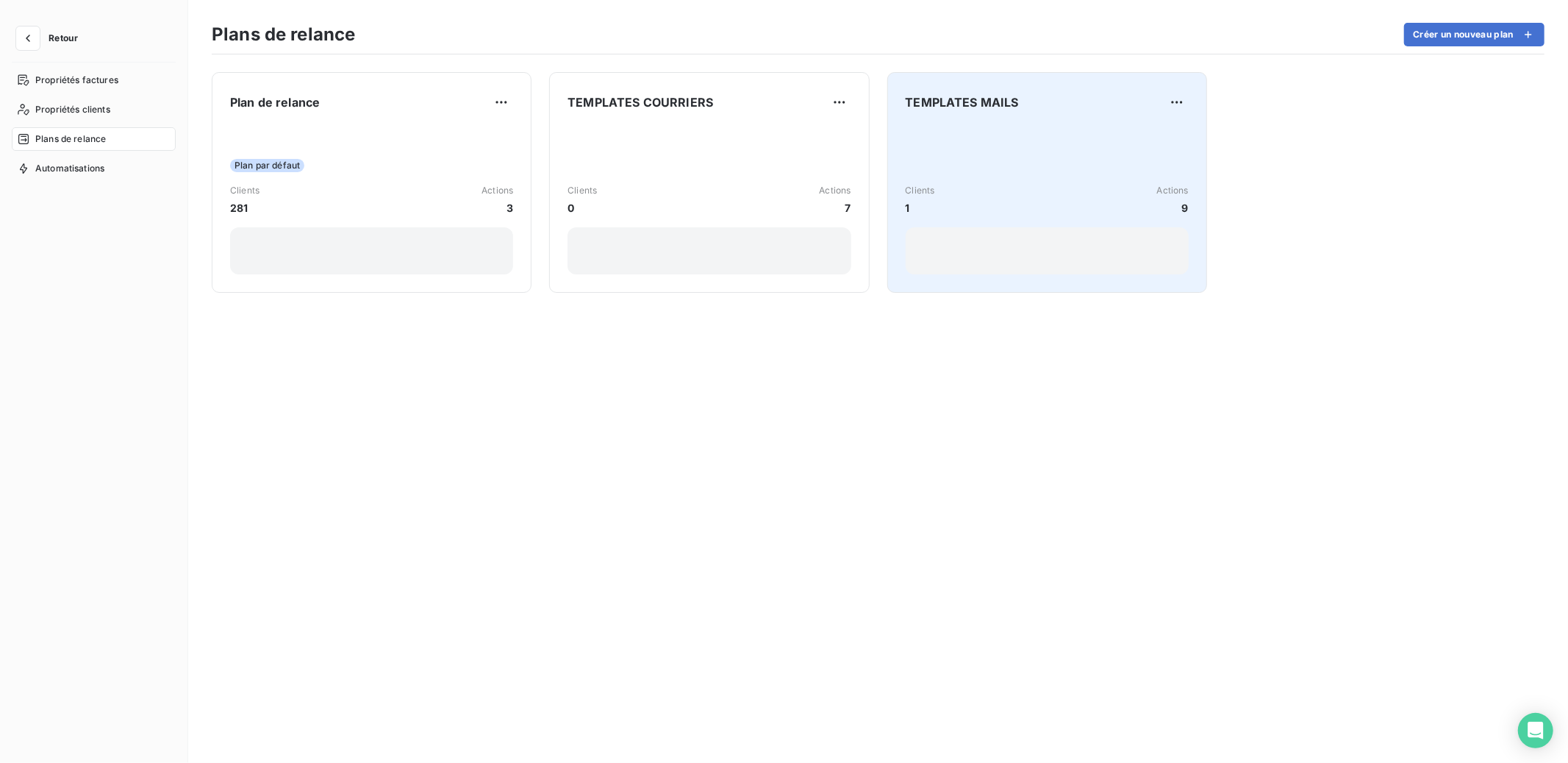
click at [987, 217] on div "Clients 1 Actions 9" at bounding box center [1046, 199] width 283 height 148
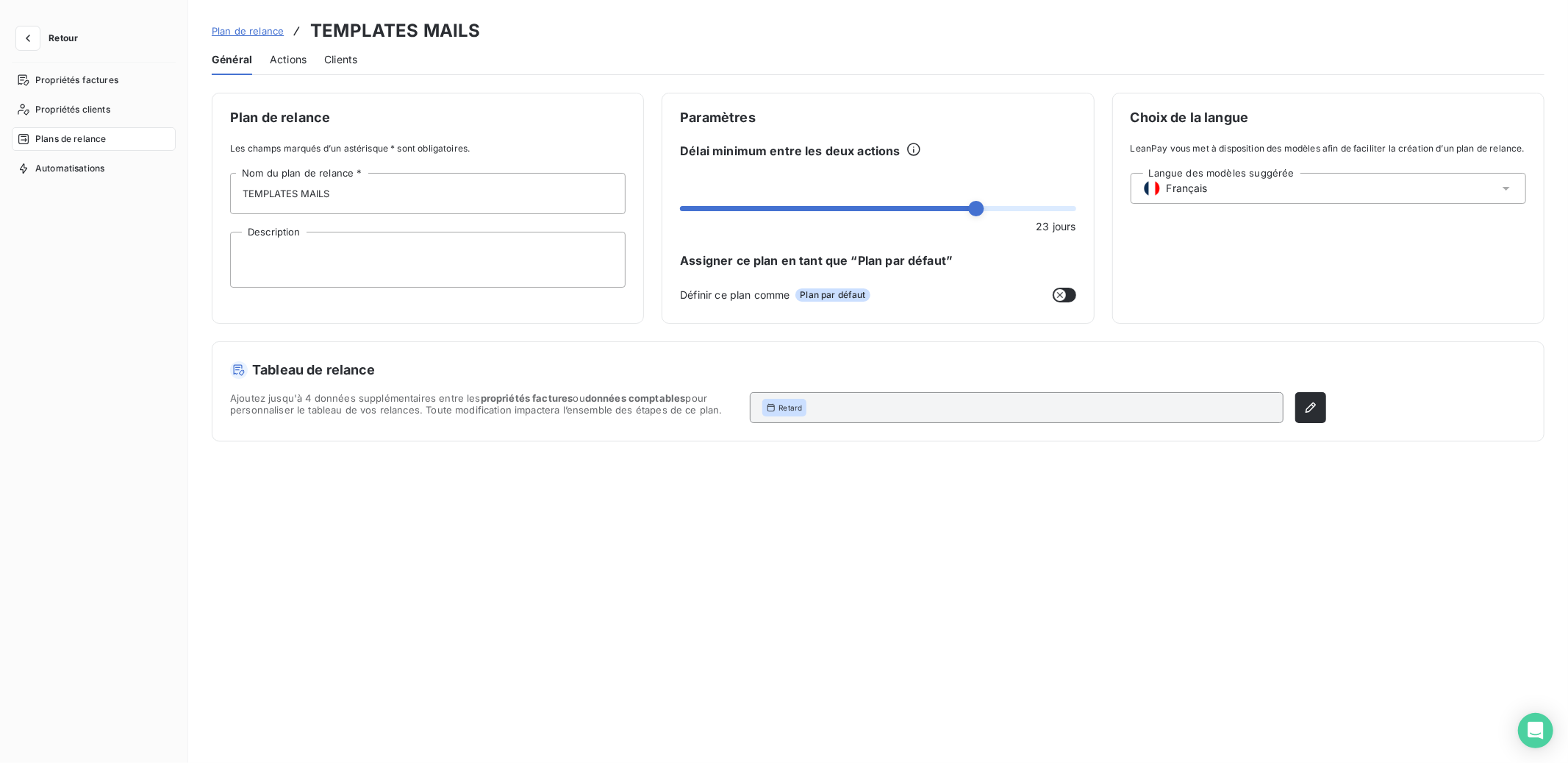
click at [293, 61] on span "Actions" at bounding box center [287, 60] width 37 height 15
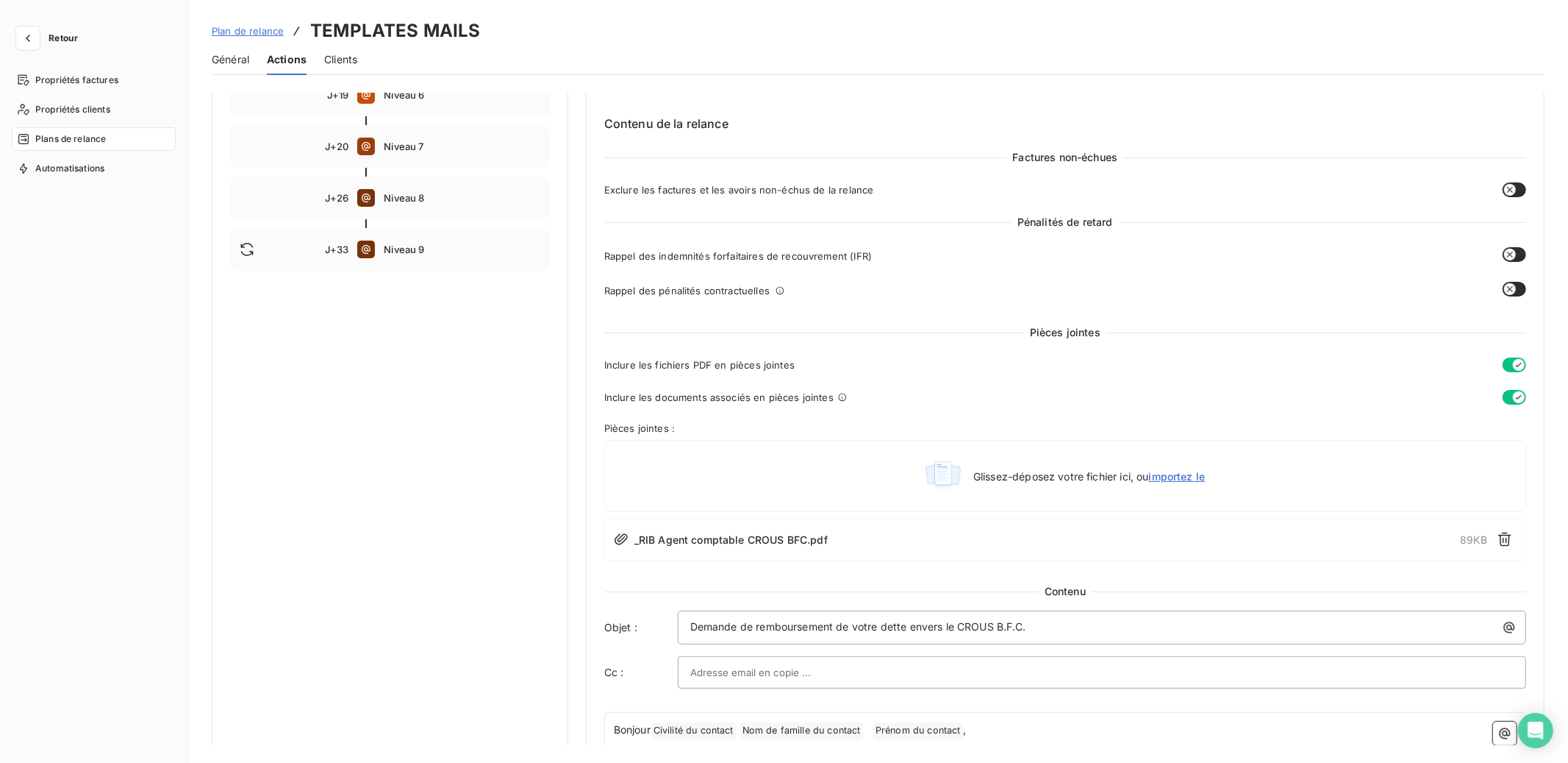
scroll to position [432, 0]
click at [577, 456] on div "Notifications pré-échéance Envoi par jour en fonction de la date d’échéance Rel…" at bounding box center [878, 694] width 1333 height 2067
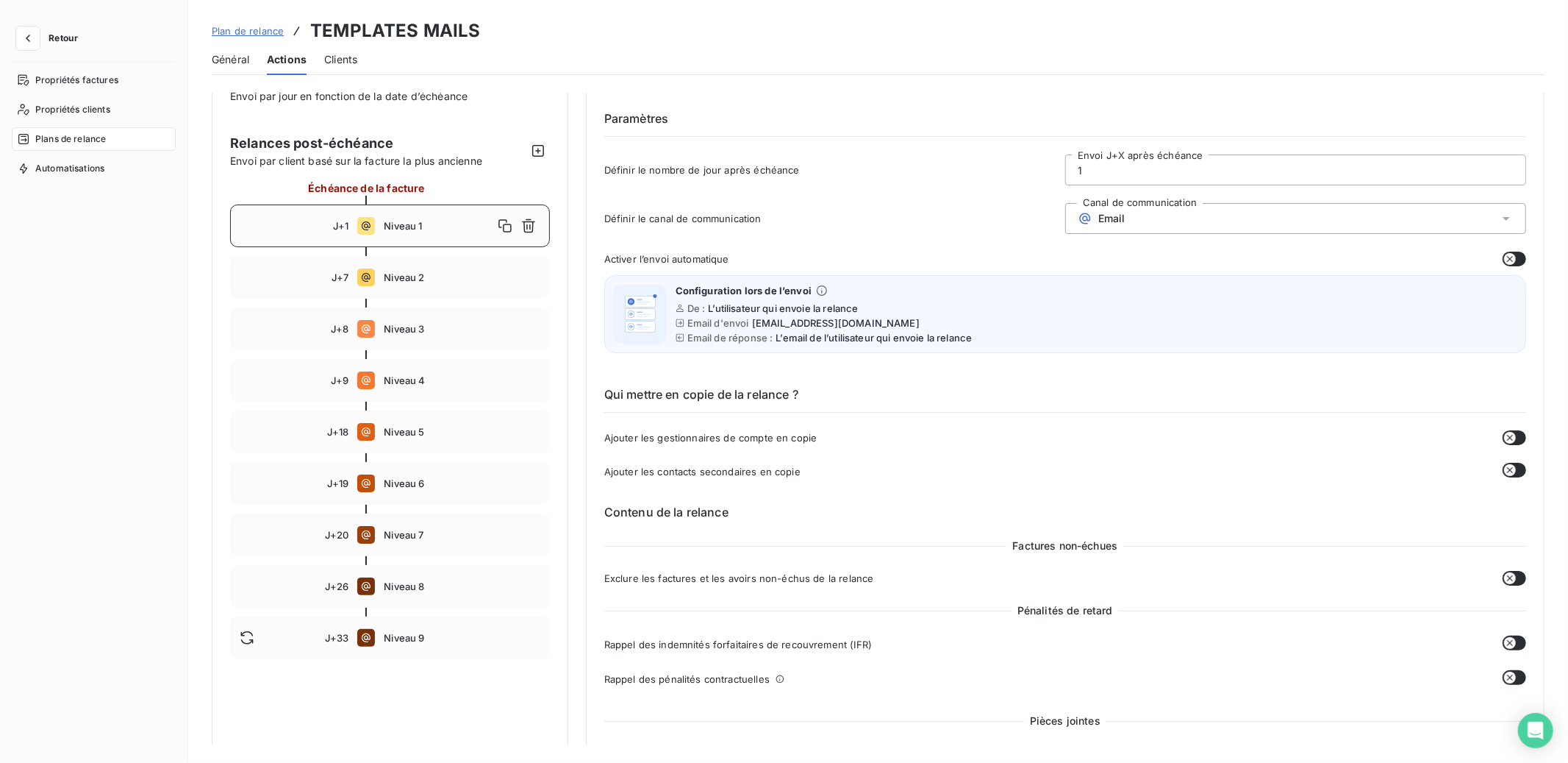
scroll to position [0, 0]
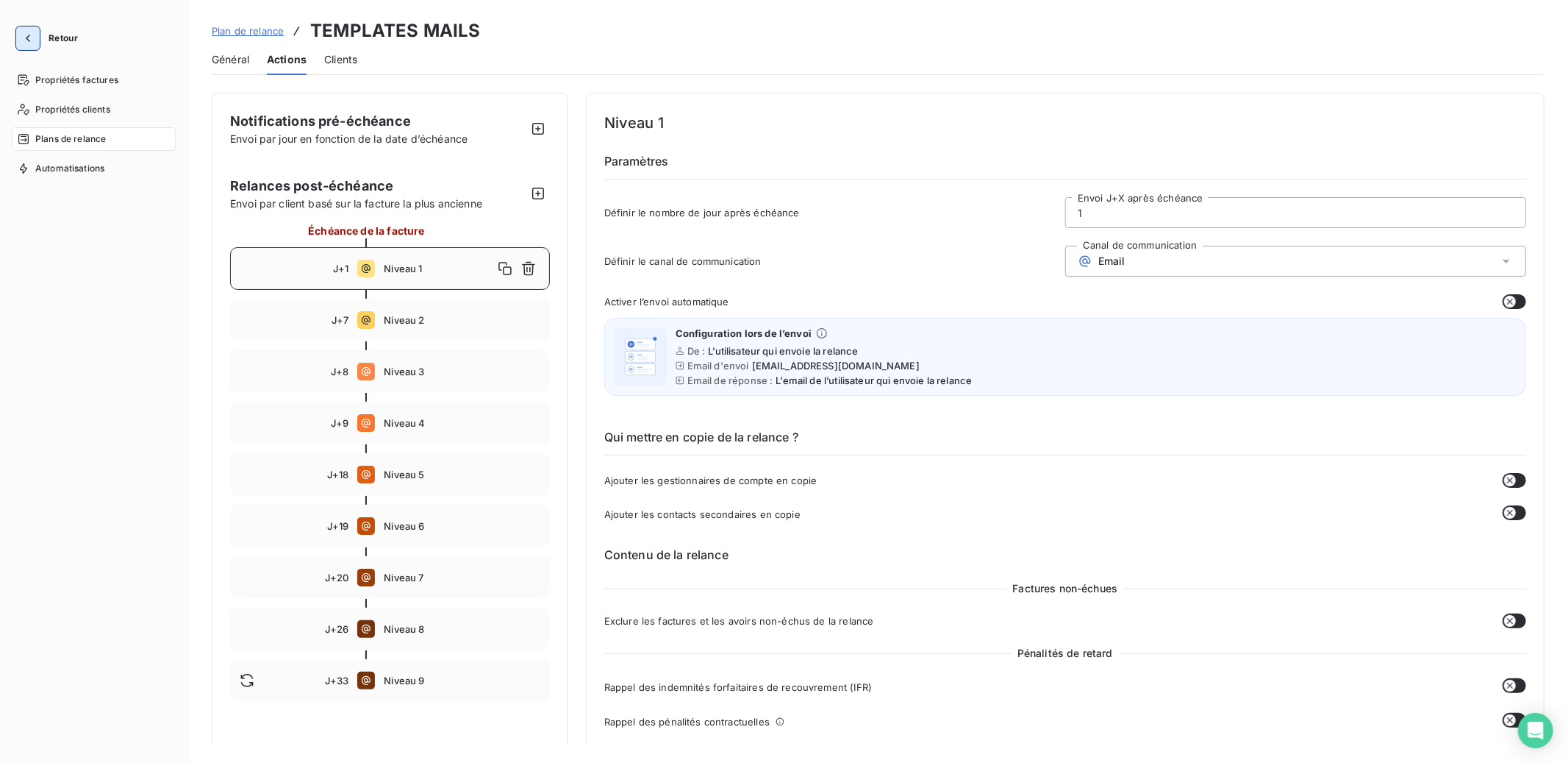
click at [35, 43] on button "button" at bounding box center [27, 38] width 24 height 24
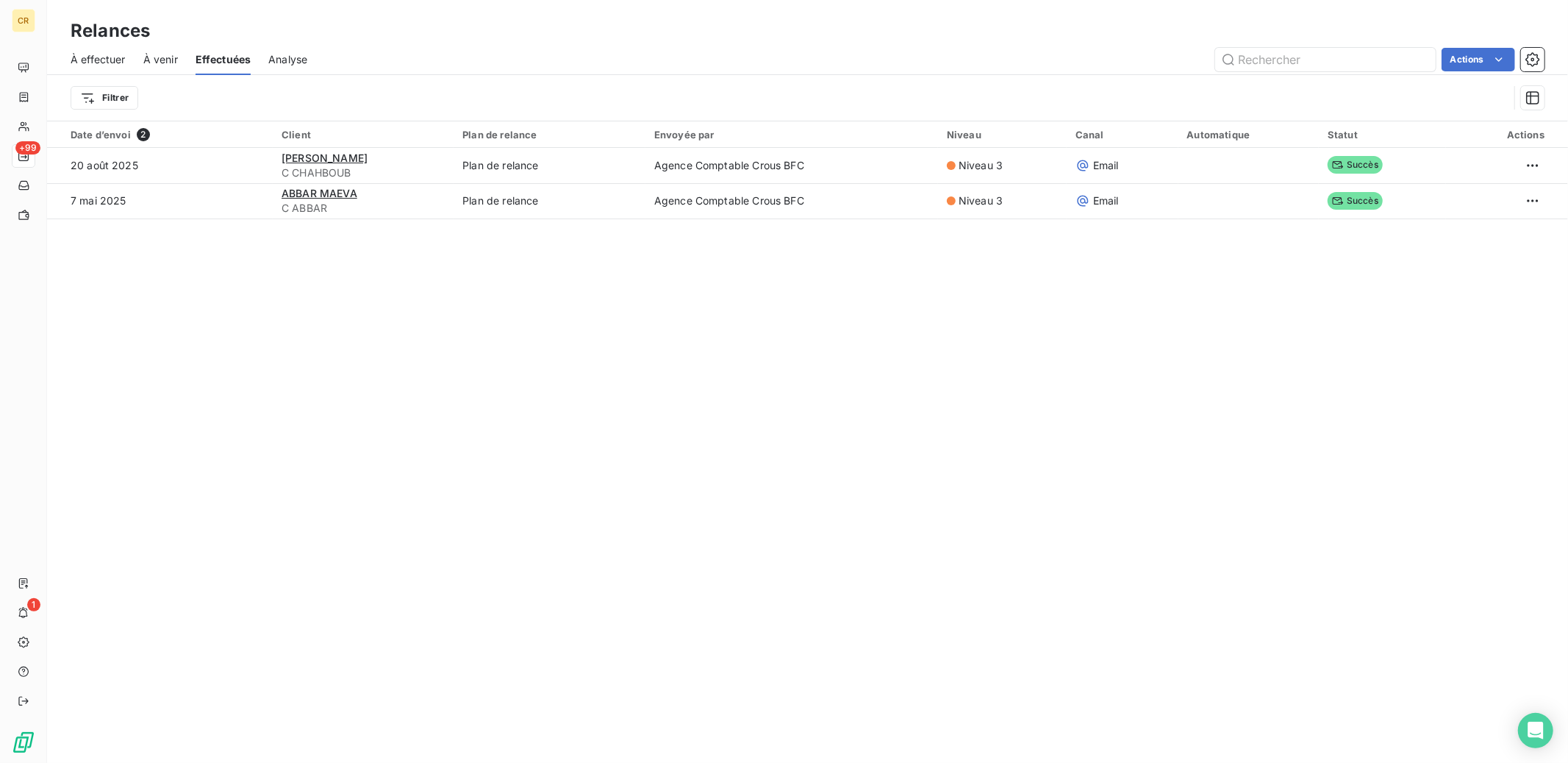
click at [490, 381] on div "Relances À effectuer À venir Effectuées Analyse Actions Filtrer Date d’envoi 2 …" at bounding box center [807, 381] width 1521 height 763
click at [1529, 62] on icon "button" at bounding box center [1533, 60] width 15 height 15
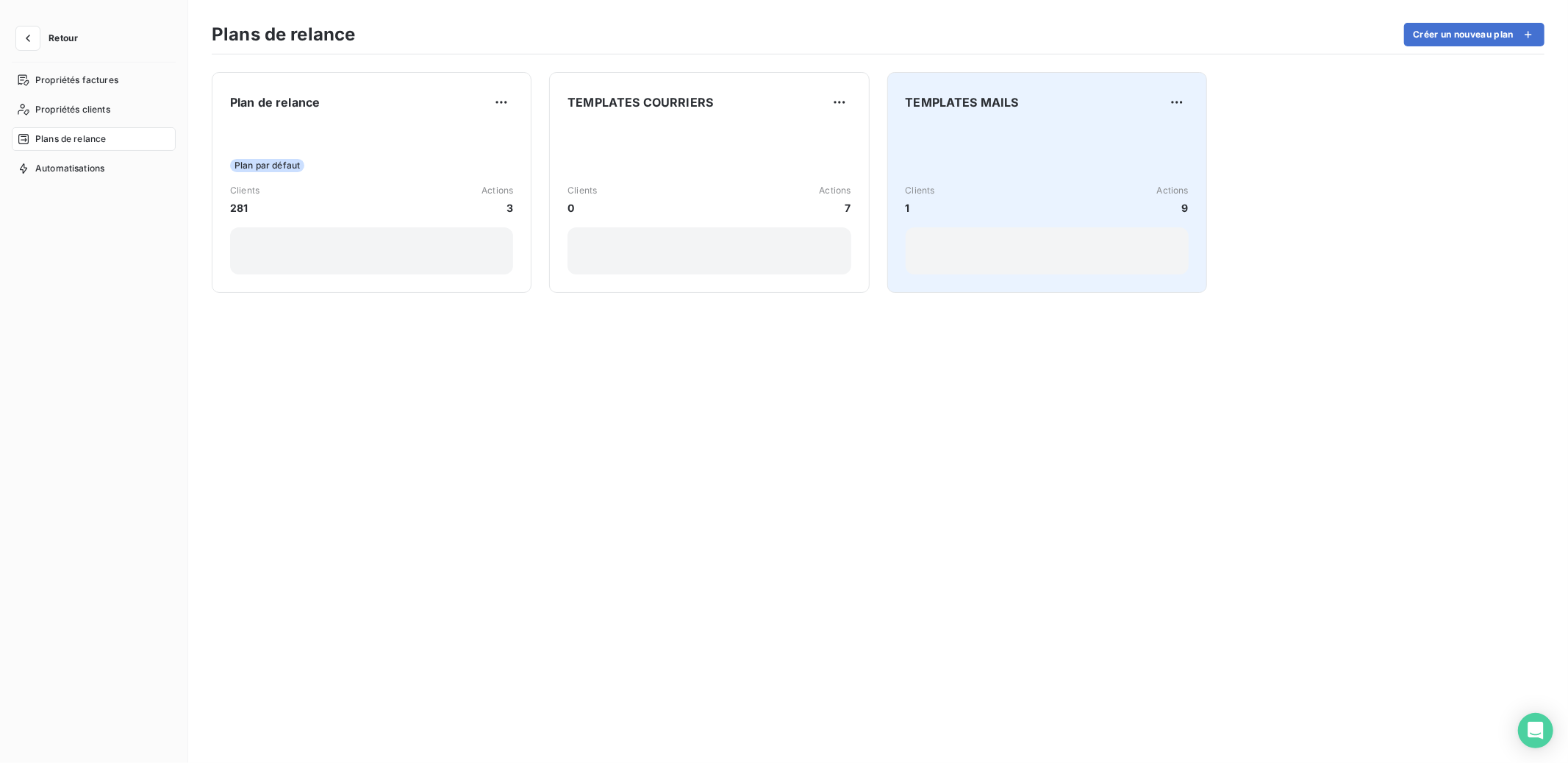
click at [943, 167] on div "Clients 1 Actions 9" at bounding box center [1046, 199] width 283 height 148
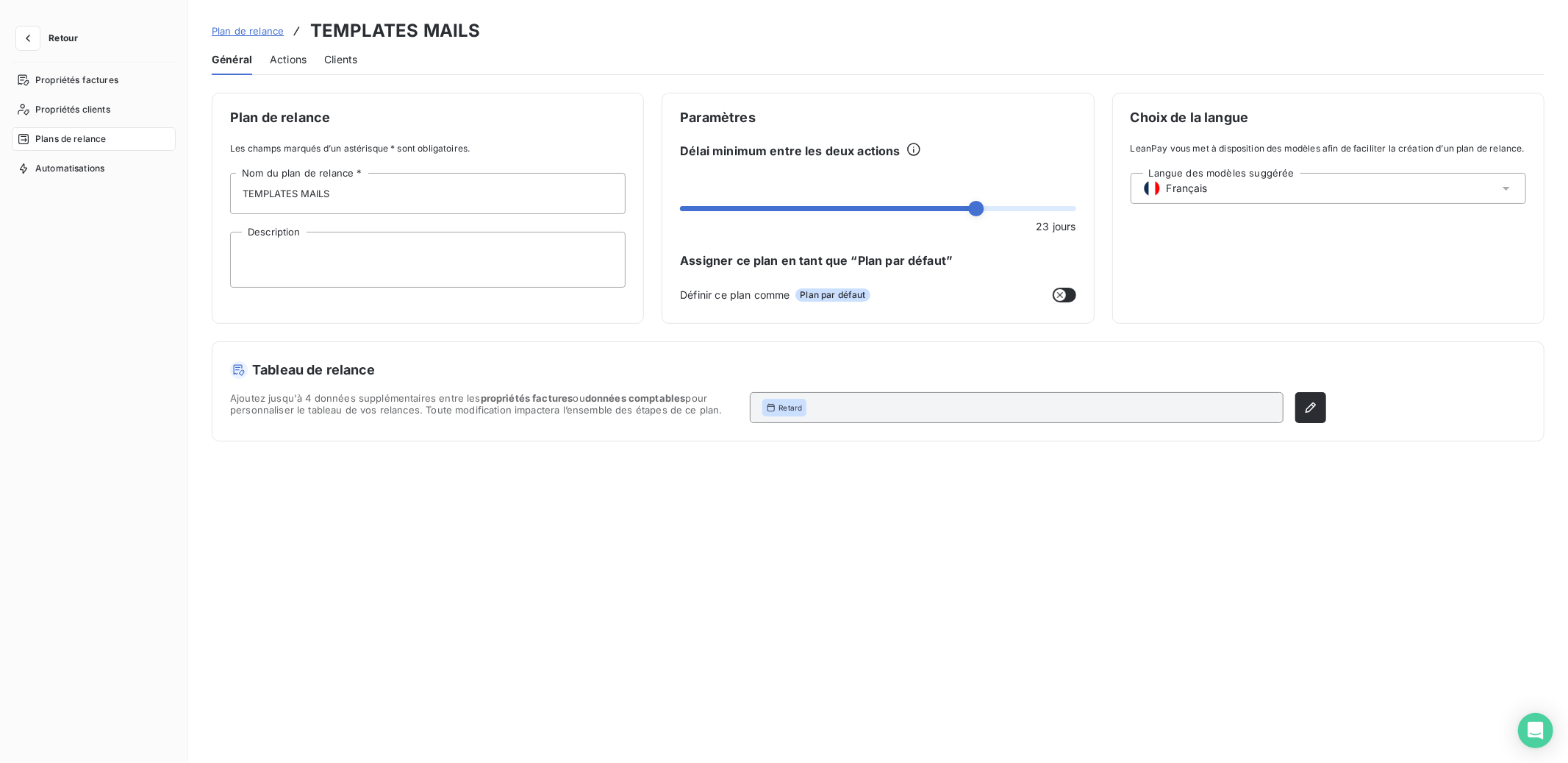
click at [295, 54] on span "Actions" at bounding box center [287, 60] width 37 height 15
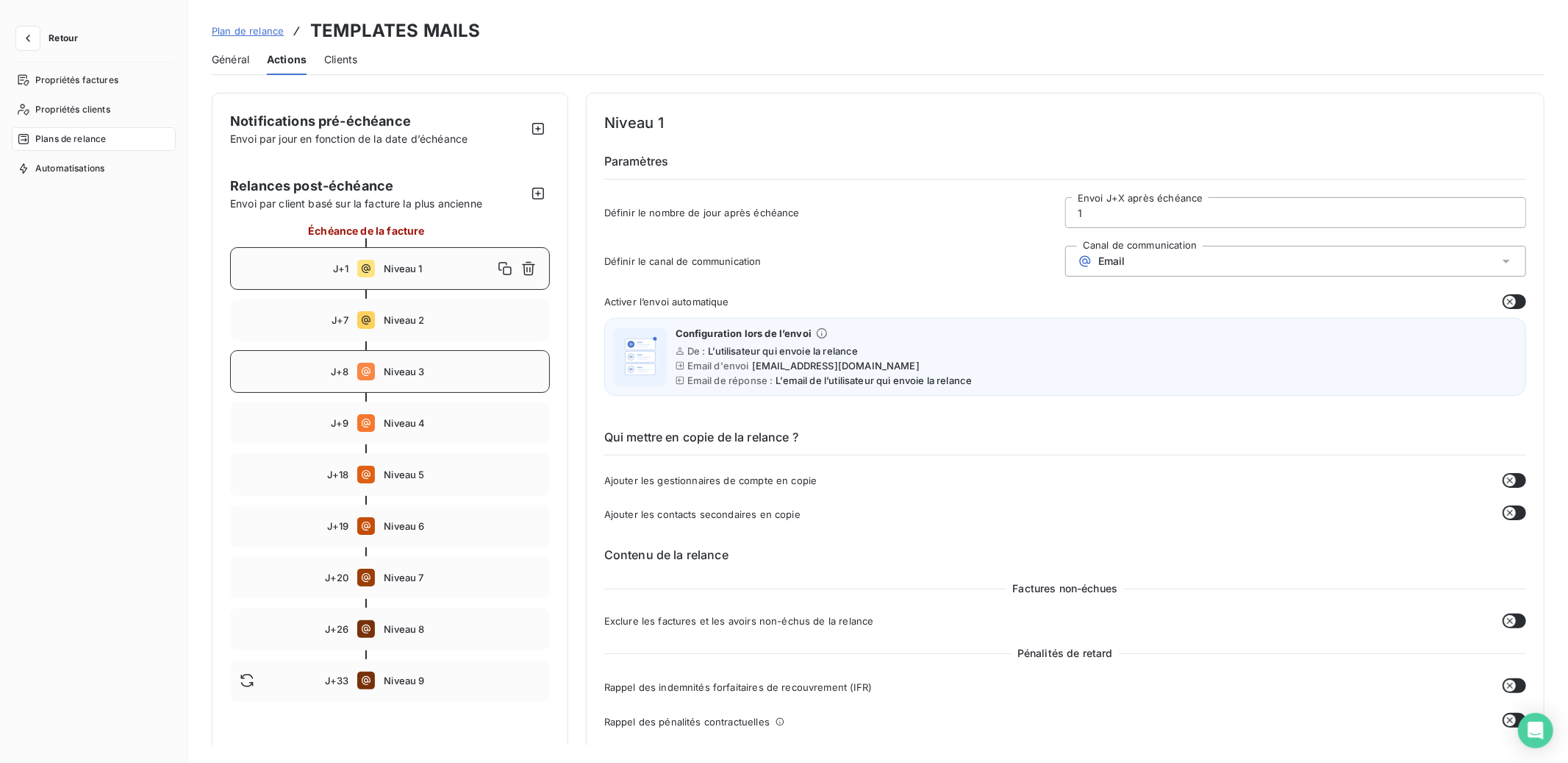
click at [400, 366] on span "Niveau 3" at bounding box center [461, 372] width 156 height 11
type input "8"
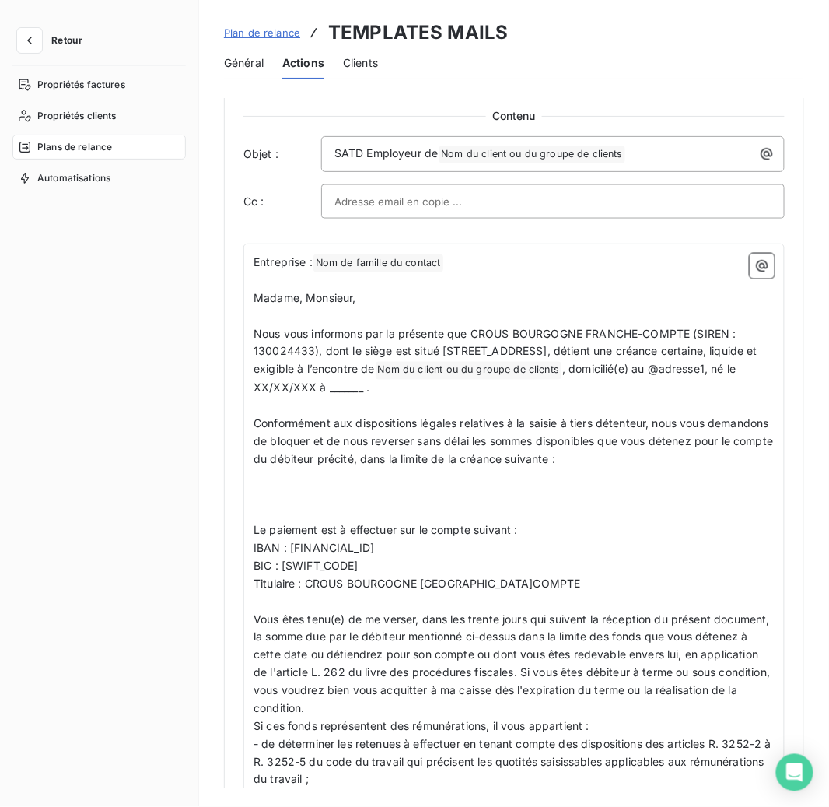
scroll to position [1696, 0]
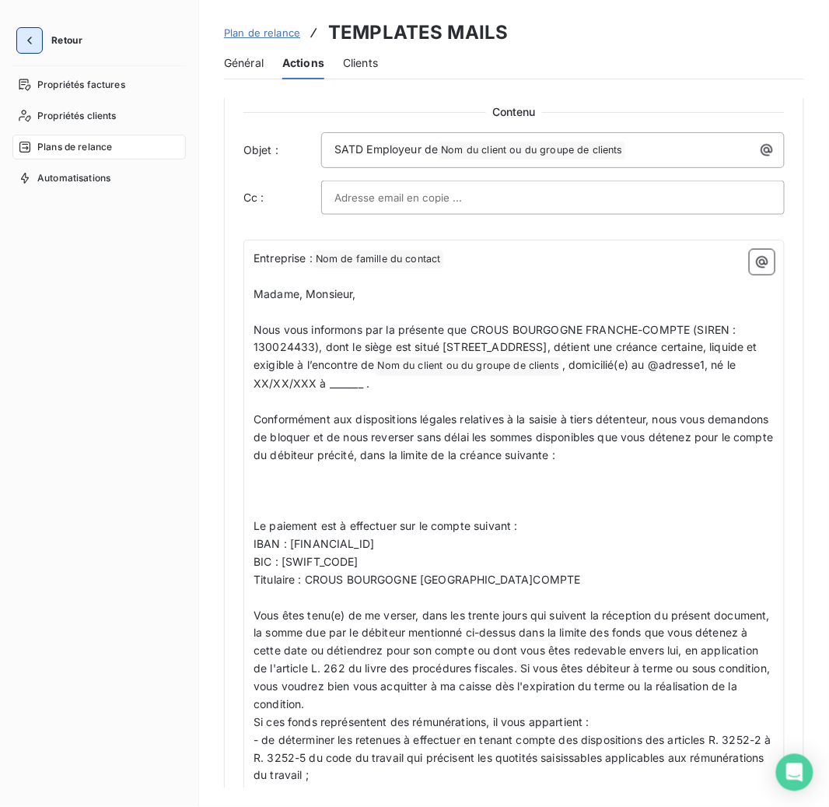
click at [38, 40] on button "button" at bounding box center [29, 40] width 25 height 25
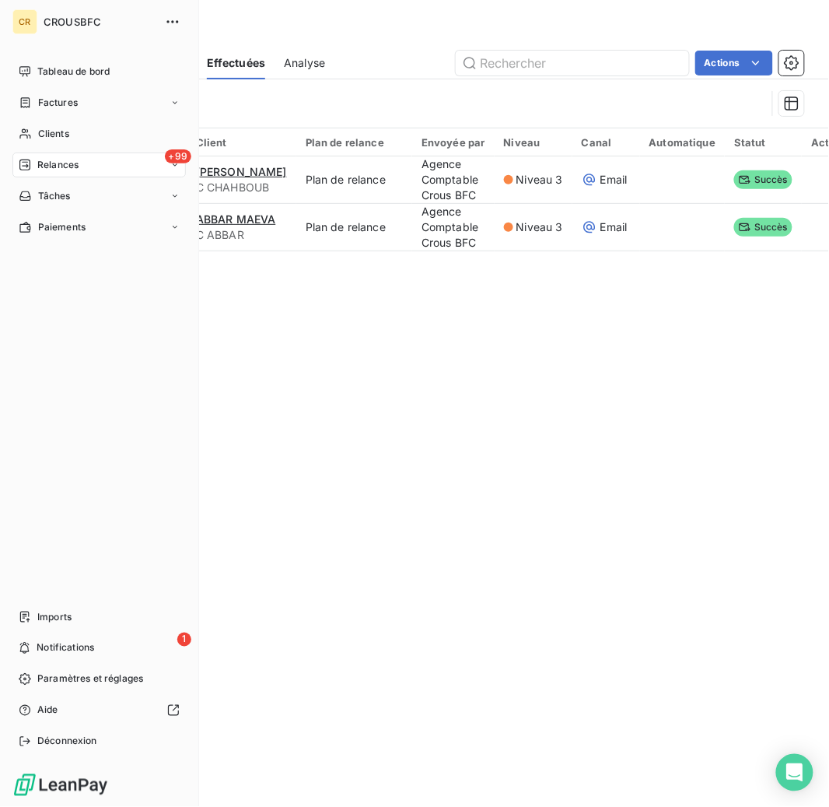
click at [54, 163] on span "Relances" at bounding box center [57, 165] width 41 height 14
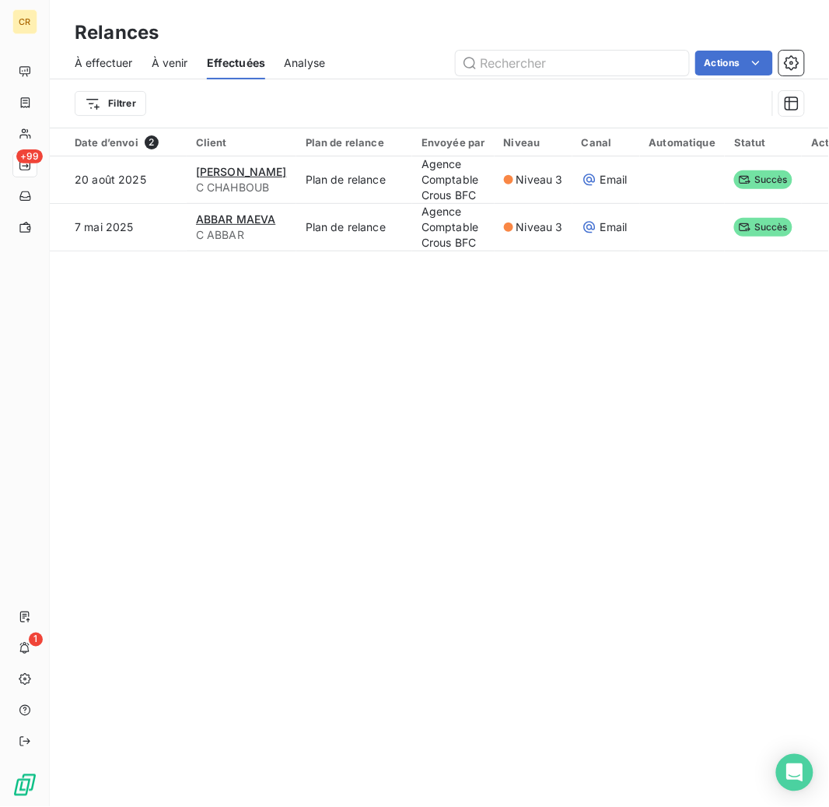
click at [409, 453] on div "Relances À effectuer À venir Effectuées Analyse Actions Filtrer Date d’envoi 2 …" at bounding box center [439, 403] width 779 height 807
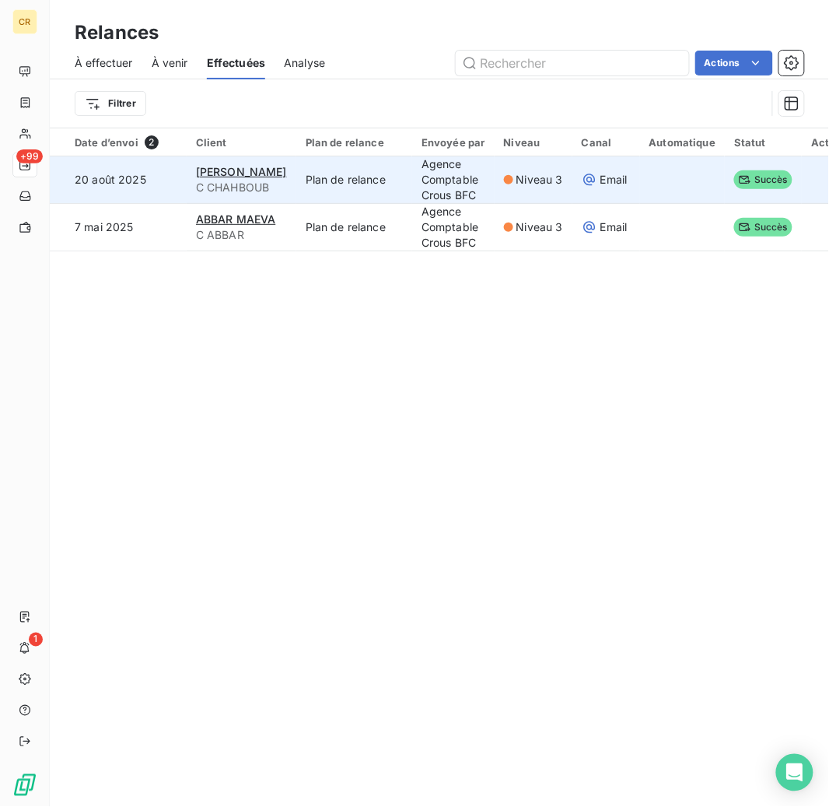
click at [412, 181] on td "Plan de relance" at bounding box center [354, 179] width 116 height 47
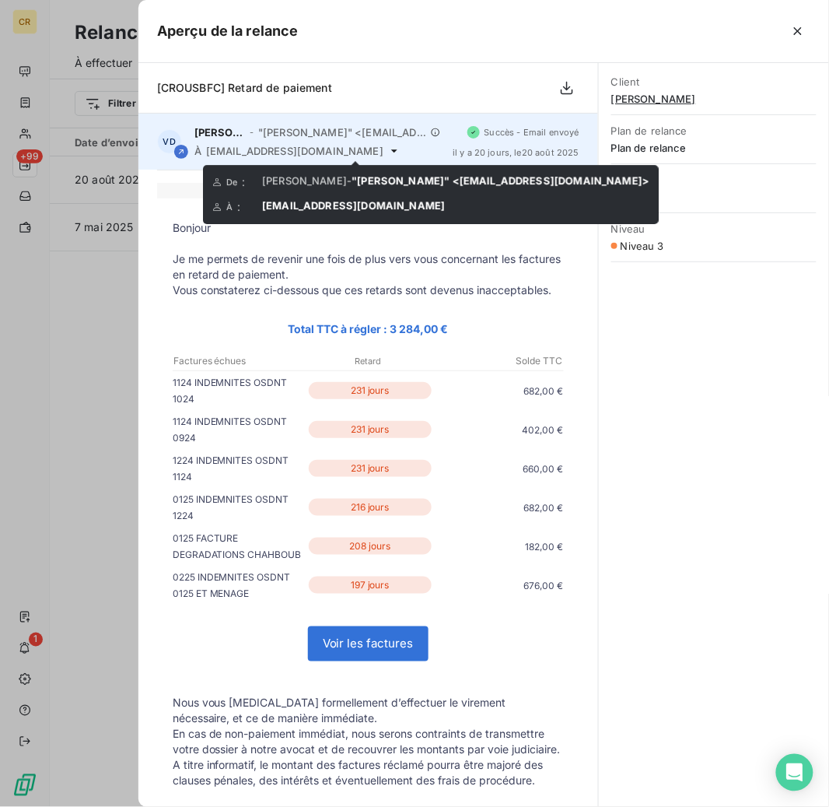
click at [391, 149] on icon at bounding box center [394, 150] width 6 height 3
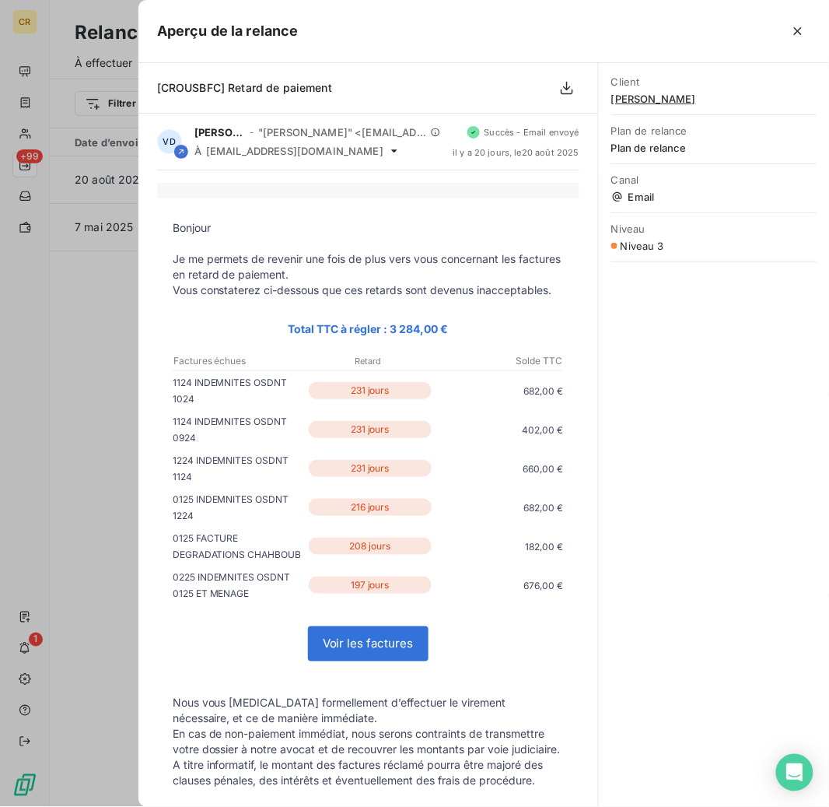
click at [101, 282] on div at bounding box center [414, 403] width 829 height 807
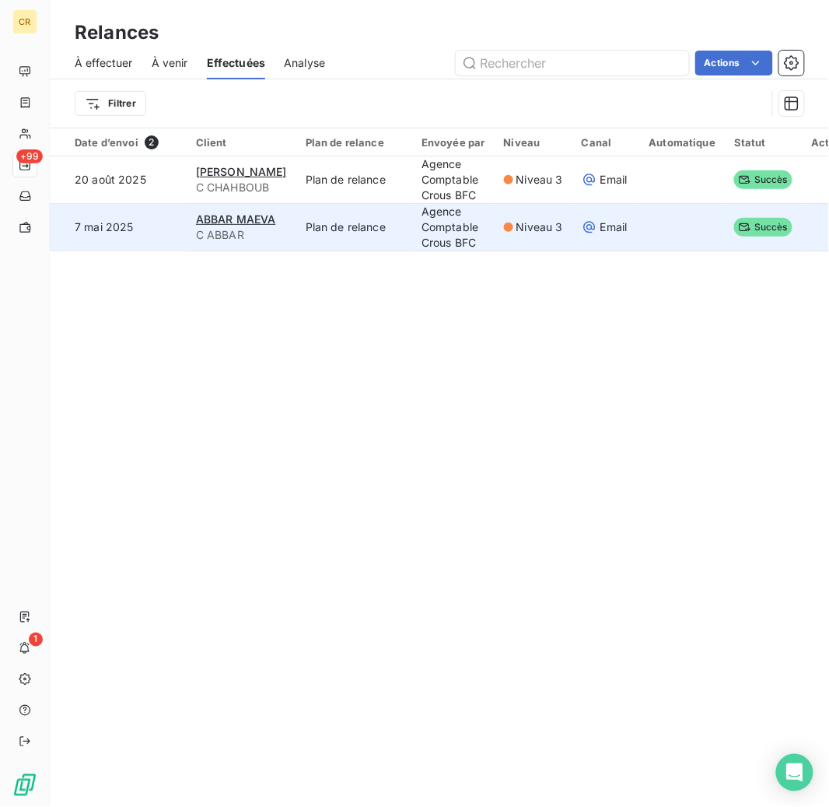
click at [287, 229] on span "C ABBAR" at bounding box center [241, 235] width 91 height 16
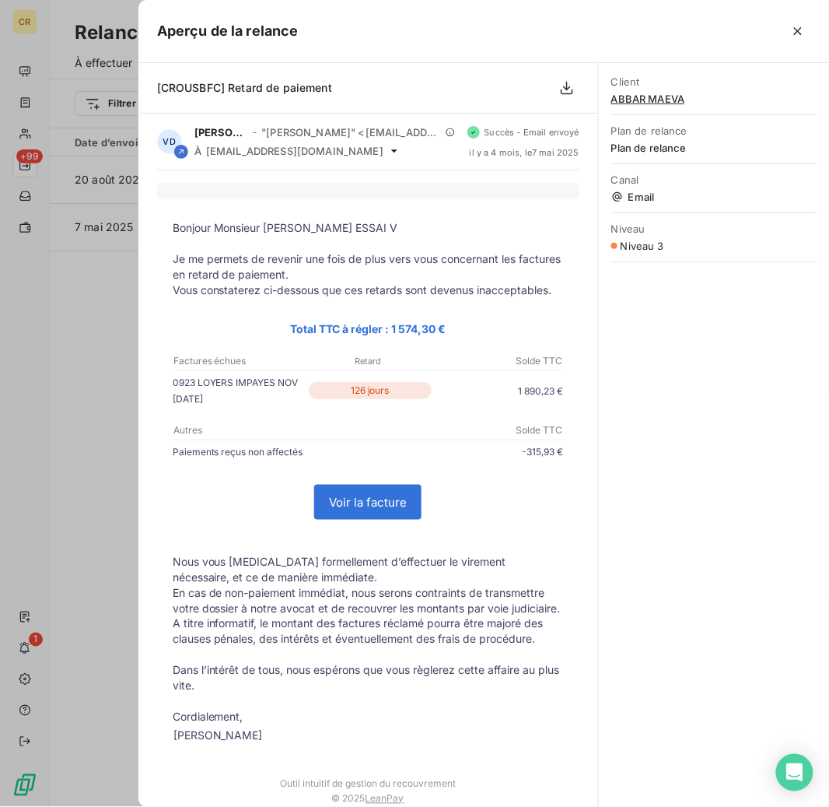
click at [110, 520] on div at bounding box center [414, 403] width 829 height 807
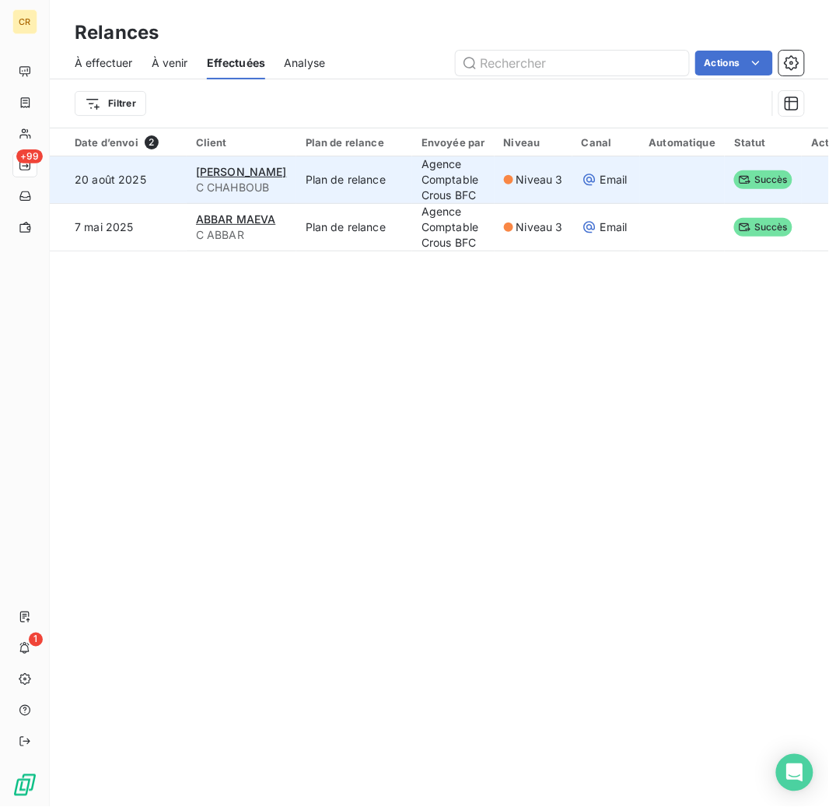
click at [406, 186] on td "Plan de relance" at bounding box center [354, 179] width 116 height 47
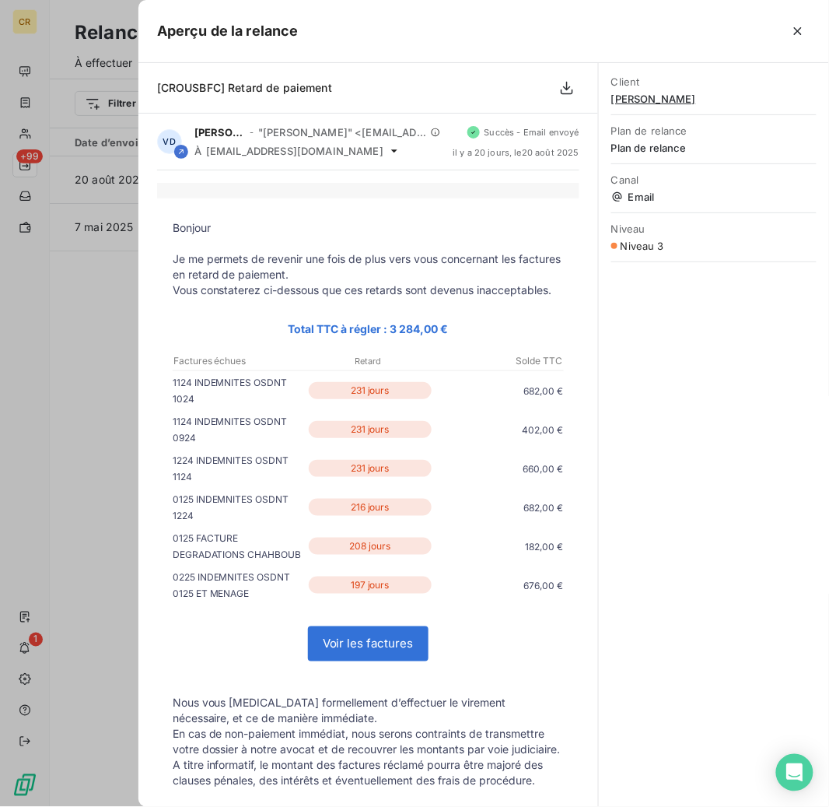
click at [114, 371] on div at bounding box center [414, 403] width 829 height 807
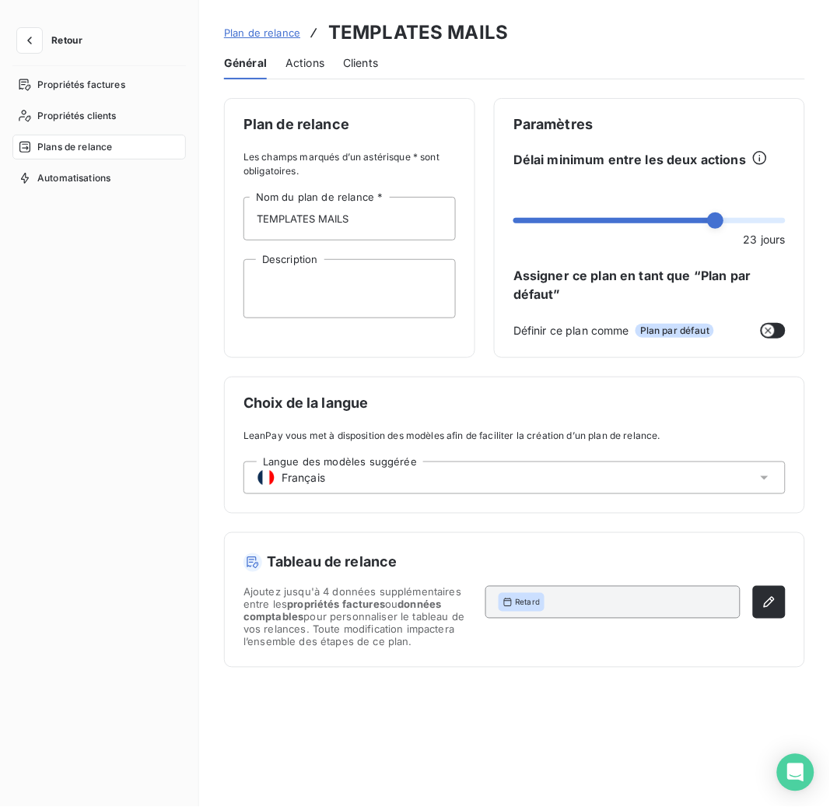
click at [265, 35] on span "Plan de relance" at bounding box center [262, 32] width 76 height 12
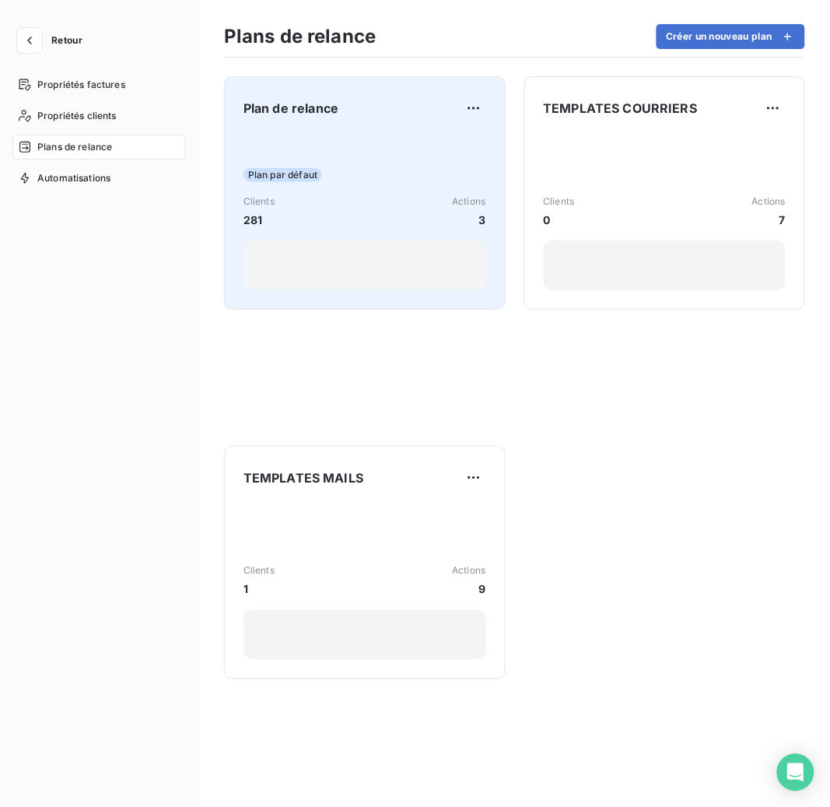
click at [324, 202] on div "Clients 281 Actions 3" at bounding box center [364, 210] width 243 height 33
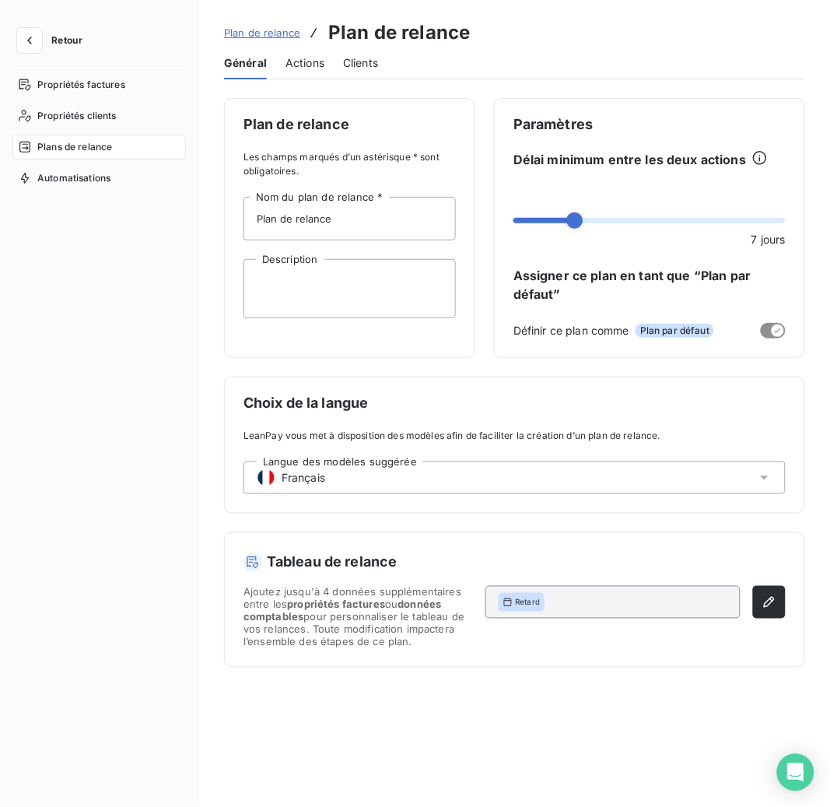
click at [301, 56] on span "Actions" at bounding box center [304, 63] width 39 height 16
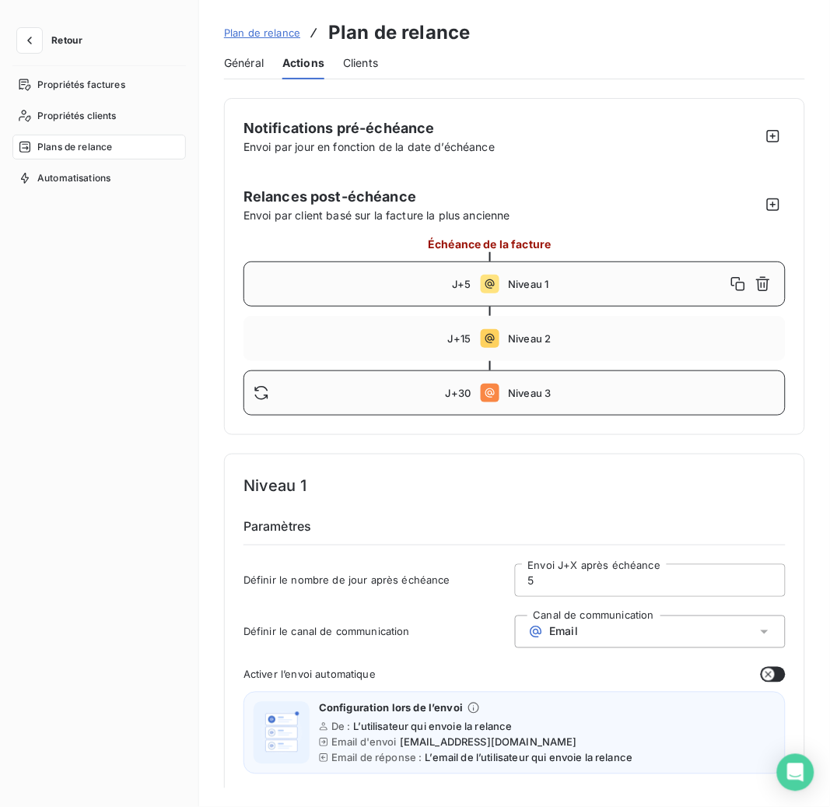
click at [533, 387] on span "Niveau 3" at bounding box center [643, 393] width 268 height 12
type input "30"
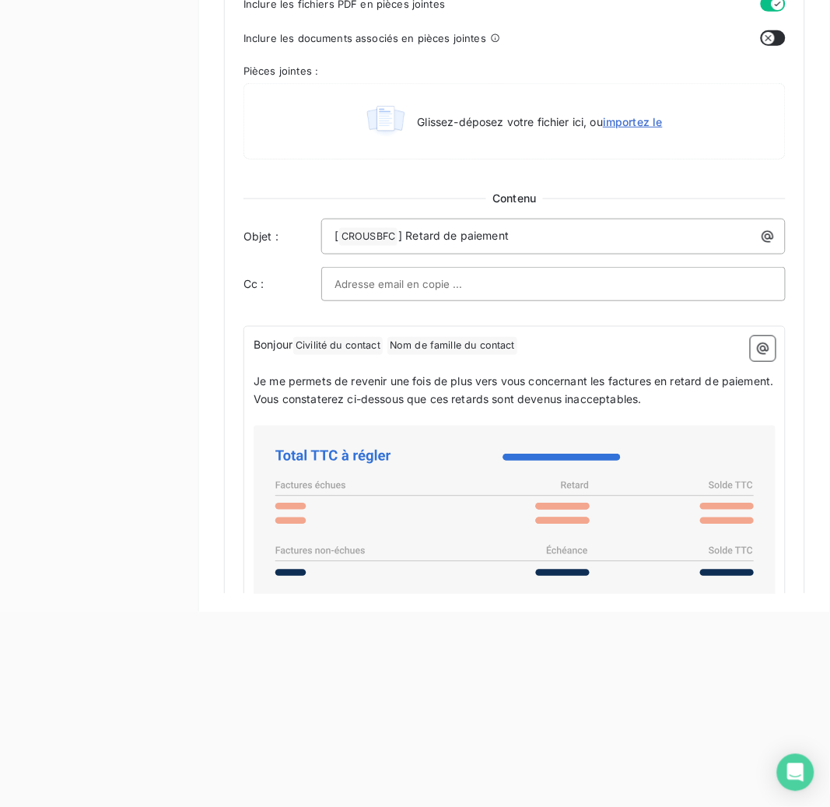
scroll to position [972, 0]
